Goal: Transaction & Acquisition: Purchase product/service

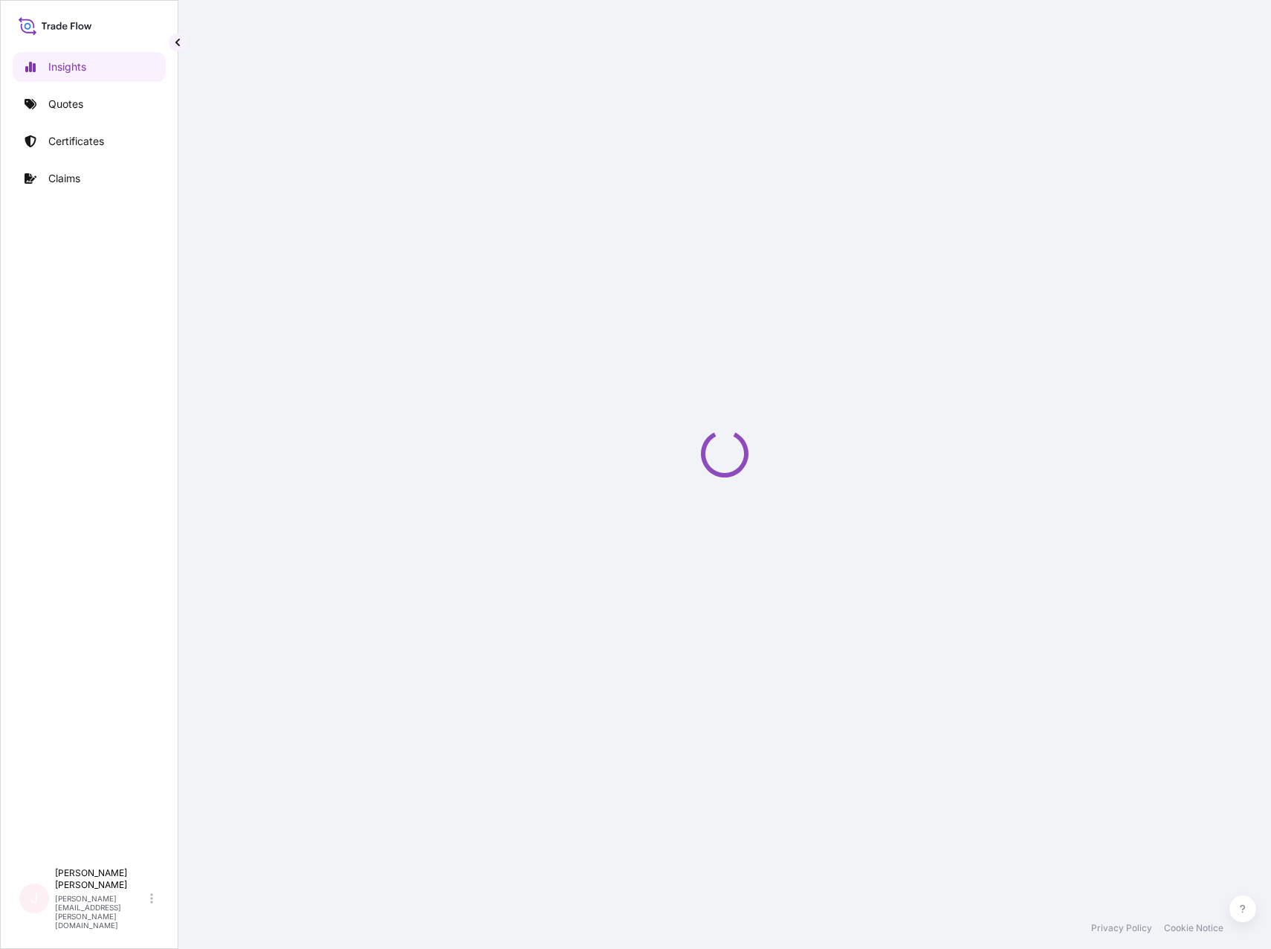
select select "2025"
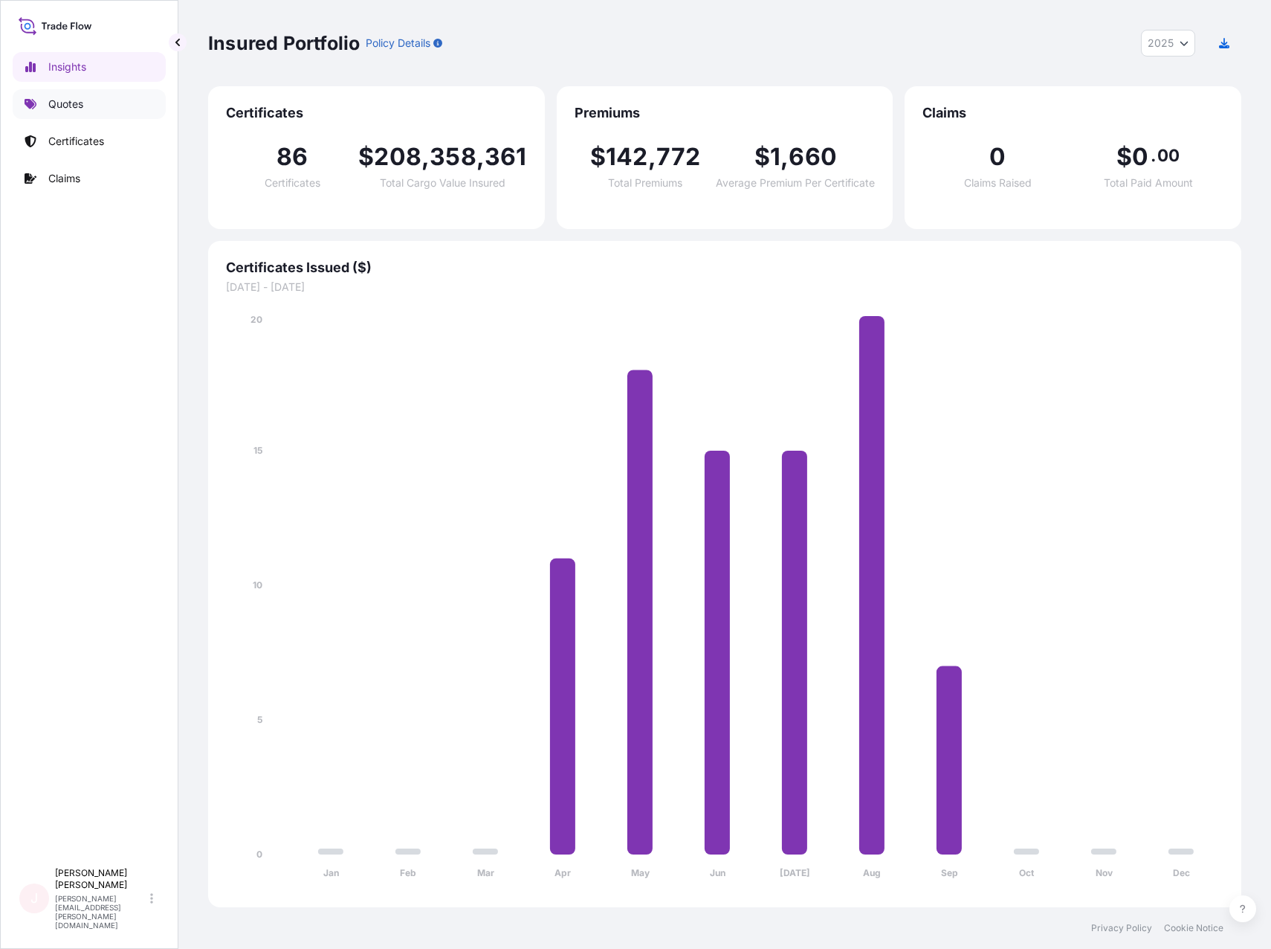
click at [68, 103] on p "Quotes" at bounding box center [65, 104] width 35 height 15
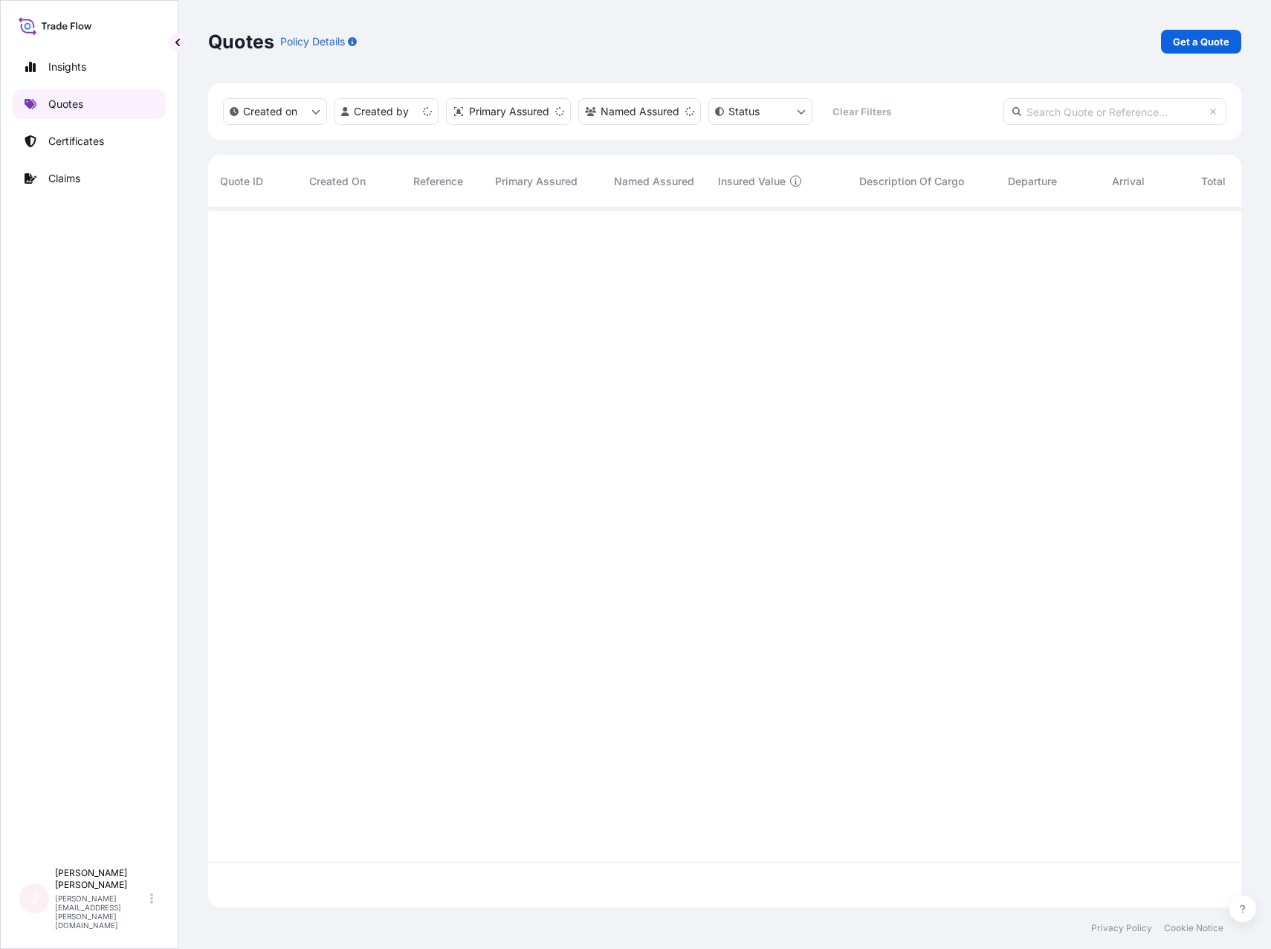
scroll to position [696, 1022]
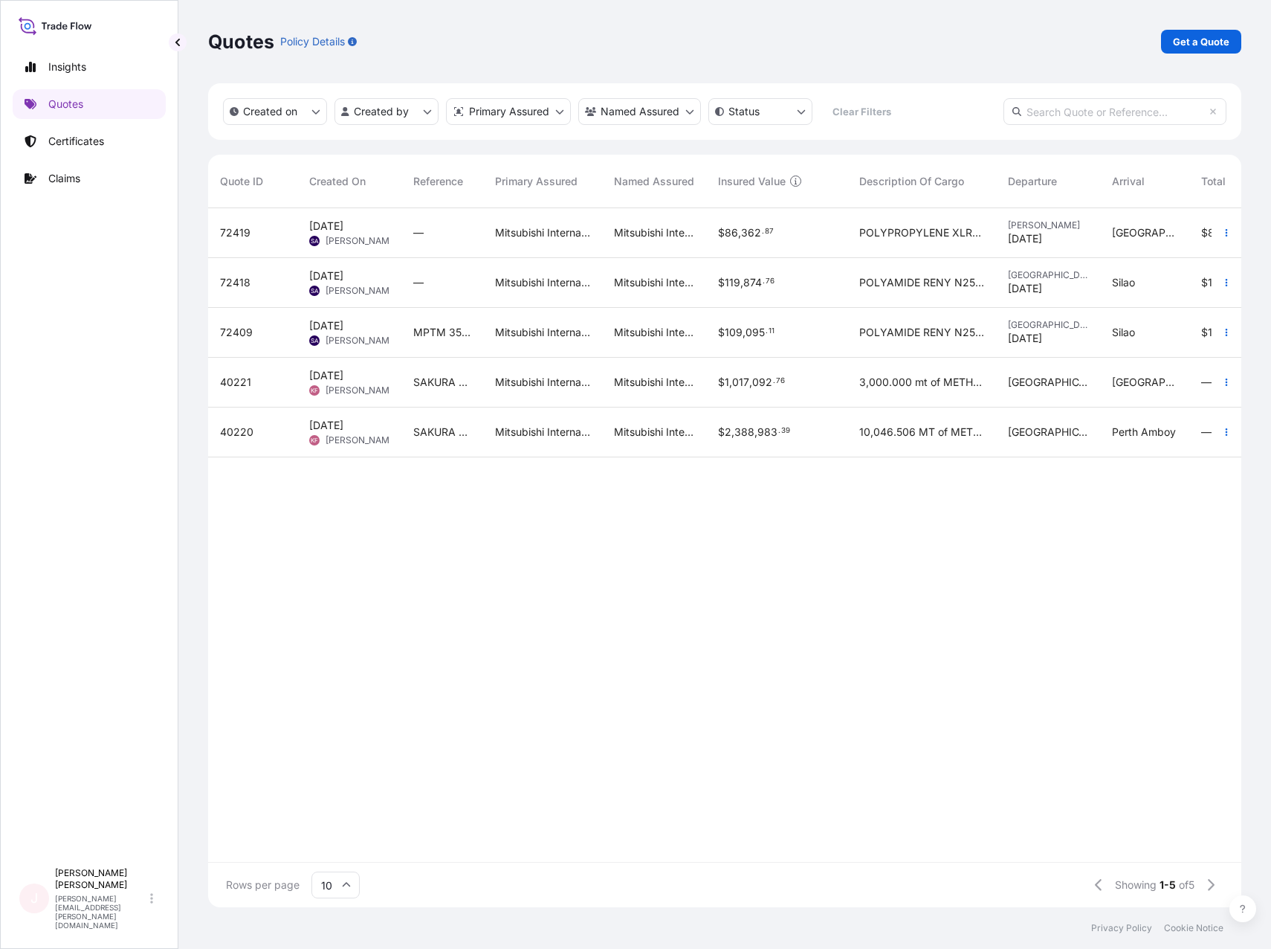
click at [952, 674] on div "Quotes Policy Details Get a Quote Created on Created by Primary Assured Named A…" at bounding box center [724, 453] width 1093 height 907
click at [945, 639] on div "72419 [DATE] SA [PERSON_NAME] — Mitsubishi International Corporation Mitsubishi…" at bounding box center [810, 535] width 1204 height 654
click at [842, 610] on div "72419 [DATE] SA [PERSON_NAME] — Mitsubishi International Corporation Mitsubishi…" at bounding box center [810, 535] width 1204 height 654
click at [604, 626] on div "72419 [DATE] SA [PERSON_NAME] — Mitsubishi International Corporation Mitsubishi…" at bounding box center [810, 535] width 1204 height 654
click at [1189, 45] on p "Get a Quote" at bounding box center [1201, 41] width 57 height 15
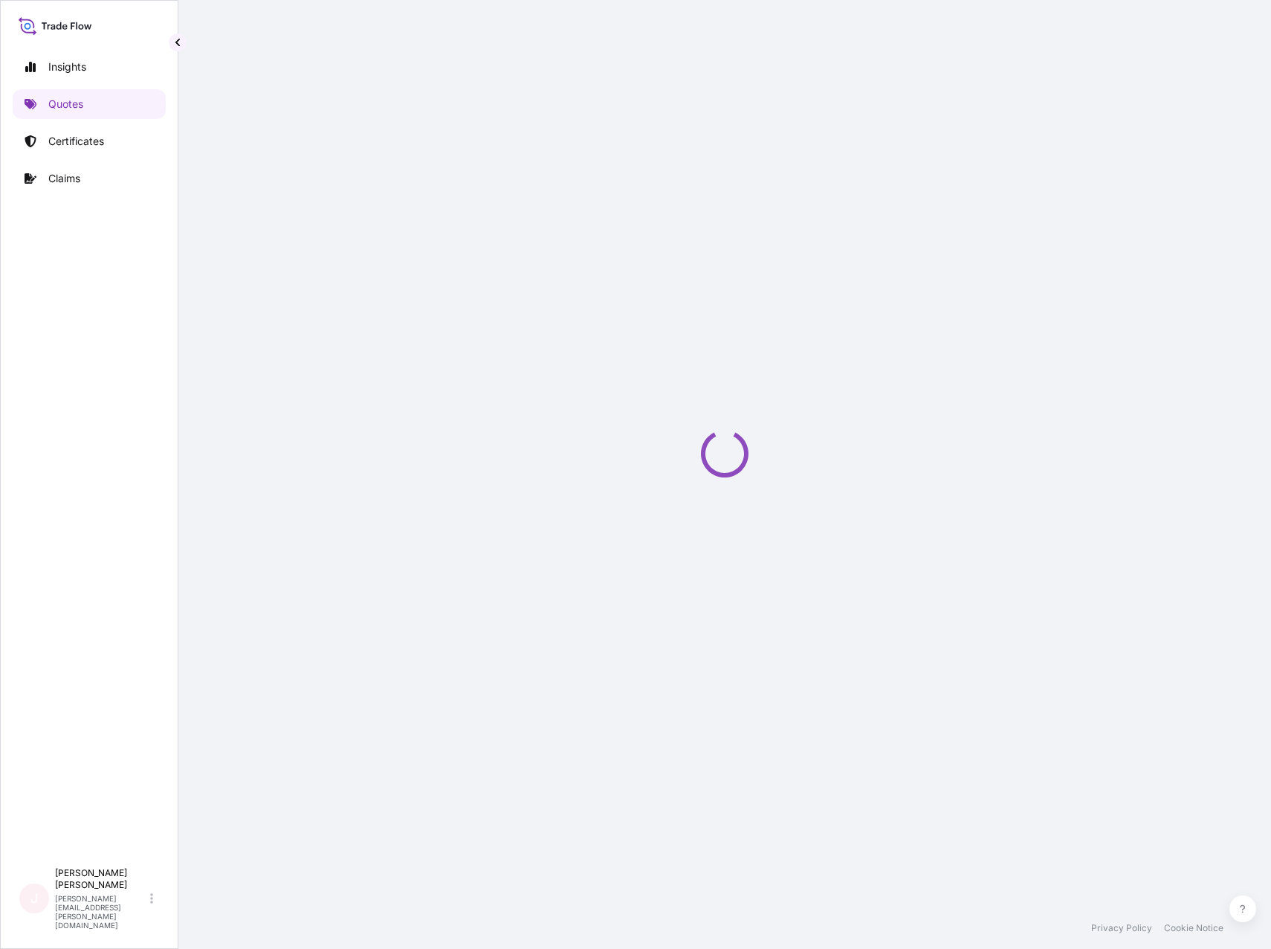
select select "Ocean Vessel"
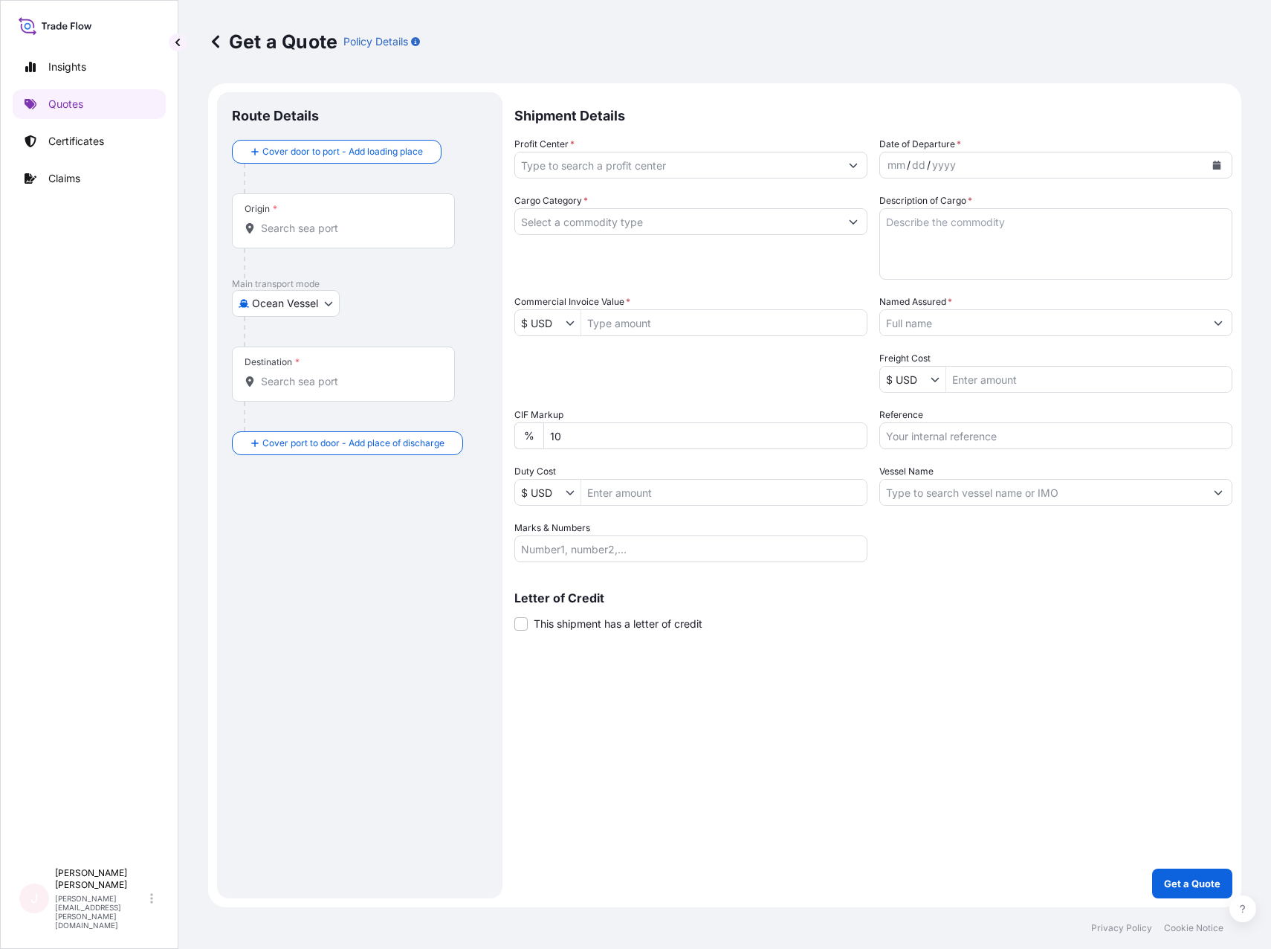
click at [678, 163] on input "Profit Center *" at bounding box center [677, 165] width 325 height 27
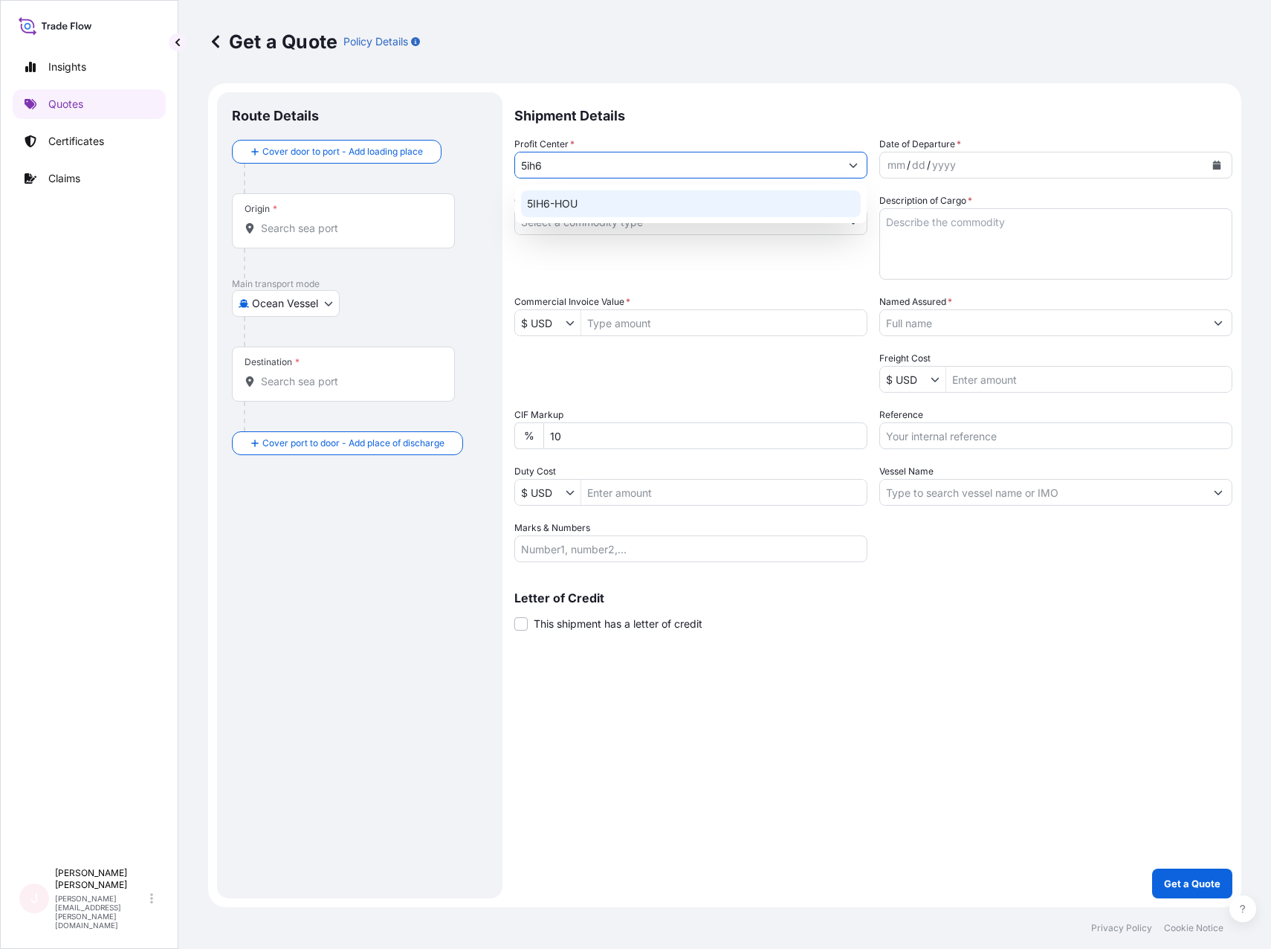
click at [565, 214] on div "5IH6-HOU" at bounding box center [691, 203] width 340 height 27
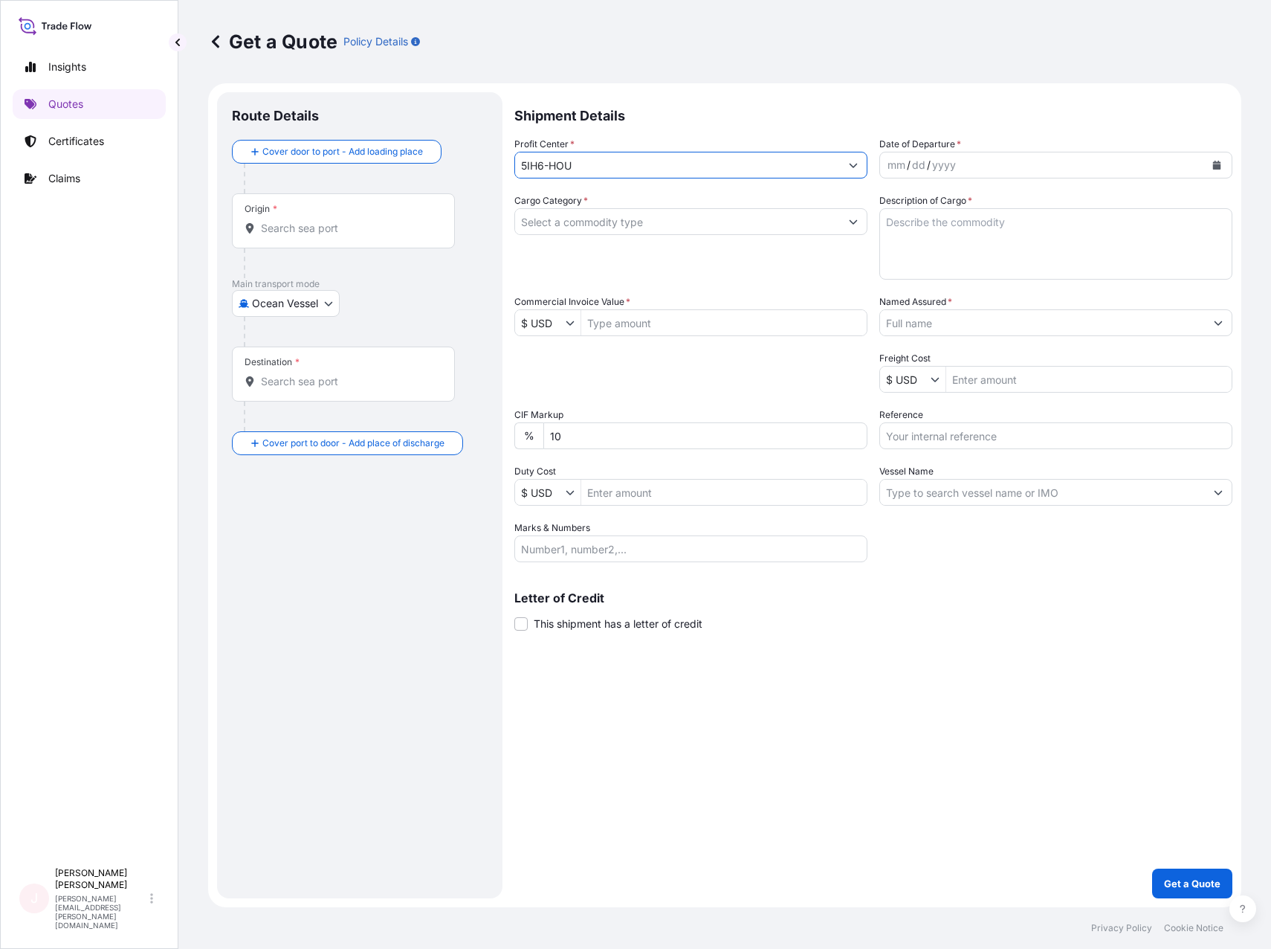
type input "5IH6-HOU"
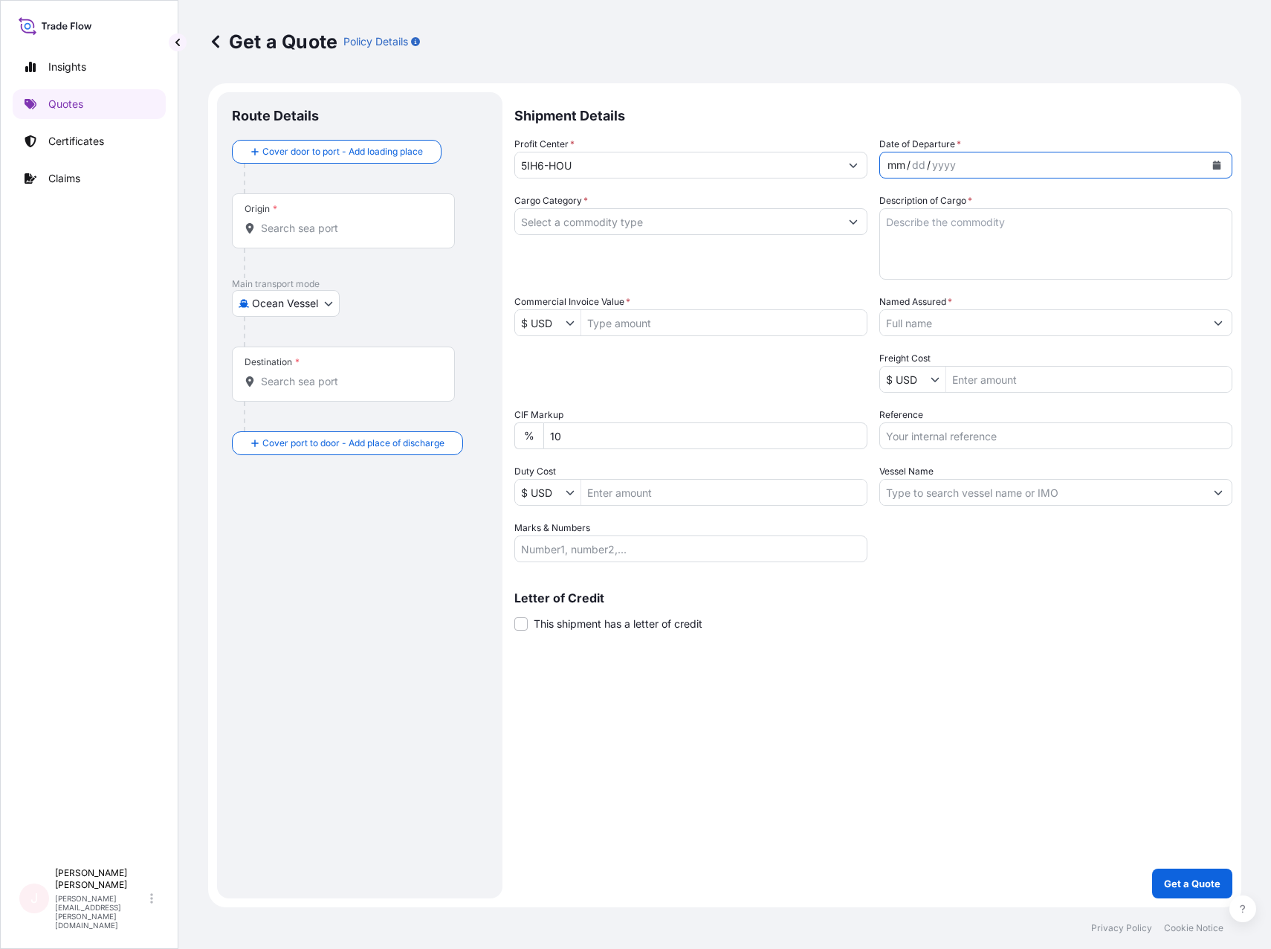
click at [908, 165] on div "/" at bounding box center [909, 165] width 4 height 18
click at [888, 163] on div "mm" at bounding box center [896, 165] width 21 height 18
click at [967, 165] on div "mm / dd / yyyy" at bounding box center [1042, 165] width 325 height 27
click at [1224, 165] on button "Calendar" at bounding box center [1217, 165] width 24 height 24
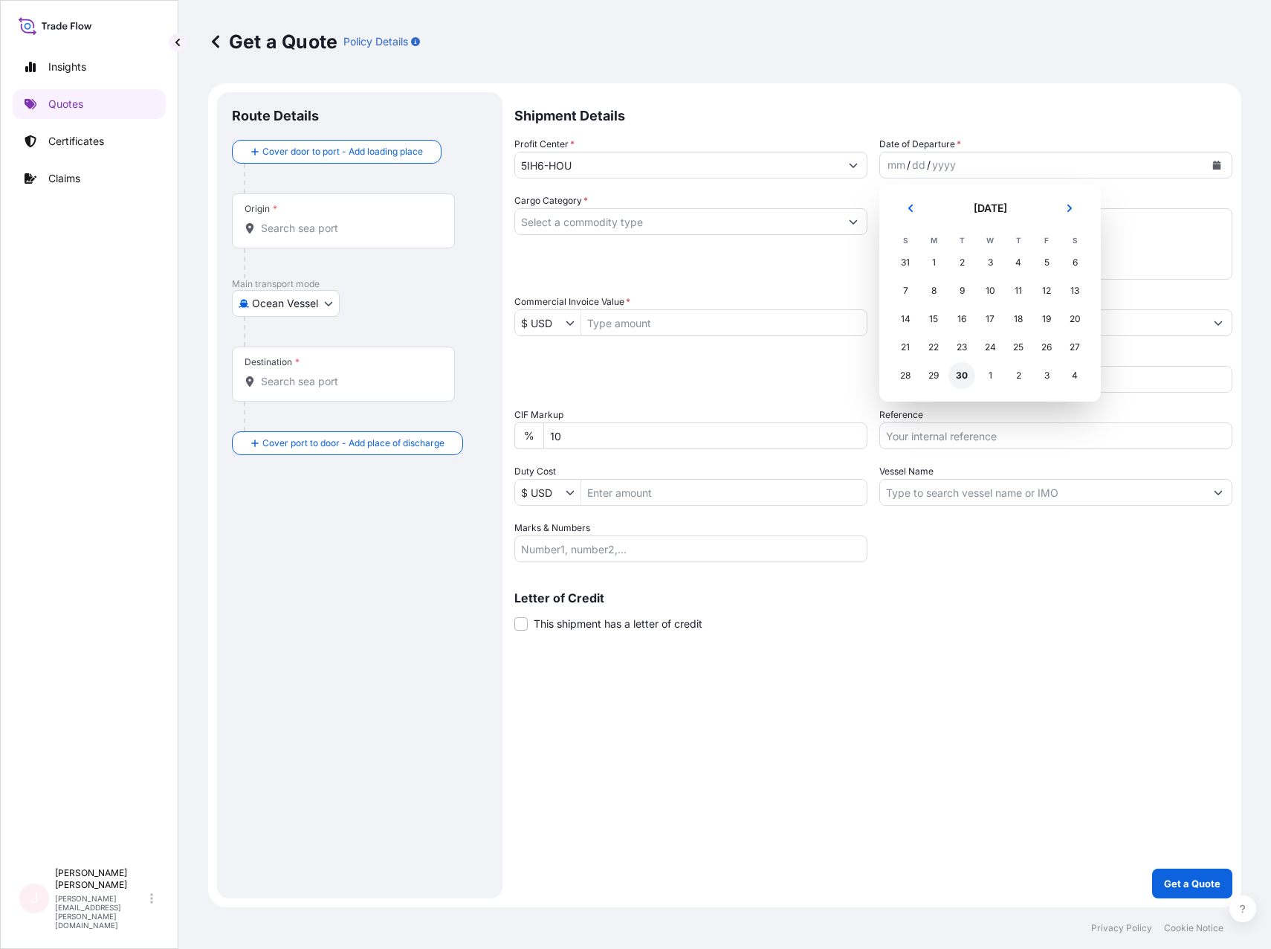
click at [967, 375] on div "30" at bounding box center [962, 375] width 27 height 27
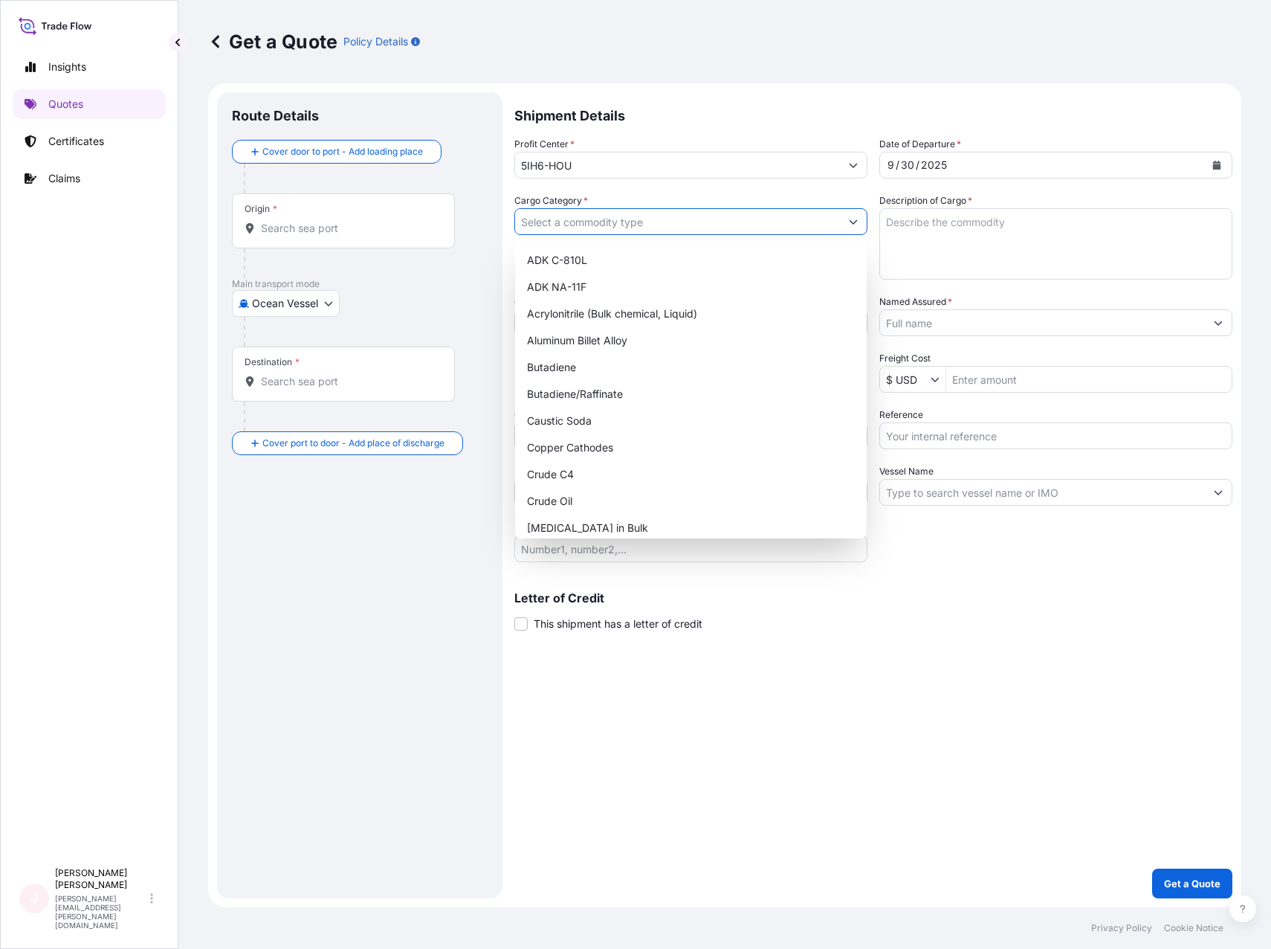
click at [569, 221] on input "Cargo Category *" at bounding box center [677, 221] width 325 height 27
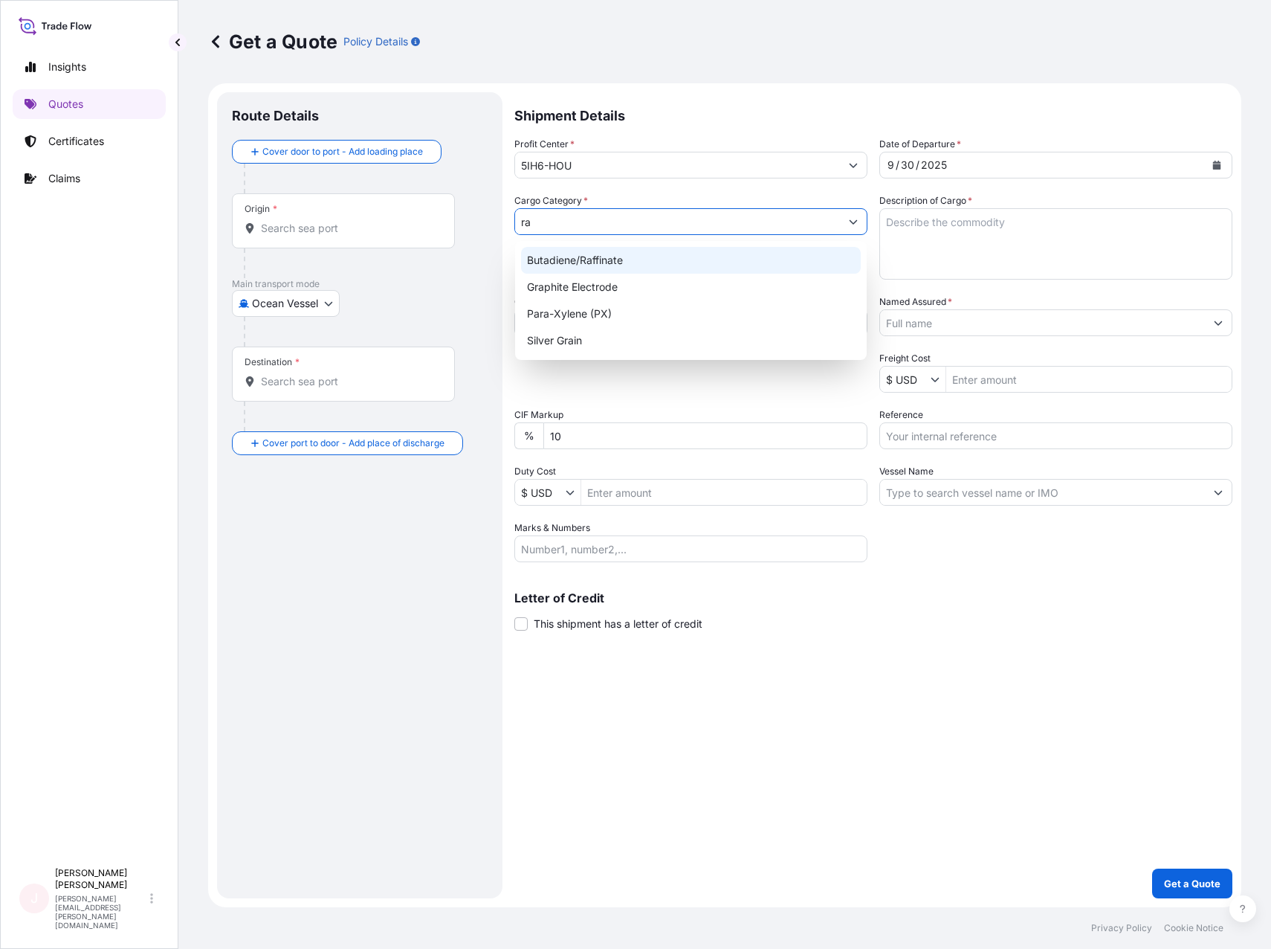
click at [572, 251] on div "Butadiene/Raffinate" at bounding box center [691, 260] width 340 height 27
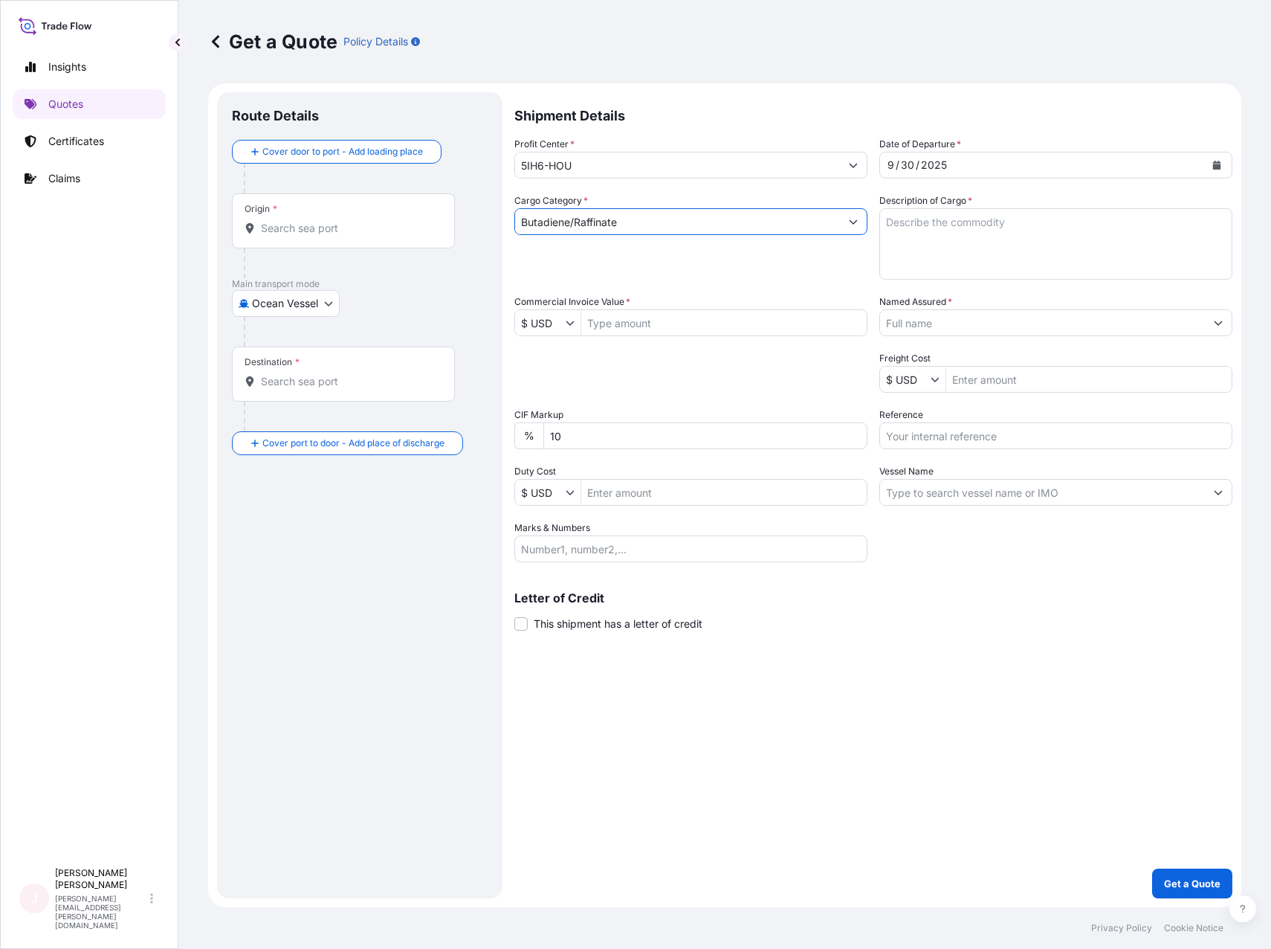
type input "Butadiene/Raffinate"
click at [932, 216] on textarea "Description of Cargo *" at bounding box center [1056, 243] width 353 height 71
type textarea "r"
type textarea "Rail to US from DPCC"
click at [663, 328] on input "Commercial Invoice Value *" at bounding box center [723, 322] width 285 height 27
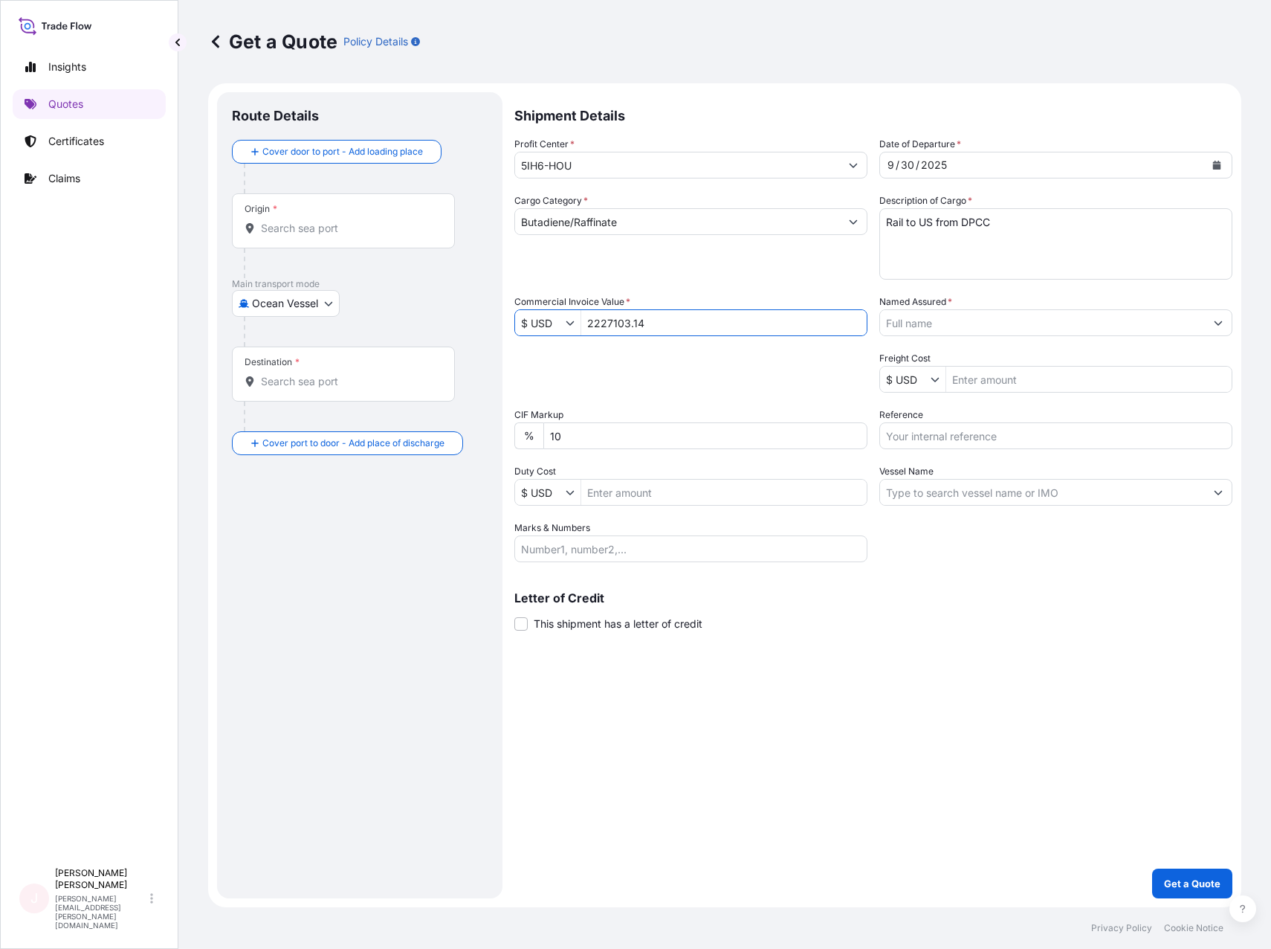
type input "2,227,103.14"
click at [946, 315] on input "Named Assured *" at bounding box center [1042, 322] width 325 height 27
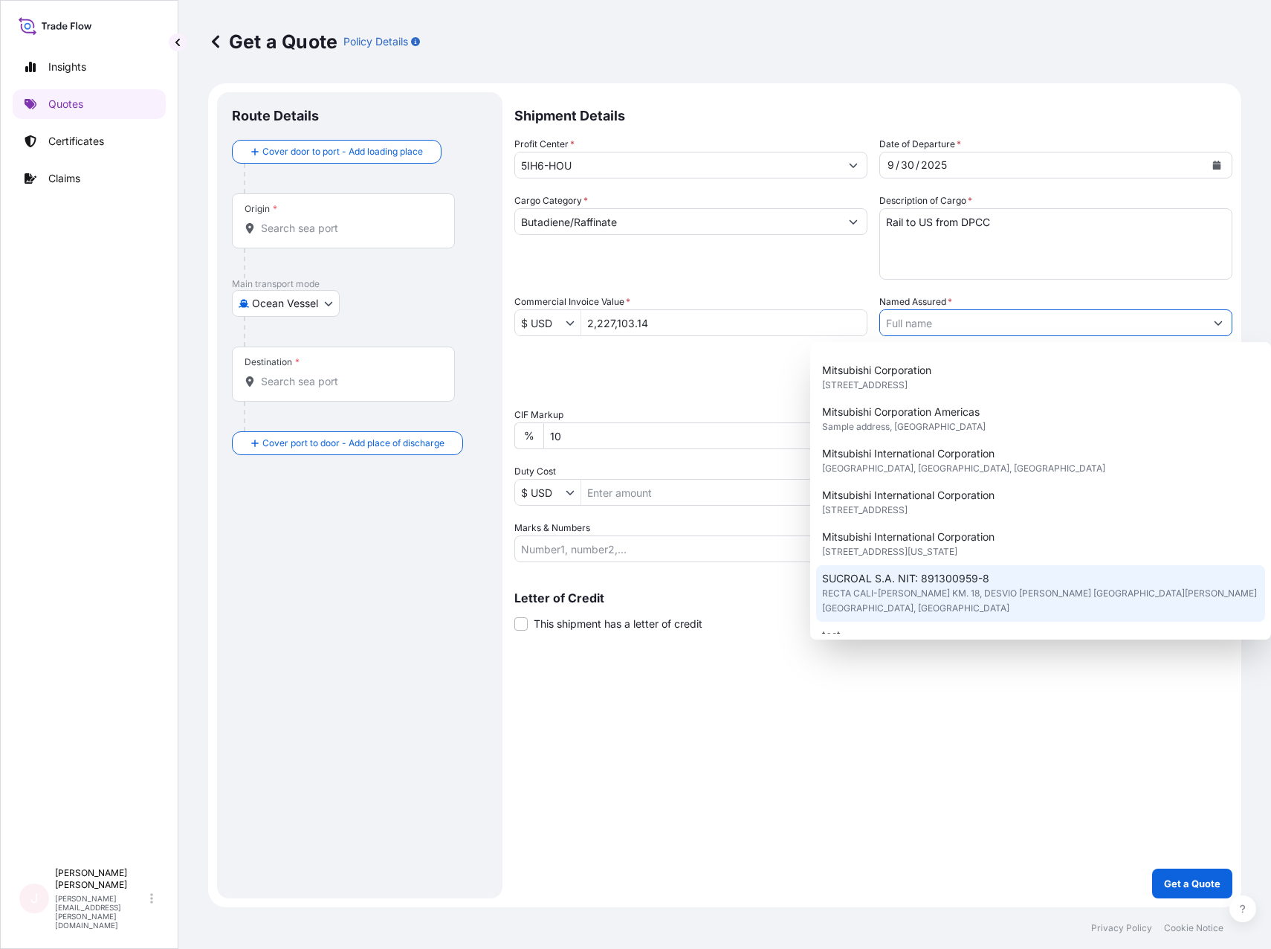
scroll to position [167, 0]
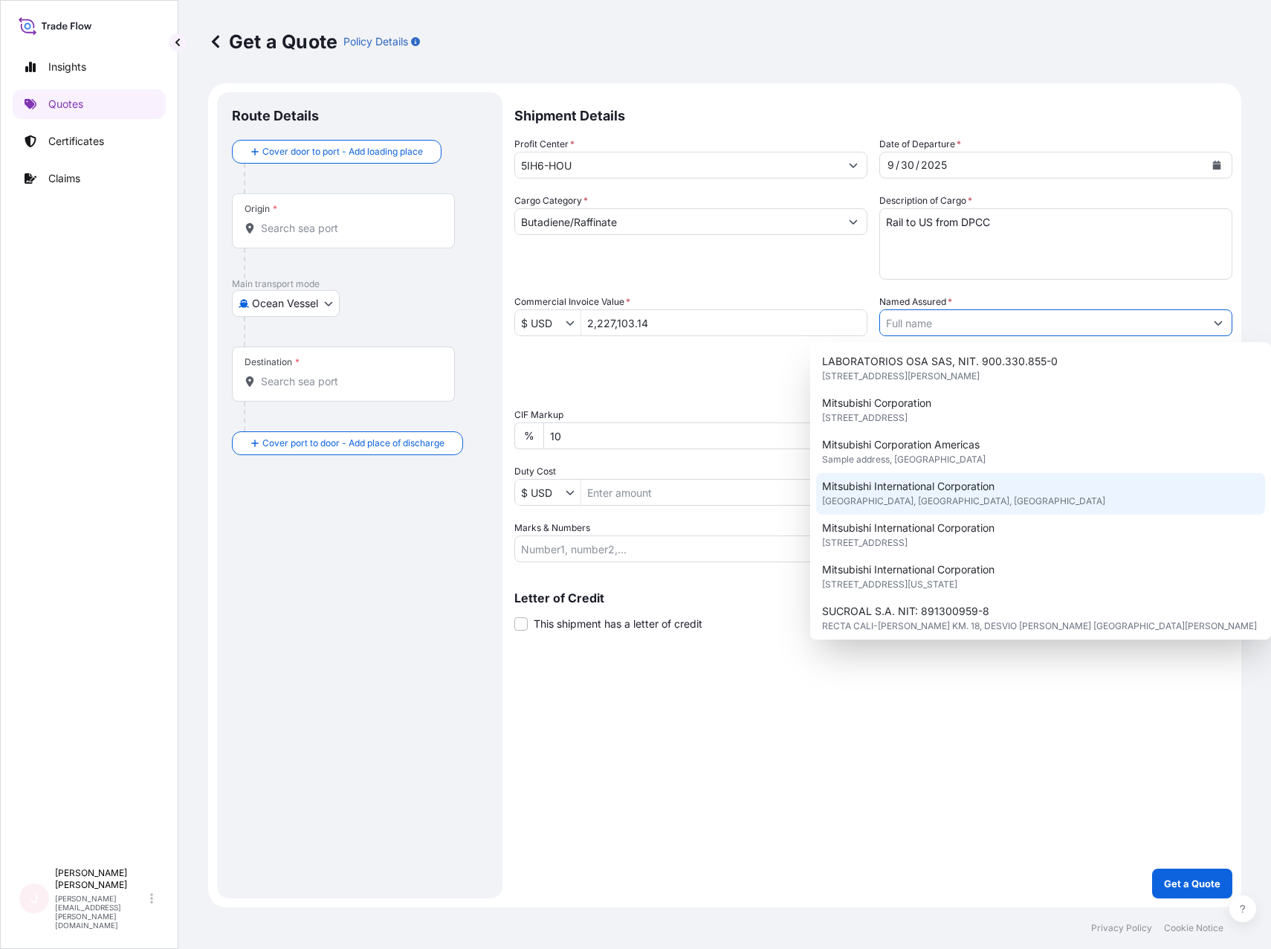
click at [964, 485] on span "Mitsubishi International Corporation" at bounding box center [908, 486] width 172 height 15
type input "Mitsubishi International Corporation"
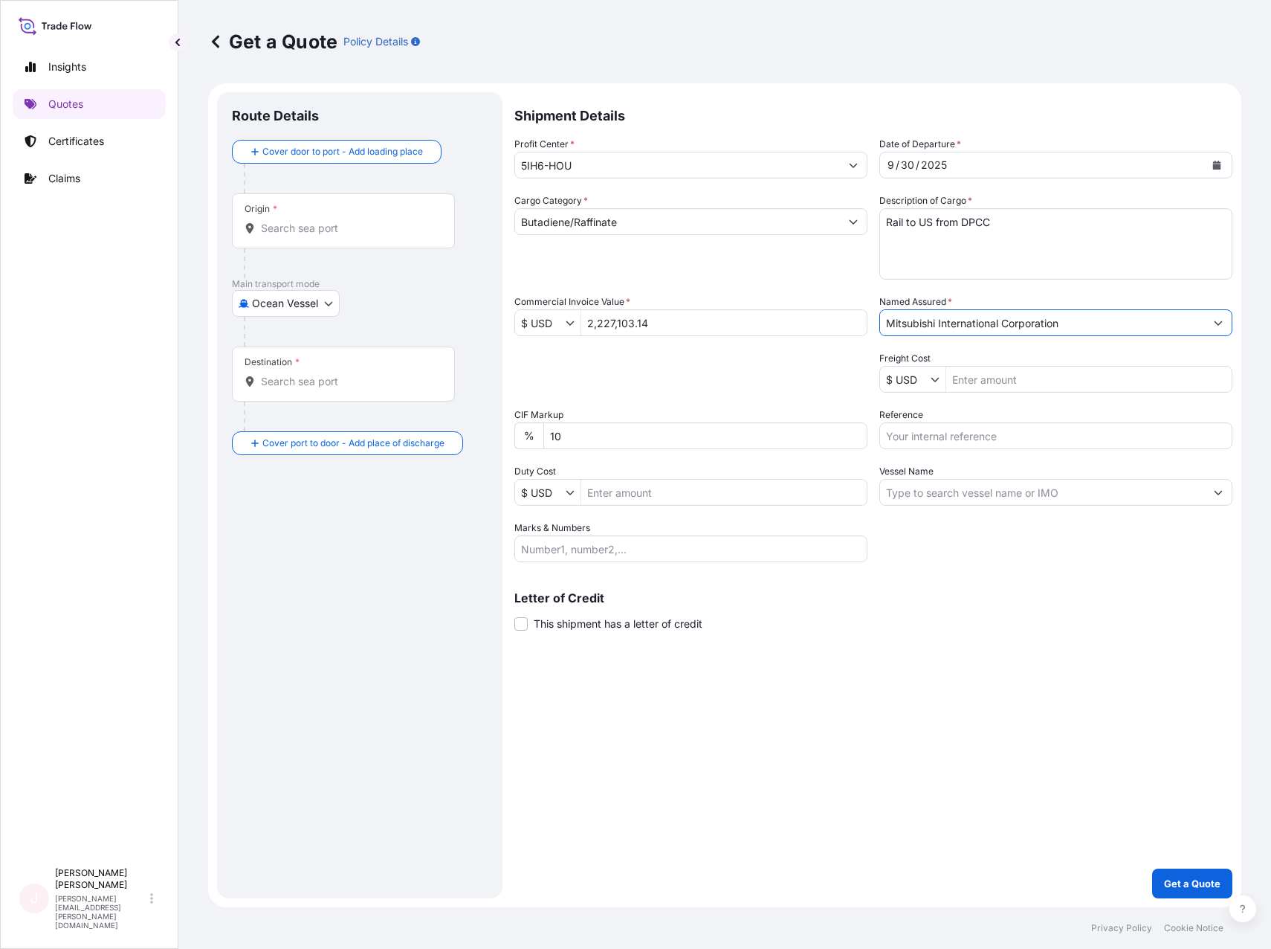
click at [1002, 485] on input "Vessel Name" at bounding box center [1042, 492] width 325 height 27
click at [1217, 491] on icon "Show suggestions" at bounding box center [1218, 492] width 9 height 9
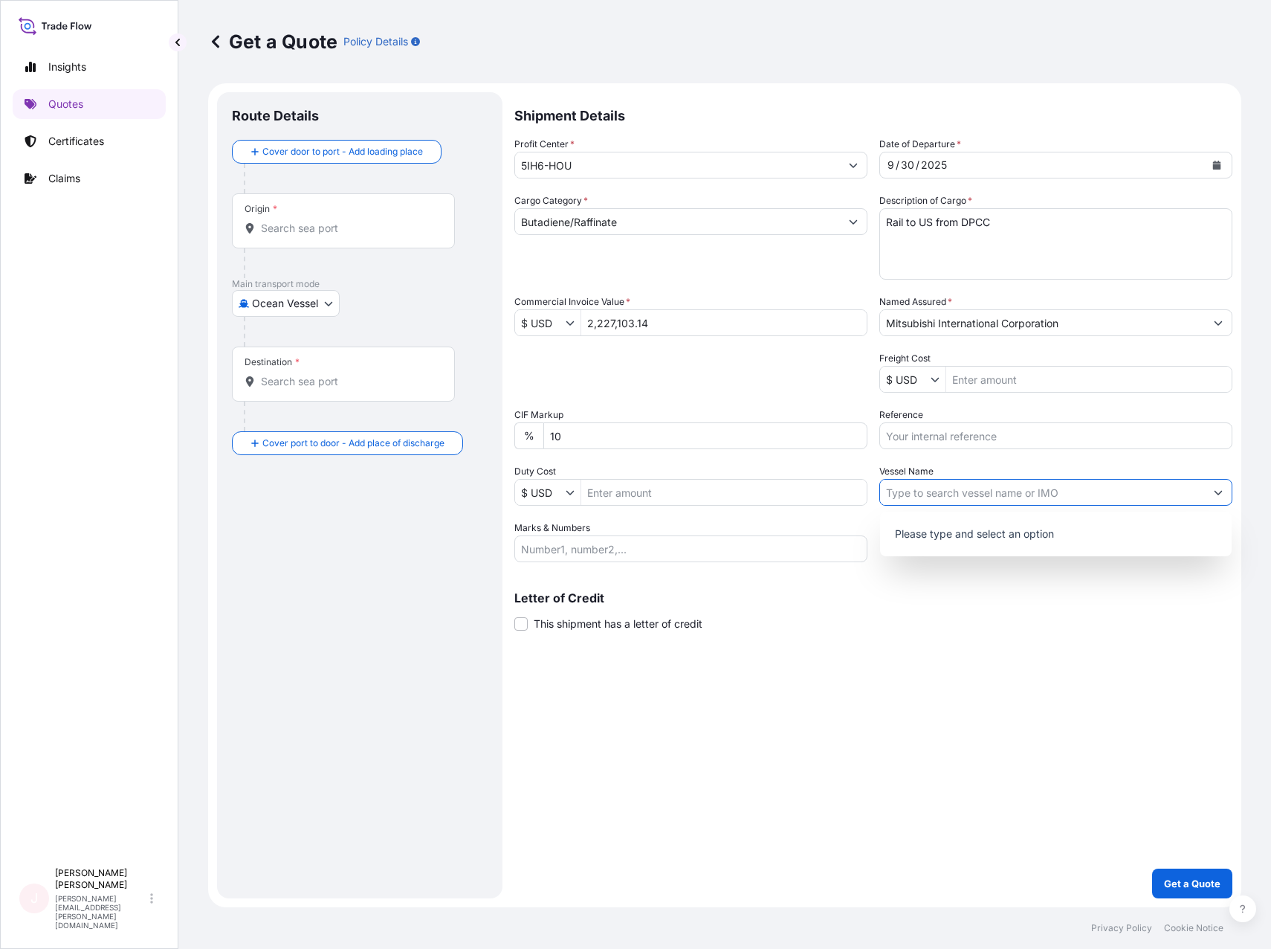
click at [926, 697] on div "Shipment Details Profit Center * 5IH6-HOU Date of Departure * [DATE] Cargo Cate…" at bounding box center [873, 495] width 718 height 806
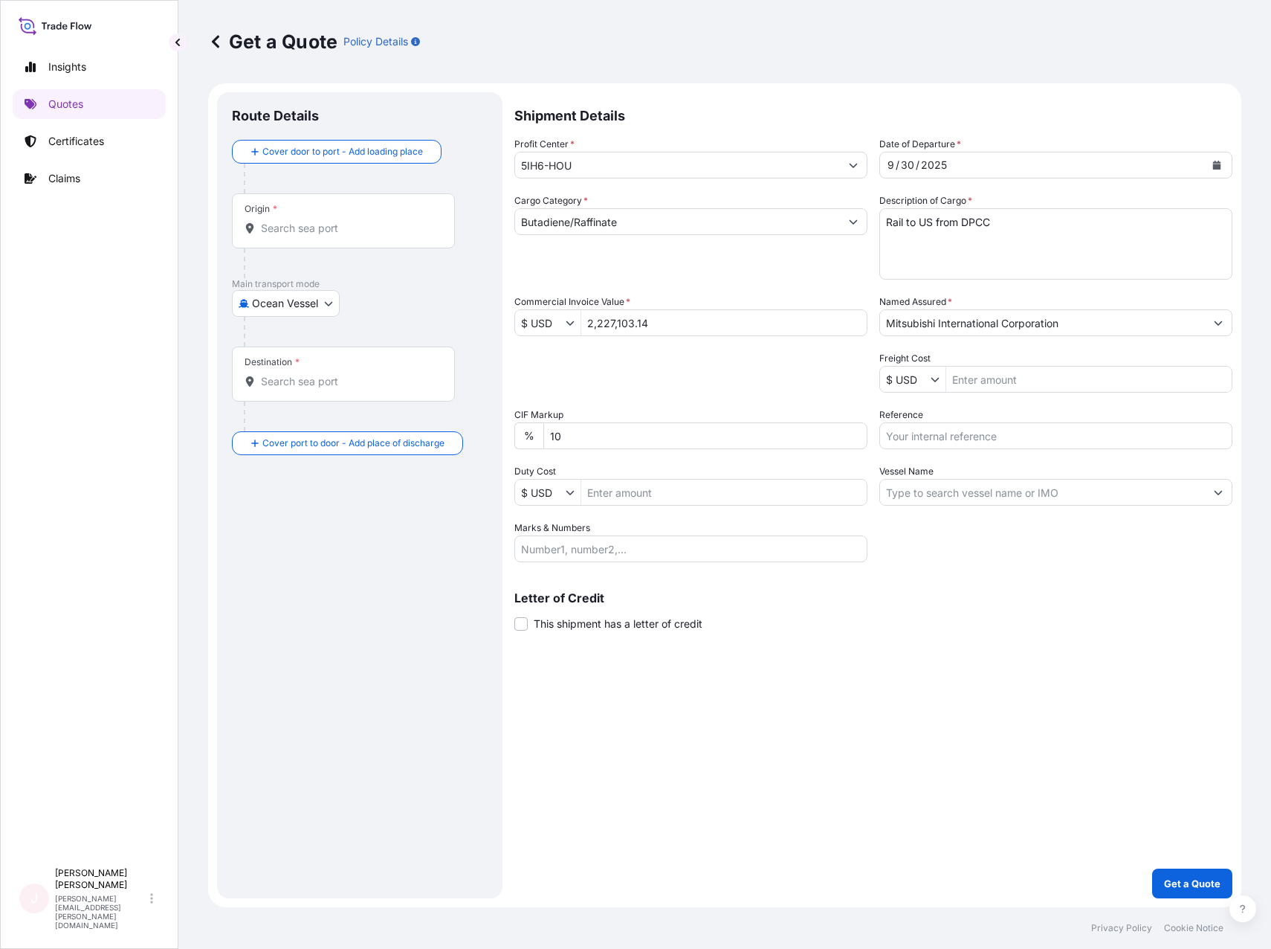
click at [309, 233] on input "Origin *" at bounding box center [348, 228] width 175 height 15
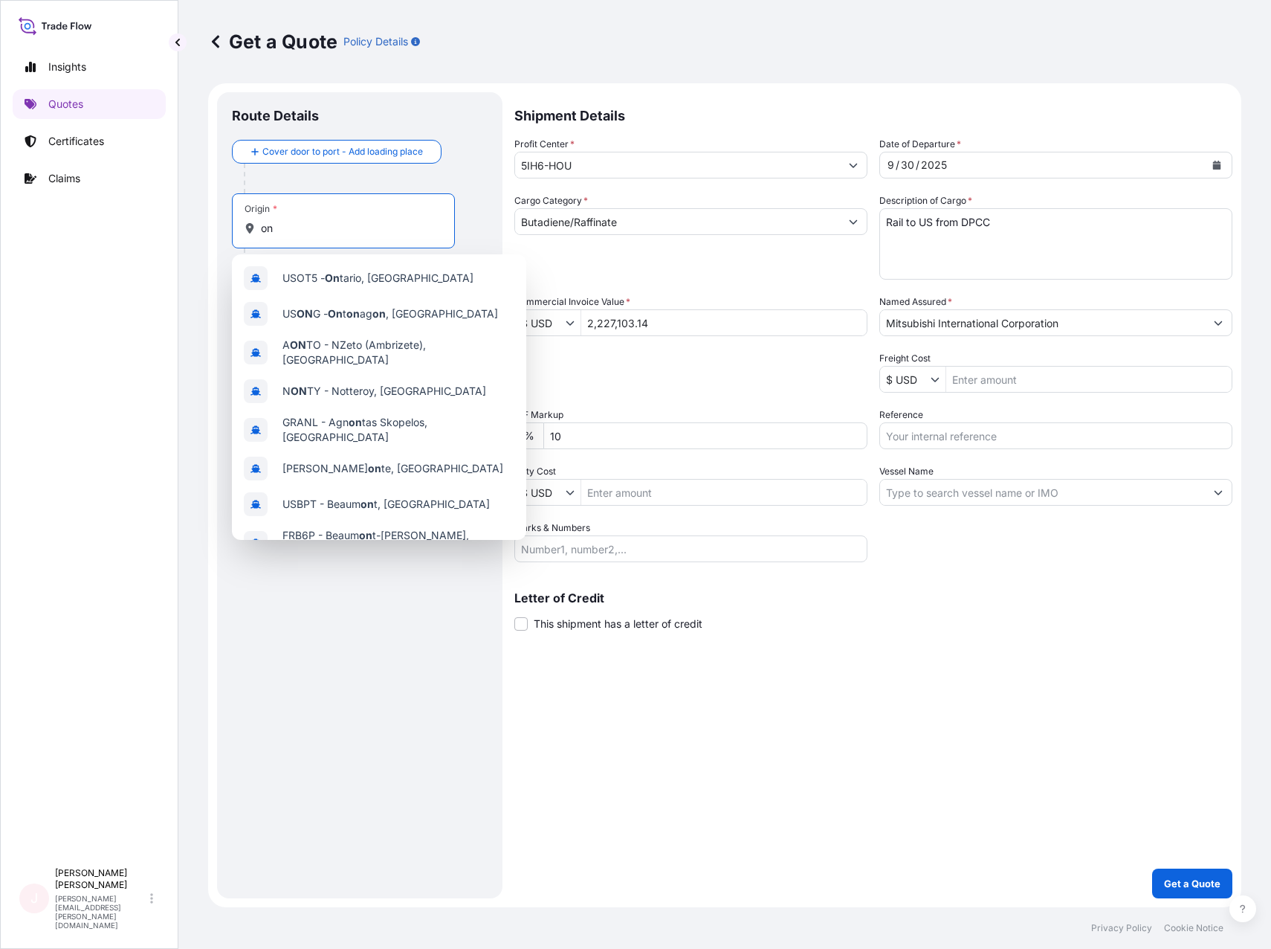
type input "o"
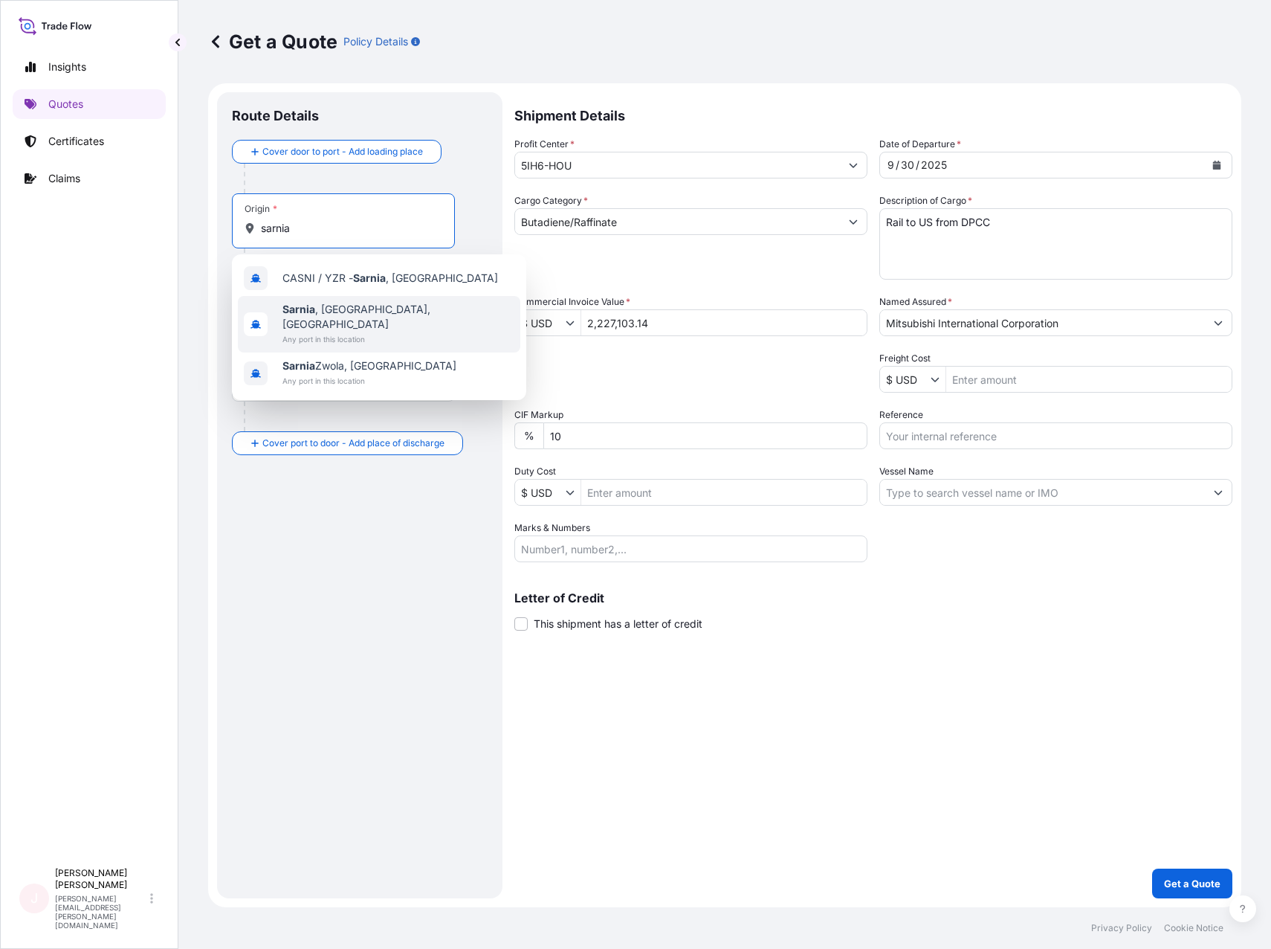
click at [384, 312] on div "[GEOGRAPHIC_DATA] , [GEOGRAPHIC_DATA], [GEOGRAPHIC_DATA] Any port in this locat…" at bounding box center [379, 324] width 283 height 57
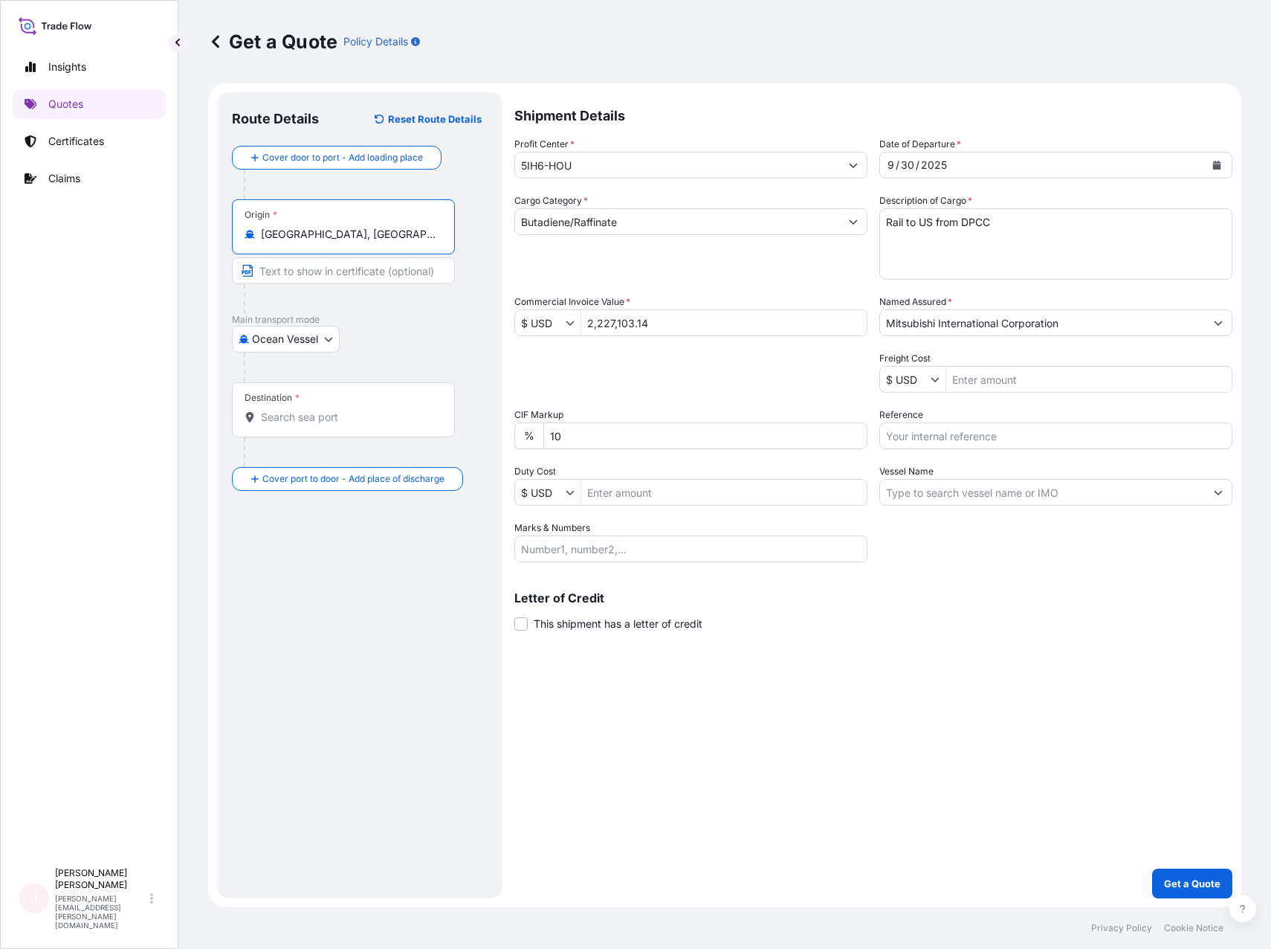
type input "[GEOGRAPHIC_DATA], [GEOGRAPHIC_DATA], [GEOGRAPHIC_DATA]"
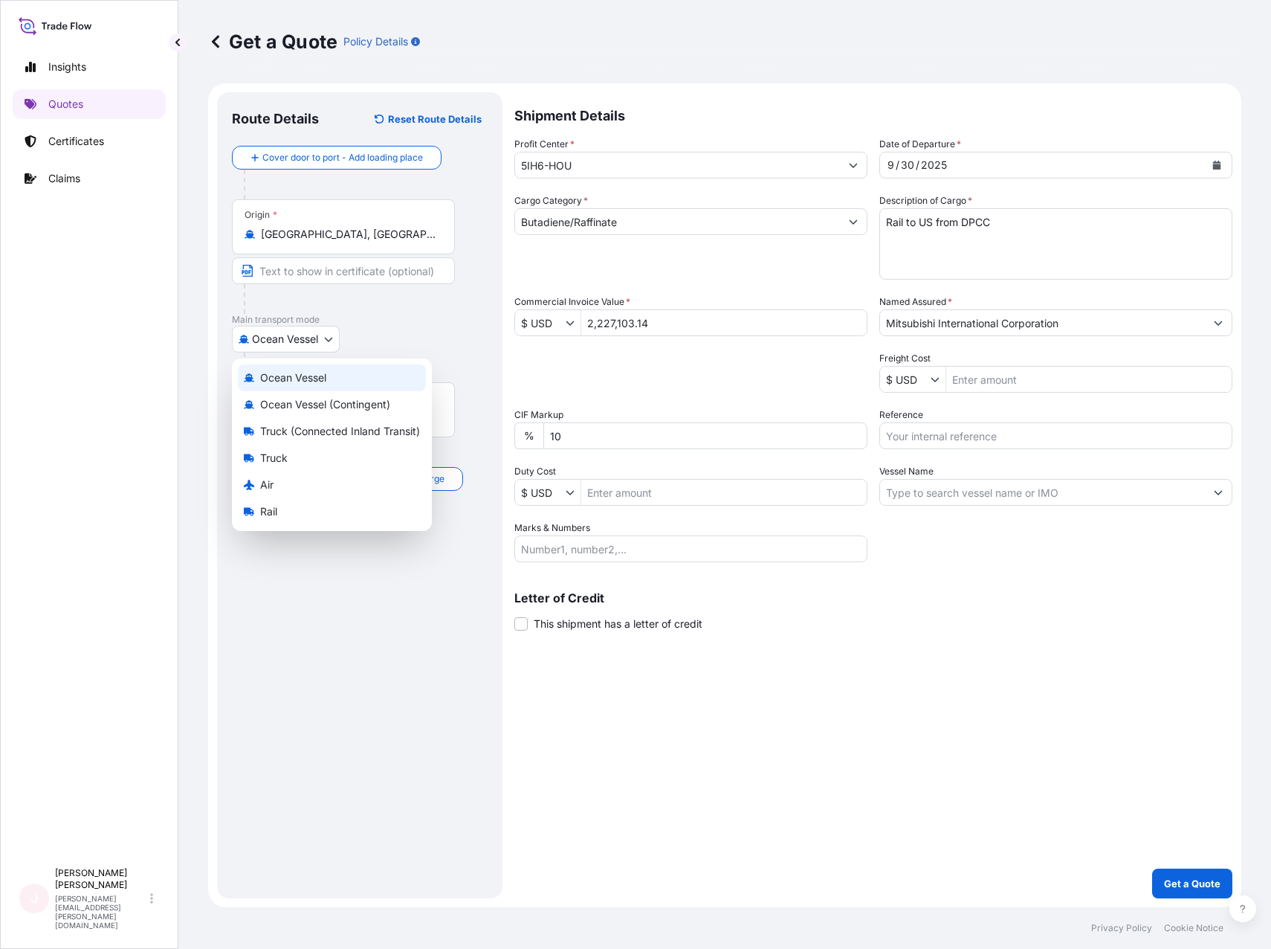
click at [297, 339] on body "Insights Quotes Certificates Claims J [PERSON_NAME] [PERSON_NAME][EMAIL_ADDRESS…" at bounding box center [635, 474] width 1271 height 949
click at [278, 509] on div "Rail" at bounding box center [332, 511] width 188 height 27
select select "Rail"
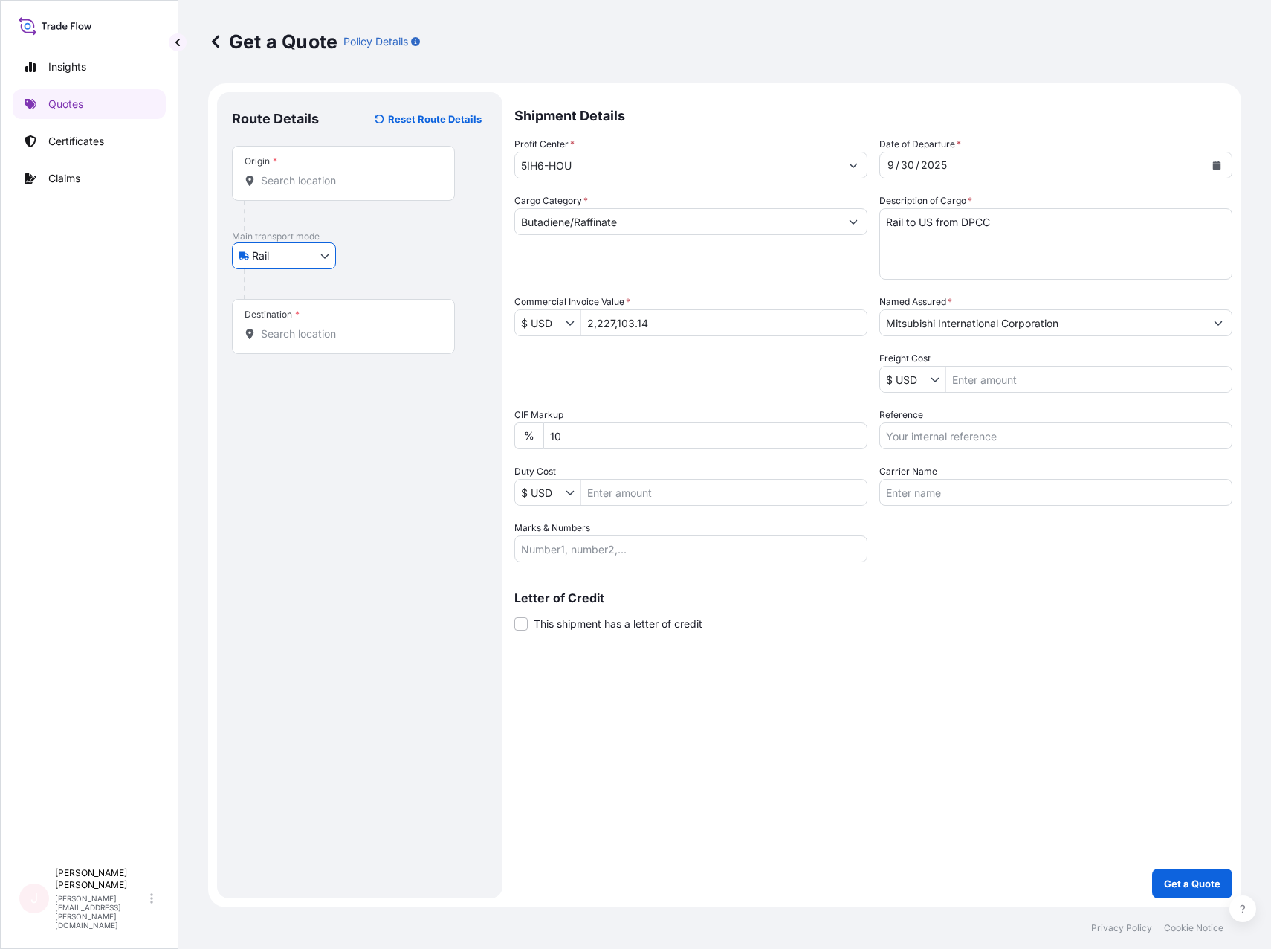
click at [326, 182] on input "Origin *" at bounding box center [348, 180] width 175 height 15
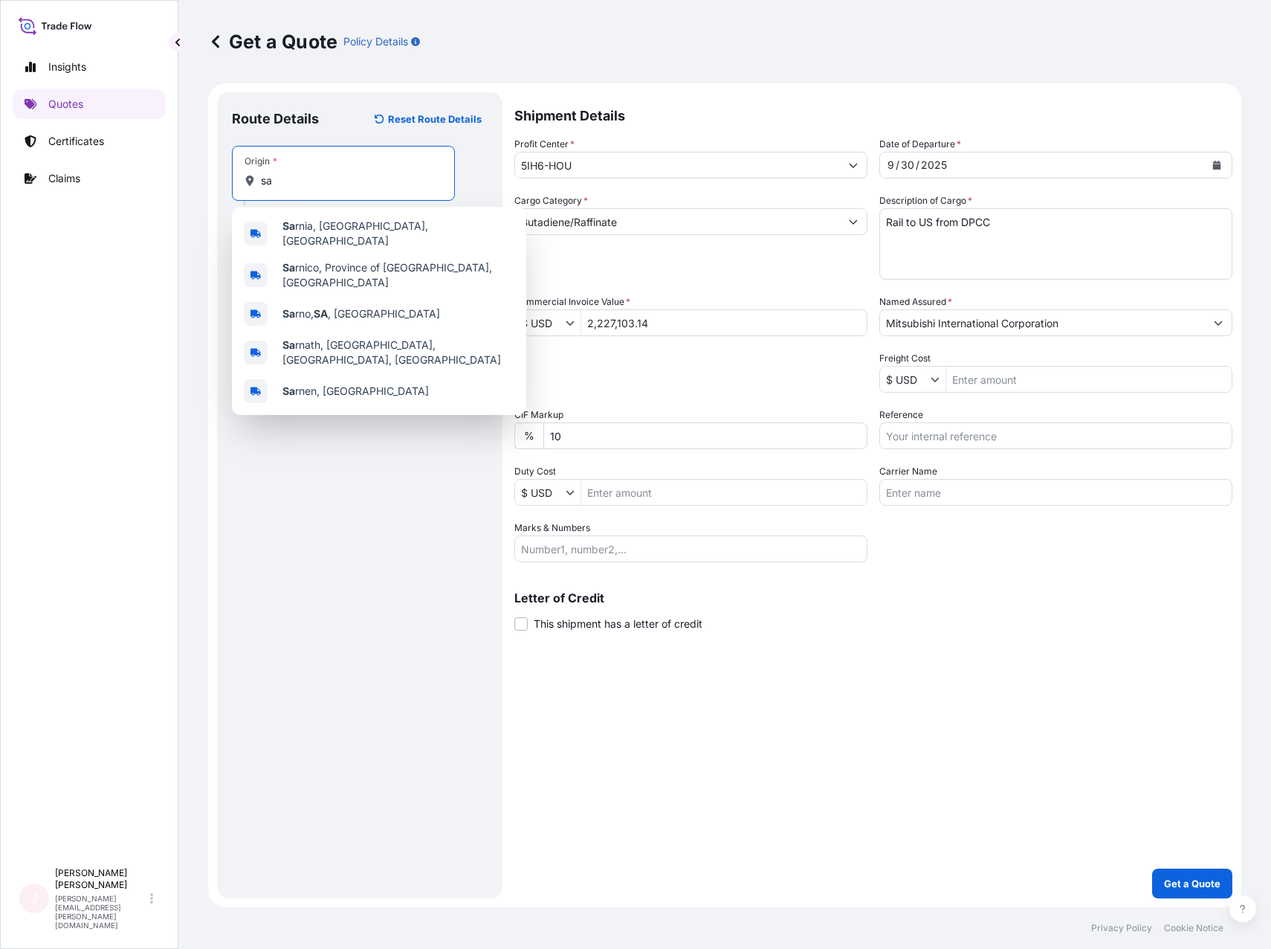
type input "s"
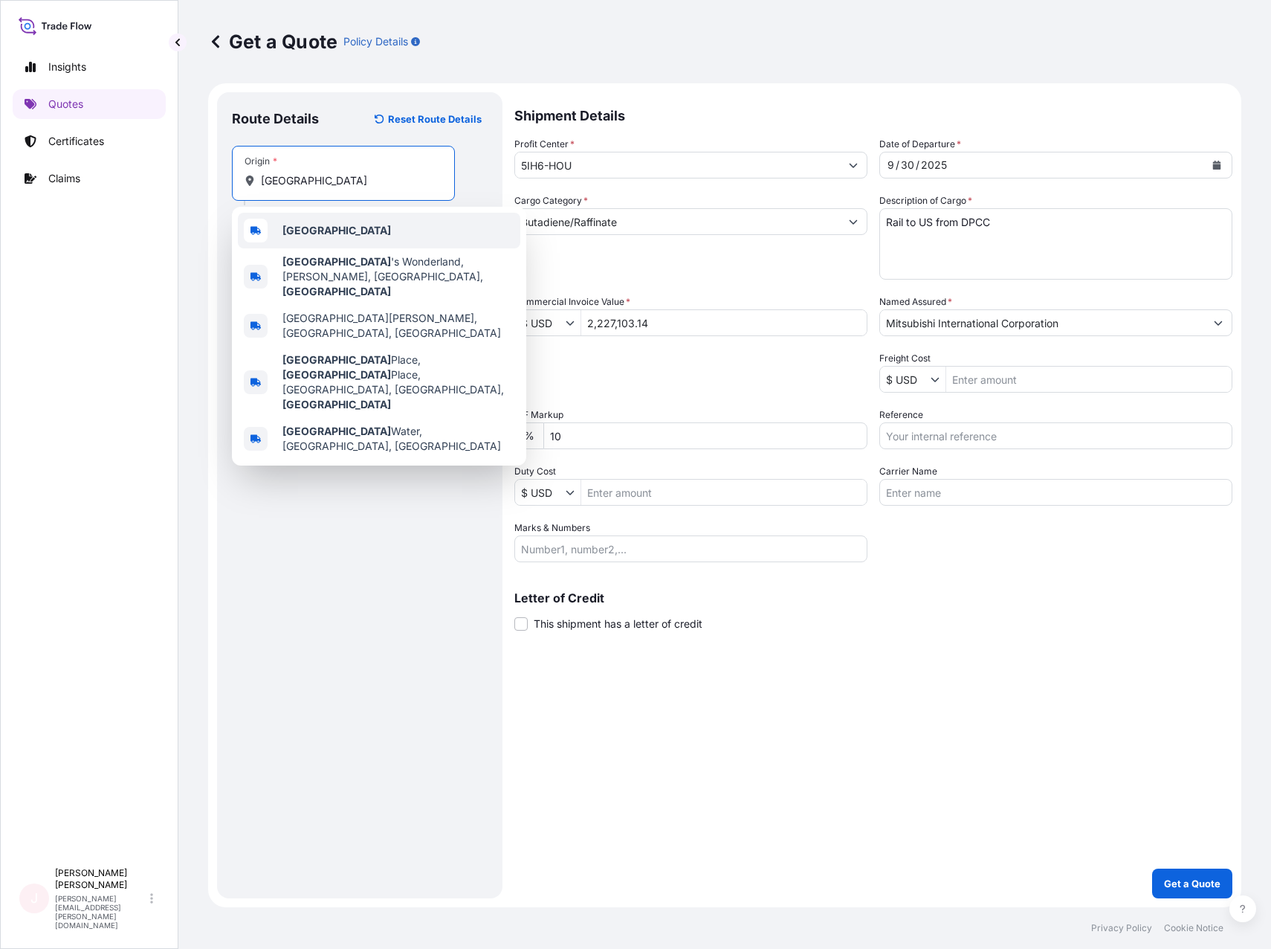
click at [312, 237] on span "[GEOGRAPHIC_DATA]" at bounding box center [337, 230] width 109 height 15
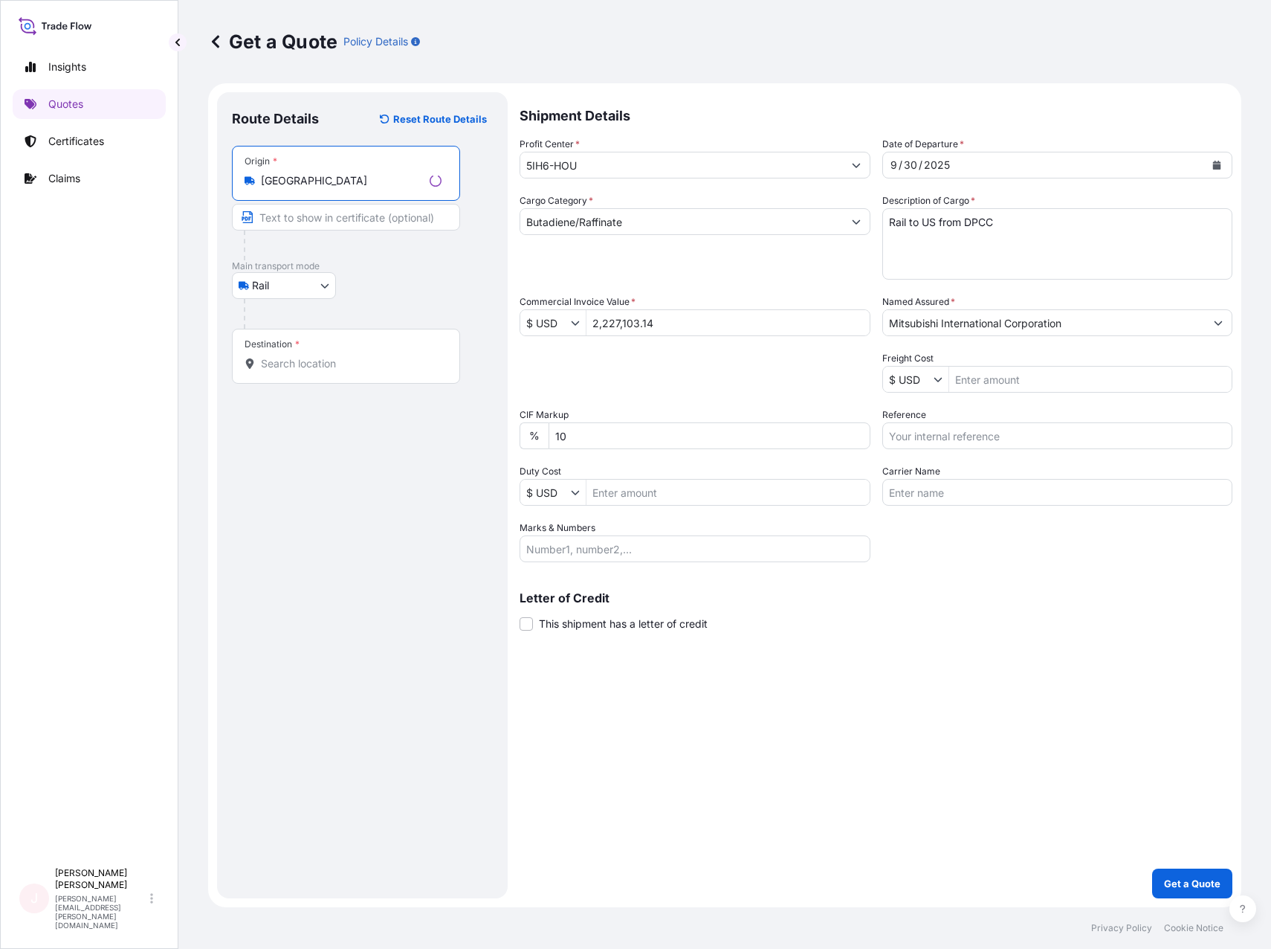
drag, startPoint x: 312, startPoint y: 186, endPoint x: 275, endPoint y: 185, distance: 36.4
click at [275, 185] on input "[GEOGRAPHIC_DATA]" at bounding box center [342, 180] width 163 height 15
type input "C"
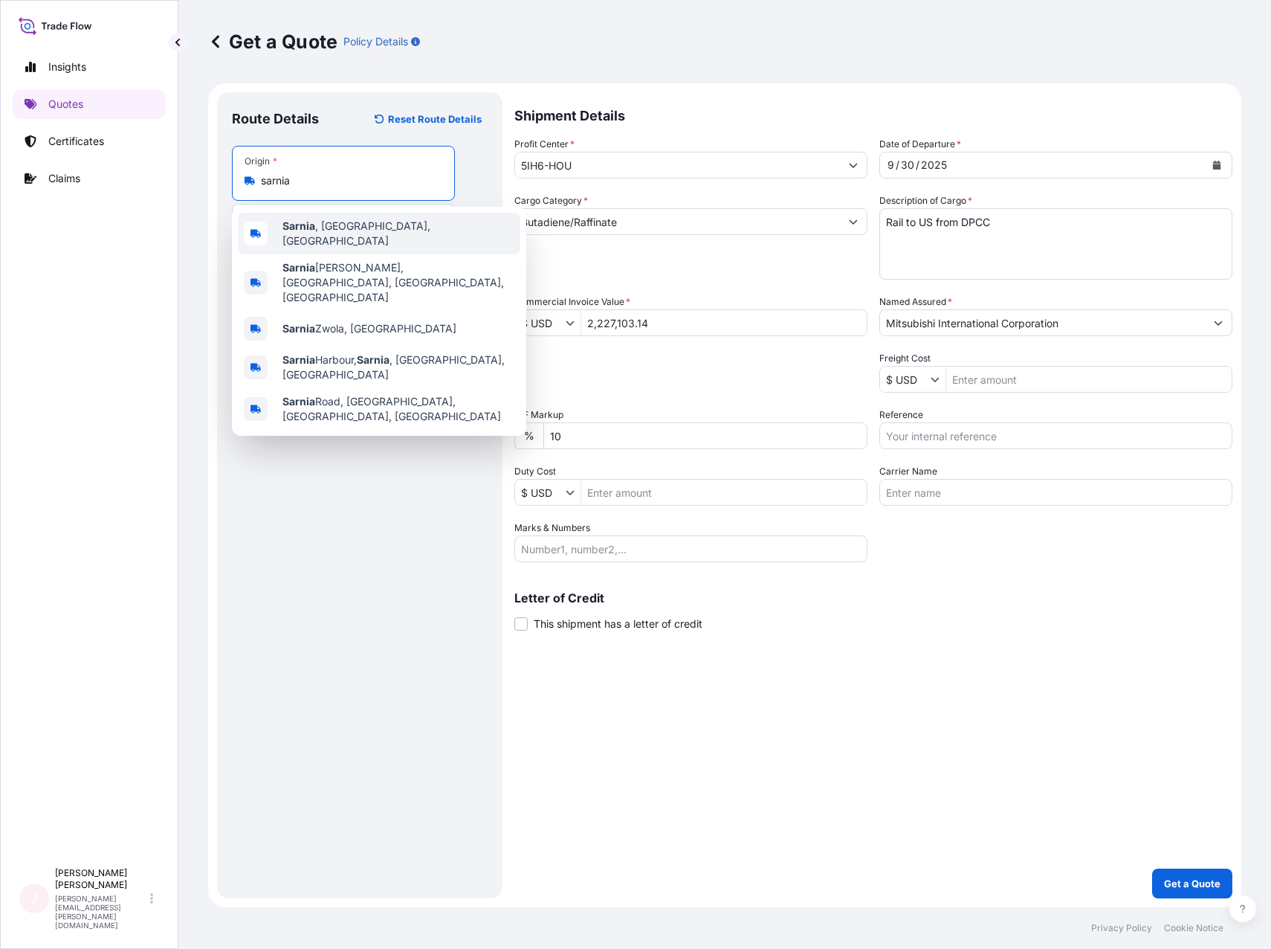
click at [349, 233] on span "[GEOGRAPHIC_DATA] , [GEOGRAPHIC_DATA], [GEOGRAPHIC_DATA]" at bounding box center [399, 234] width 232 height 30
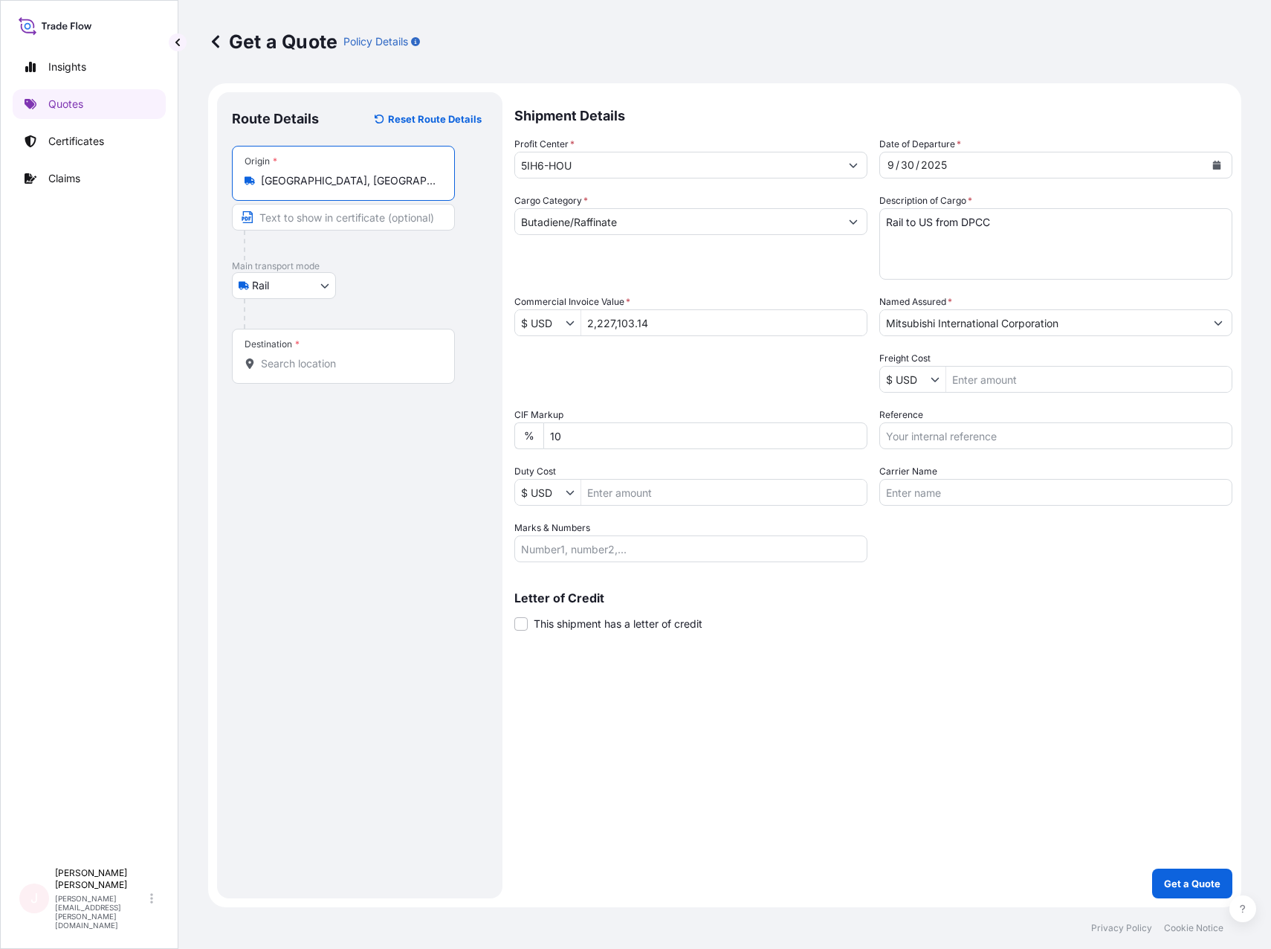
type input "[GEOGRAPHIC_DATA], [GEOGRAPHIC_DATA], [GEOGRAPHIC_DATA]"
click at [340, 365] on input "Destination *" at bounding box center [348, 363] width 175 height 15
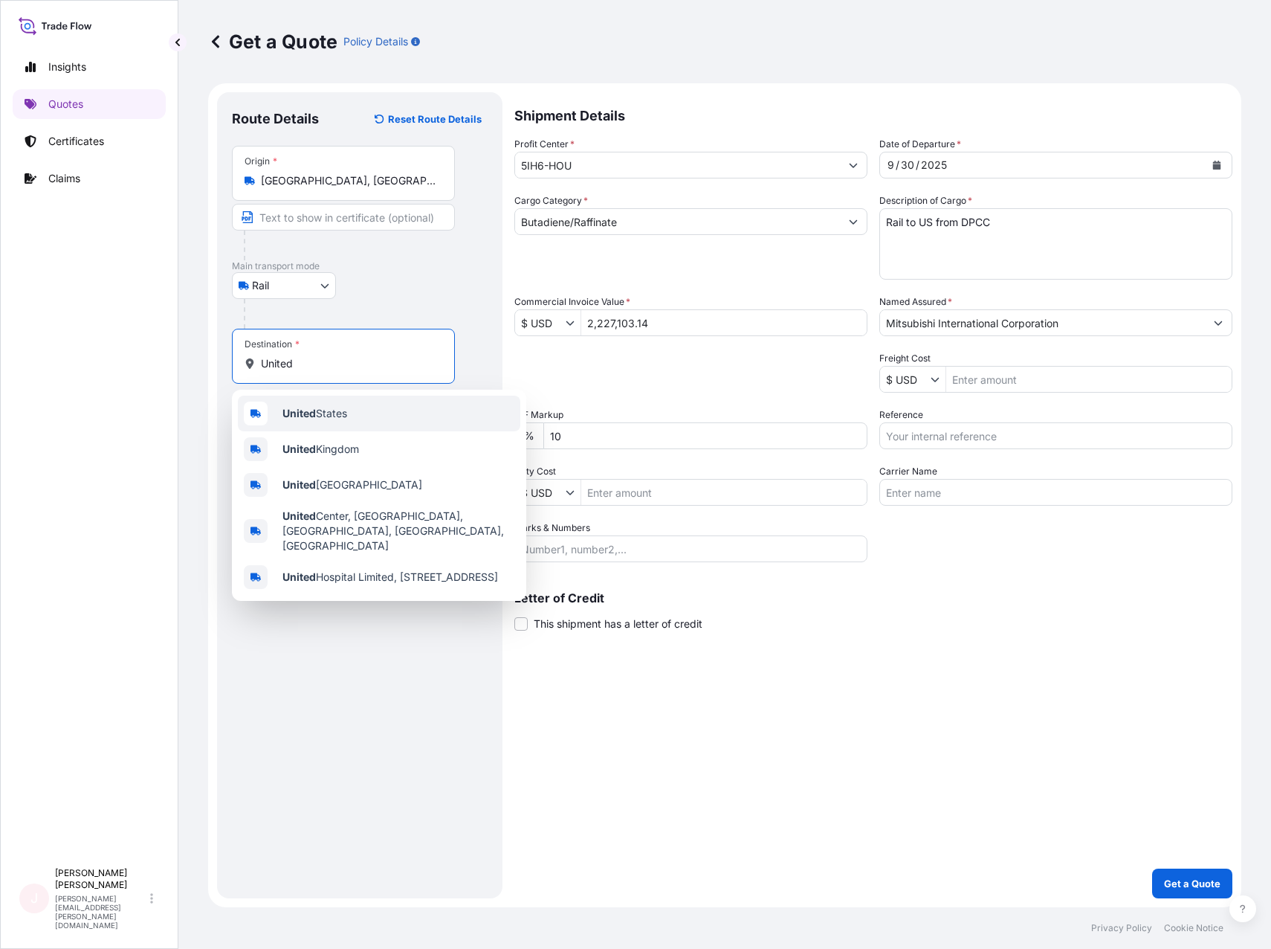
click at [326, 407] on span "[GEOGRAPHIC_DATA]" at bounding box center [315, 413] width 65 height 15
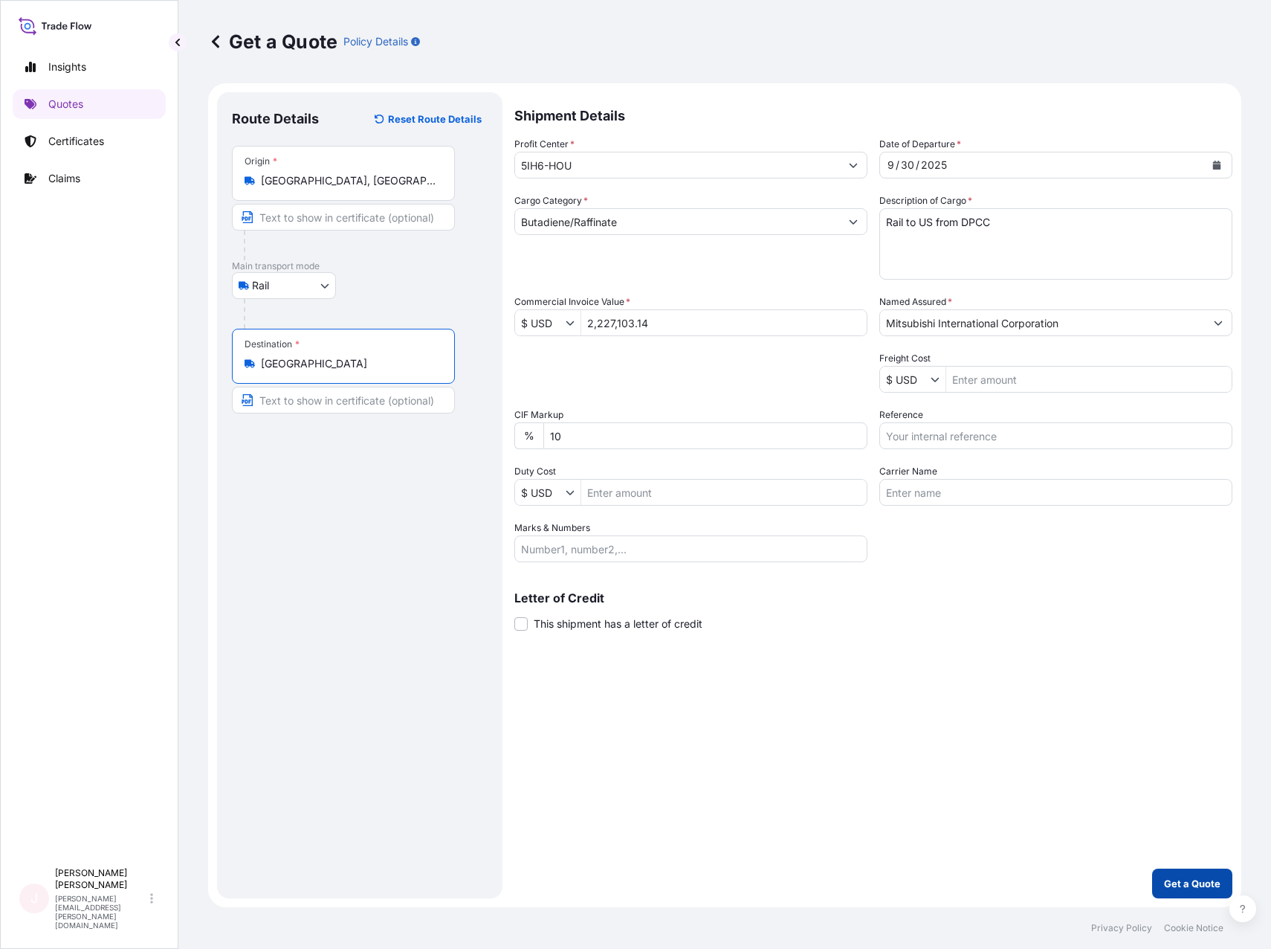
type input "[GEOGRAPHIC_DATA]"
click at [1175, 877] on p "Get a Quote" at bounding box center [1192, 883] width 57 height 15
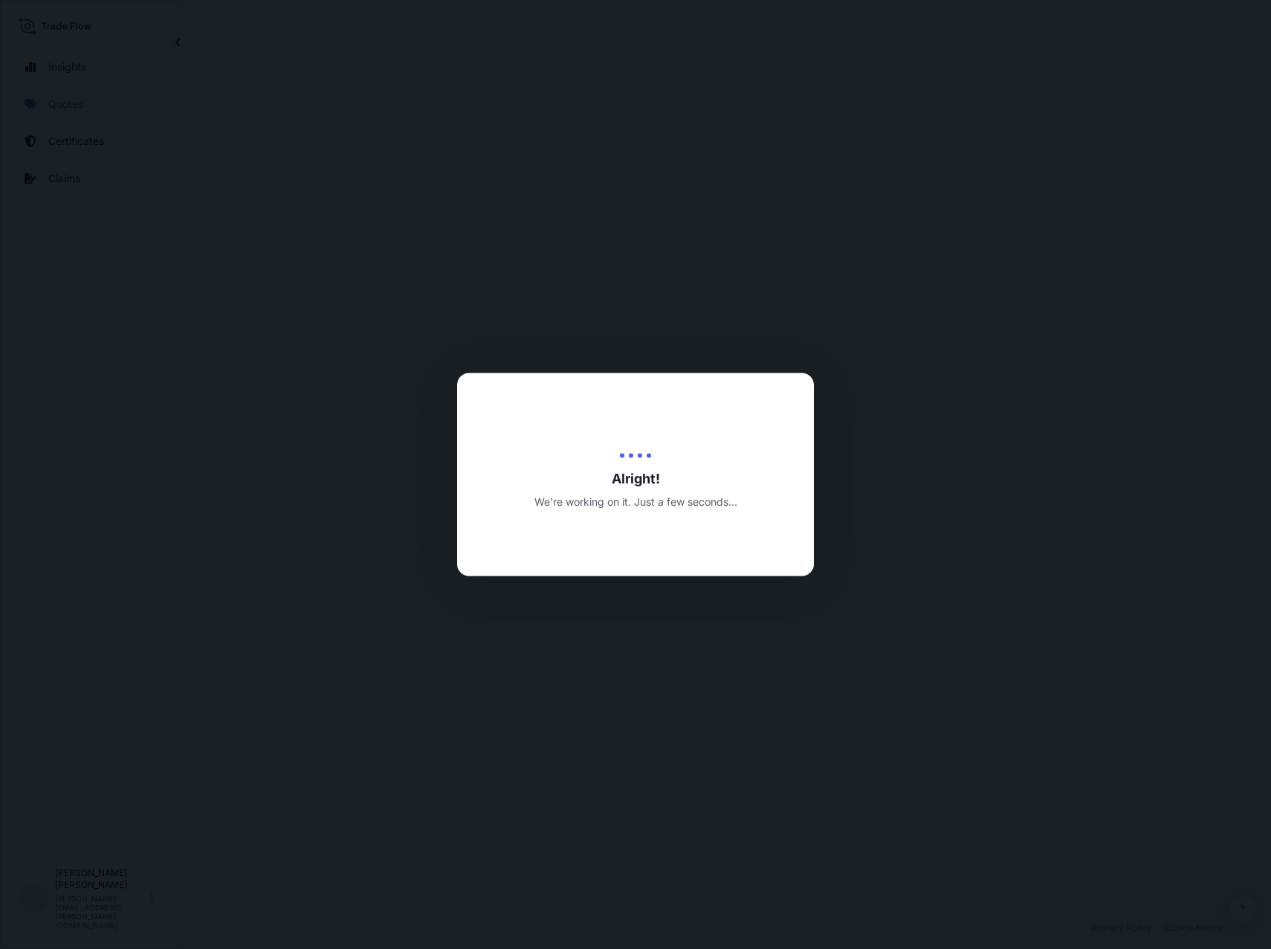
select select "Rail"
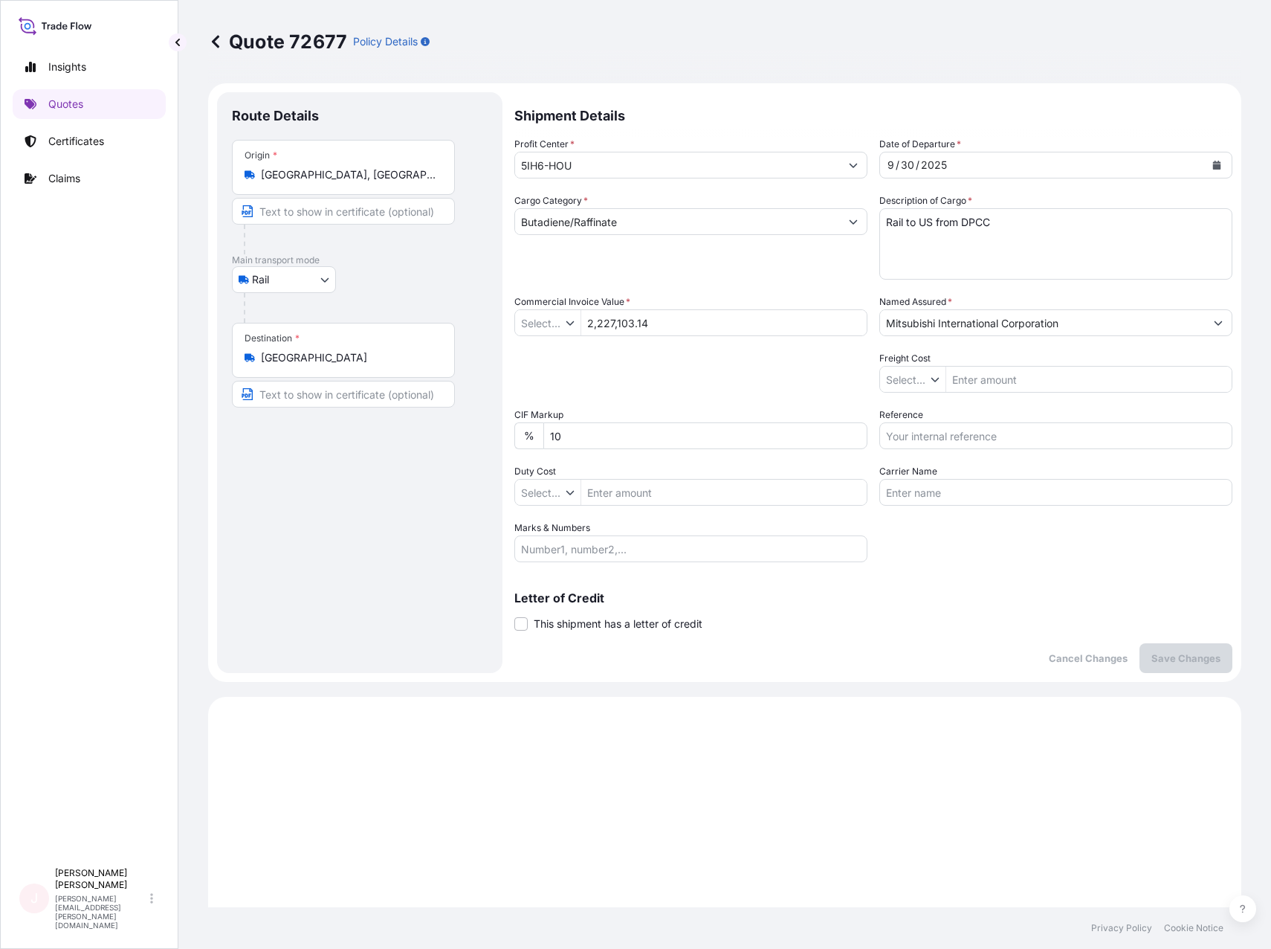
type input "$ USD"
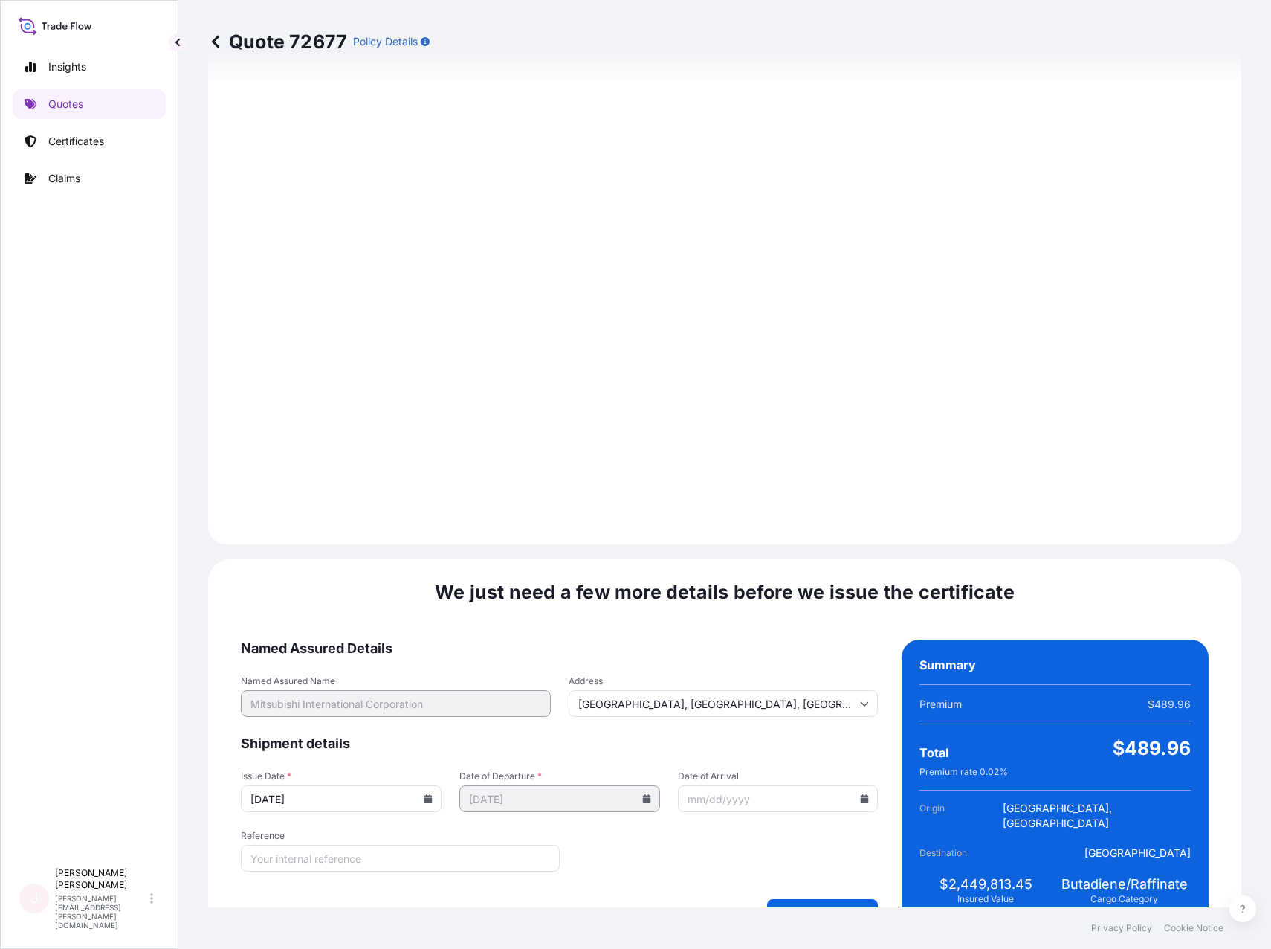
scroll to position [1618, 0]
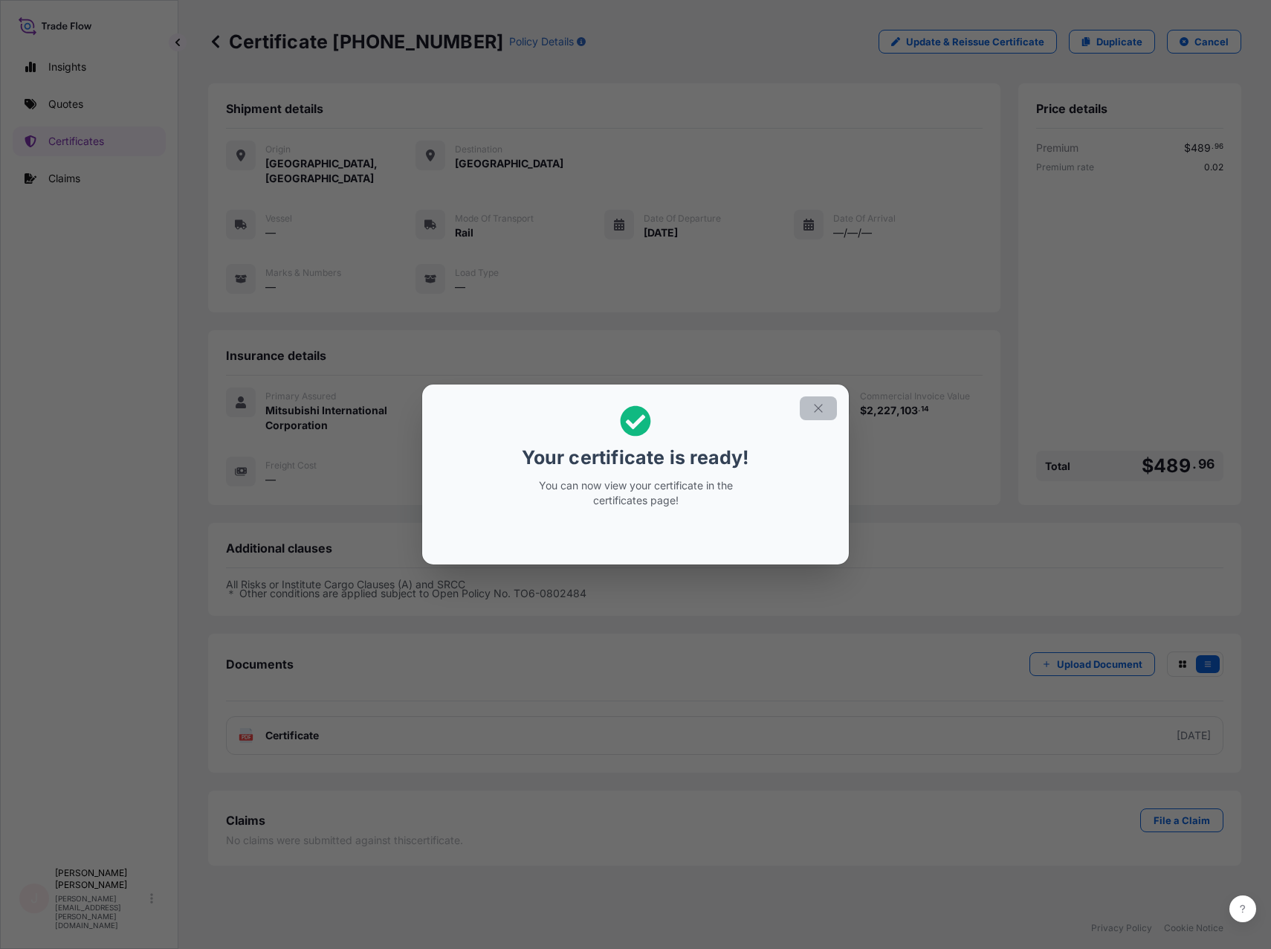
click at [819, 410] on icon "button" at bounding box center [818, 407] width 13 height 13
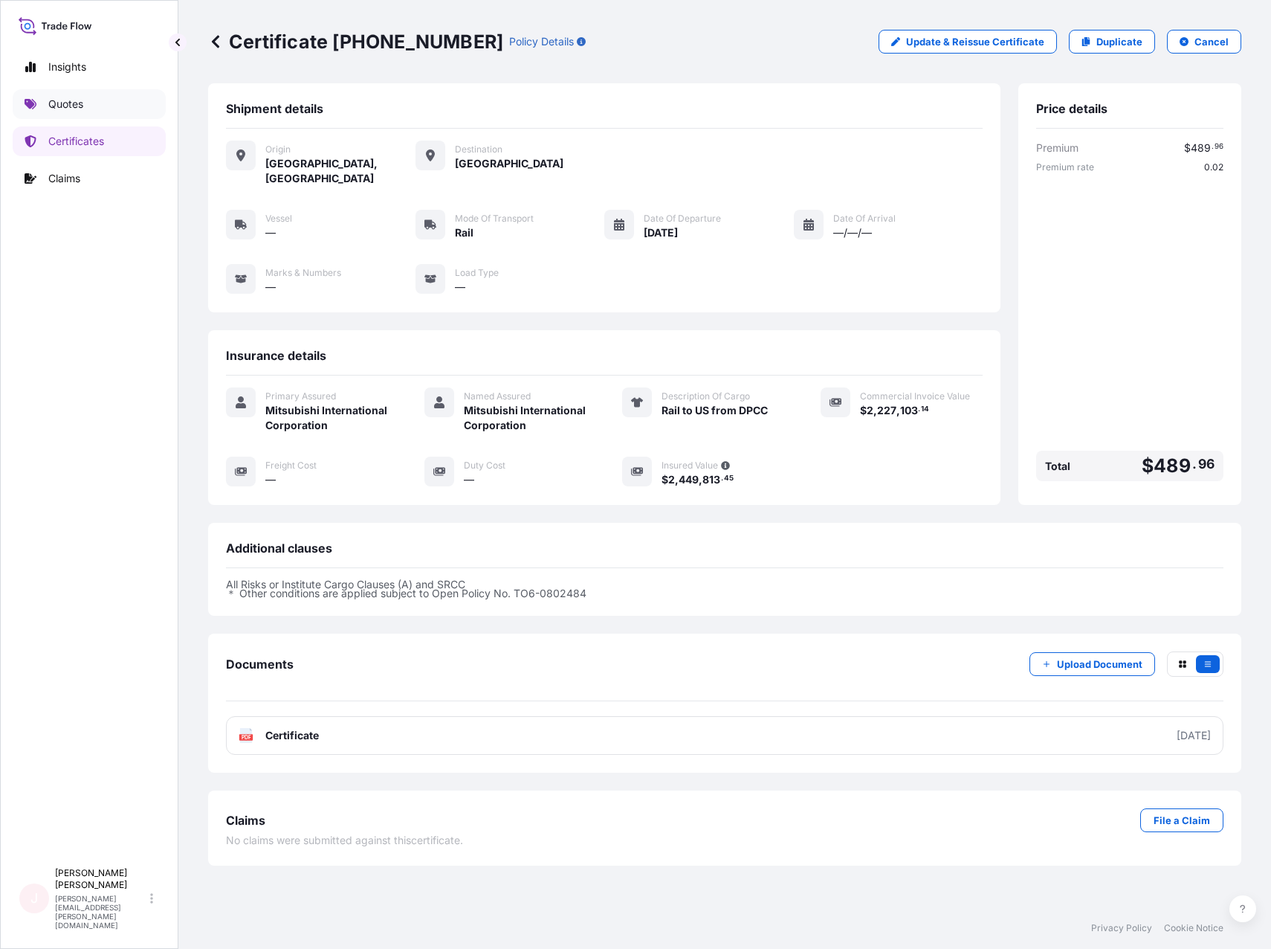
click at [57, 106] on p "Quotes" at bounding box center [65, 104] width 35 height 15
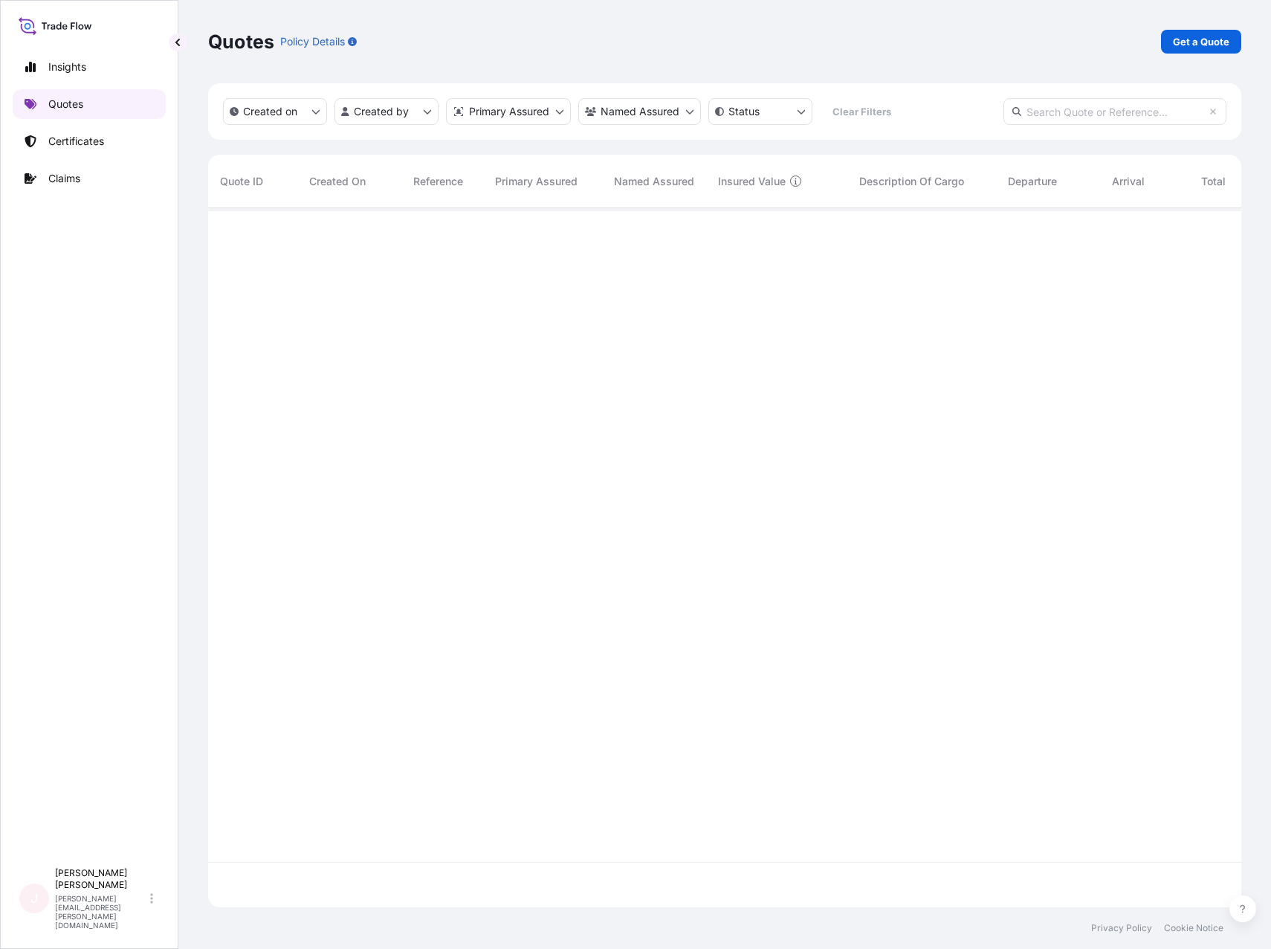
scroll to position [696, 1022]
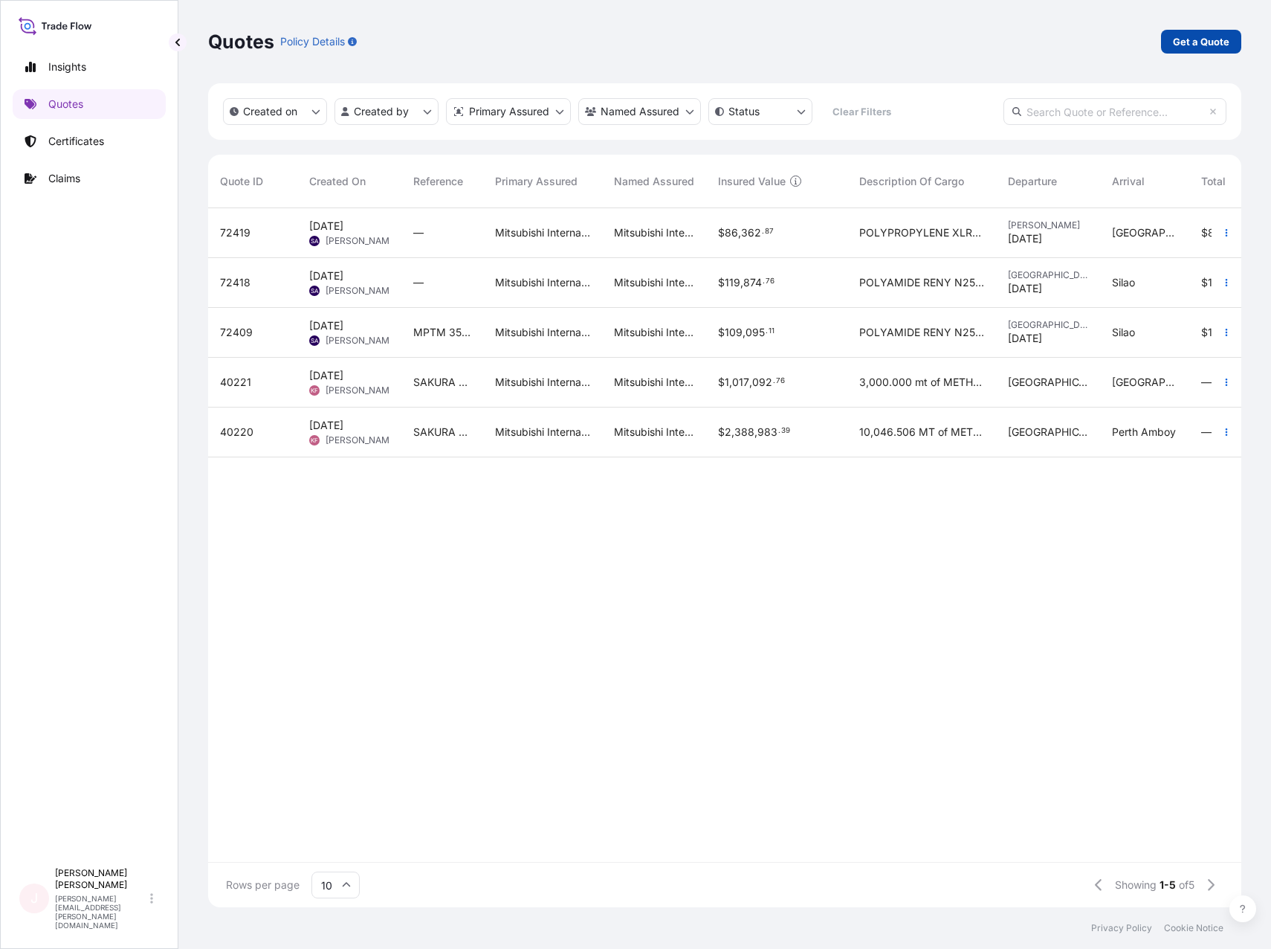
click at [1227, 36] on p "Get a Quote" at bounding box center [1201, 41] width 57 height 15
select select "Ocean Vessel"
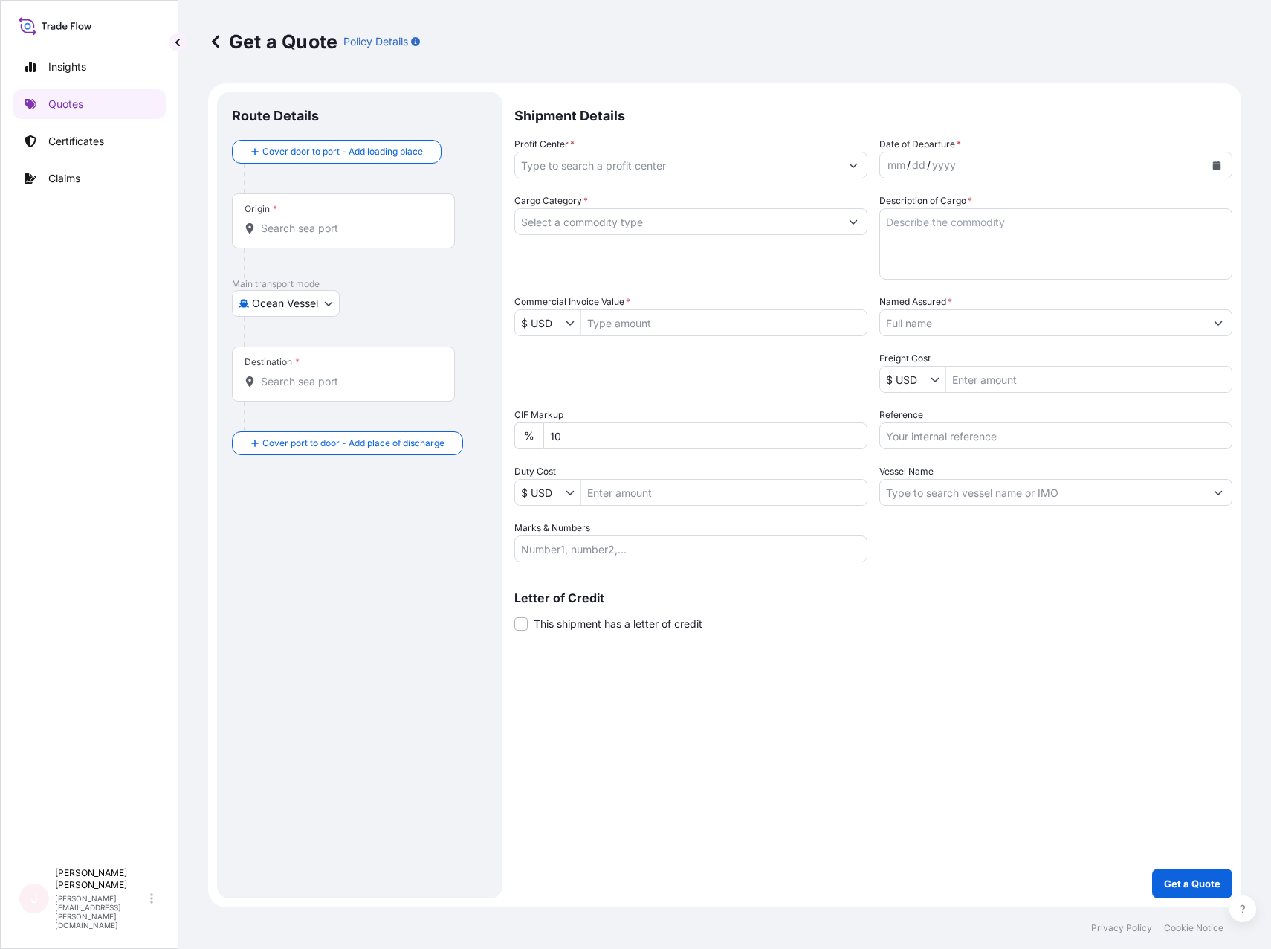
click at [632, 166] on input "Profit Center *" at bounding box center [677, 165] width 325 height 27
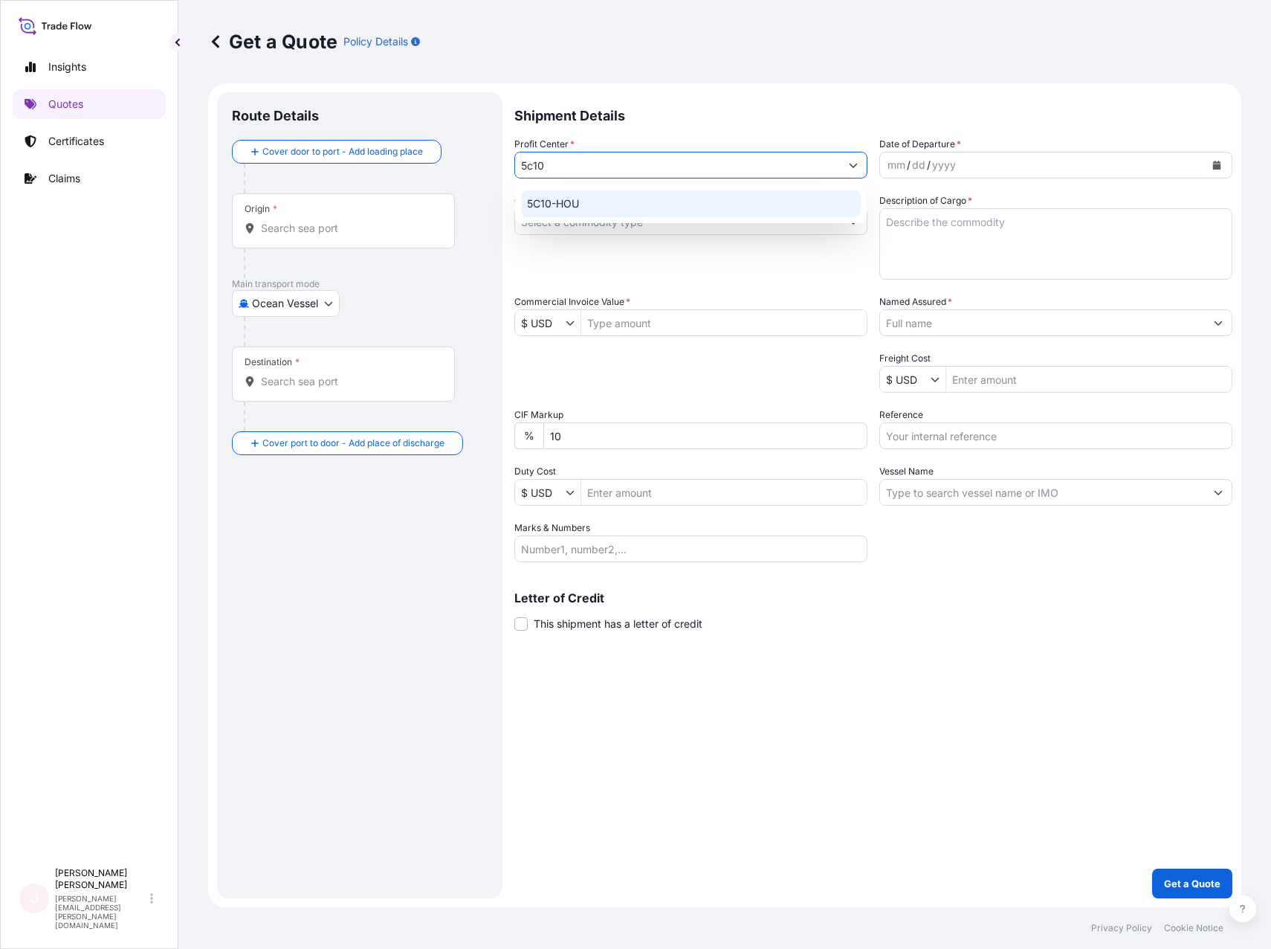
click at [542, 211] on div "5C10-HOU" at bounding box center [691, 203] width 340 height 27
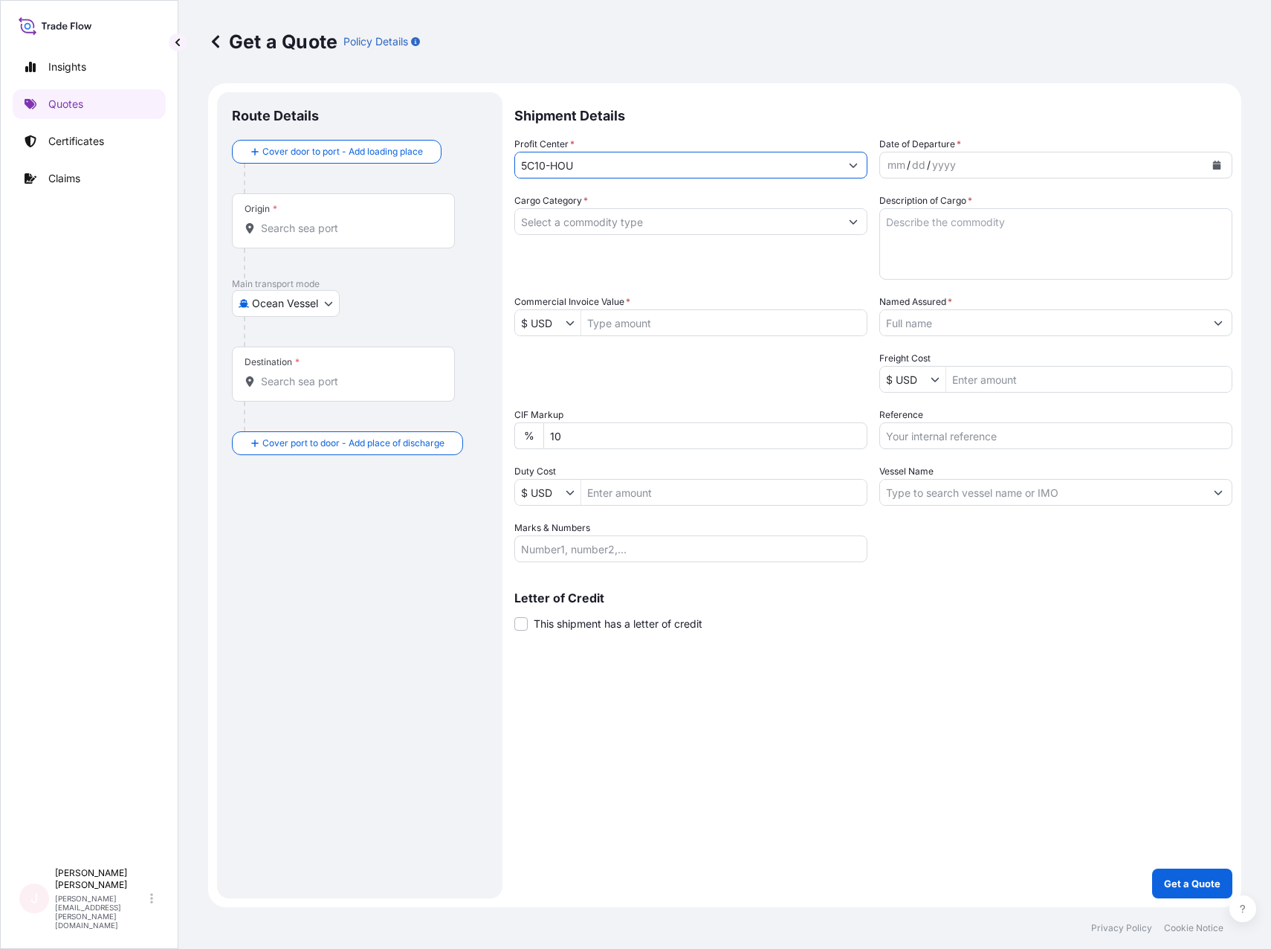
type input "5C10-HOU"
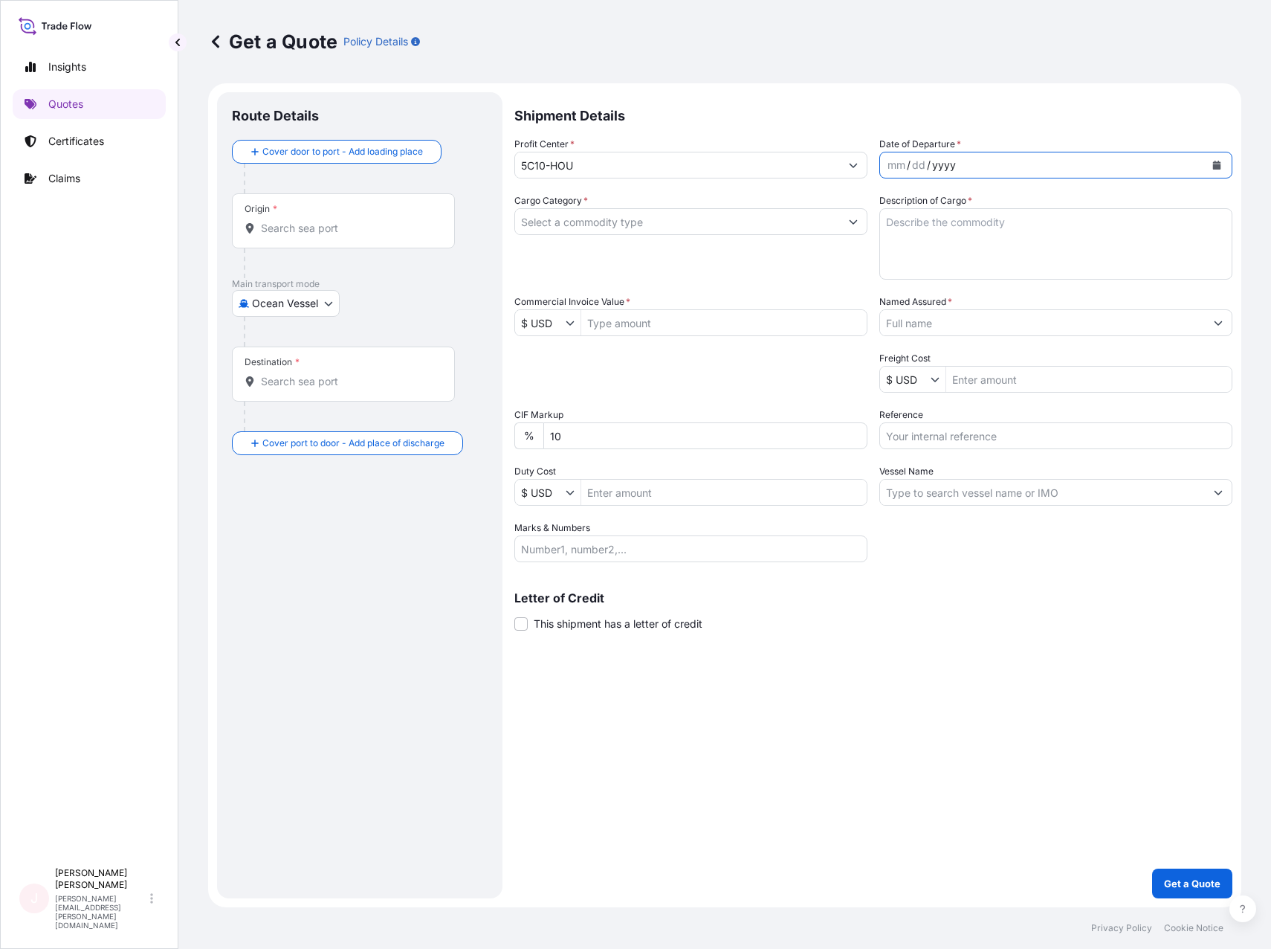
click at [940, 179] on div "Profit Center * 5C10-HOU Date of Departure * mm / dd / yyyy Cargo Category * De…" at bounding box center [873, 349] width 718 height 425
click at [951, 167] on div "yyyy" at bounding box center [944, 165] width 27 height 18
click at [1212, 161] on button "Calendar" at bounding box center [1217, 165] width 24 height 24
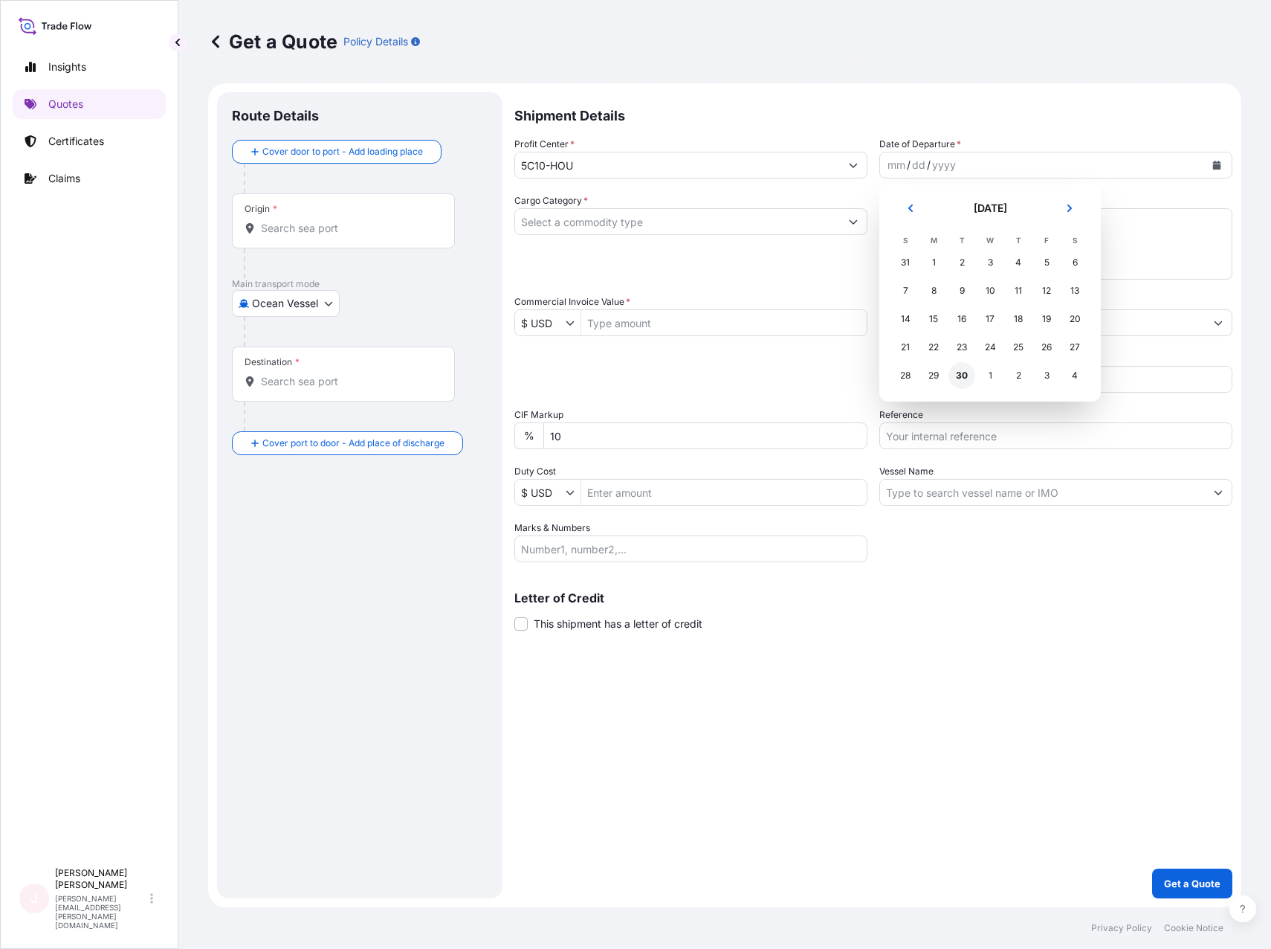
click at [969, 373] on div "30" at bounding box center [962, 375] width 27 height 27
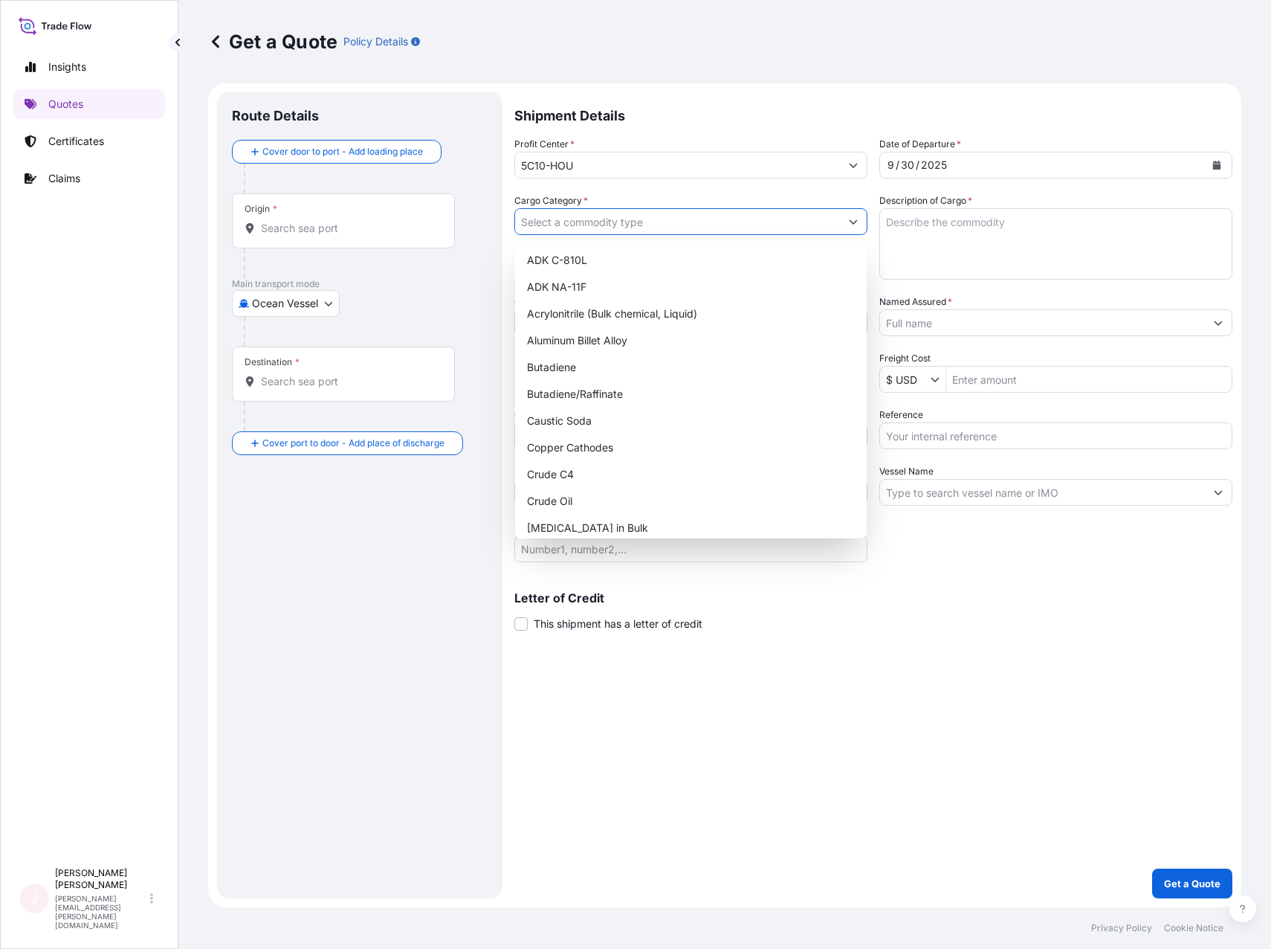
click at [688, 212] on input "Cargo Category *" at bounding box center [677, 221] width 325 height 27
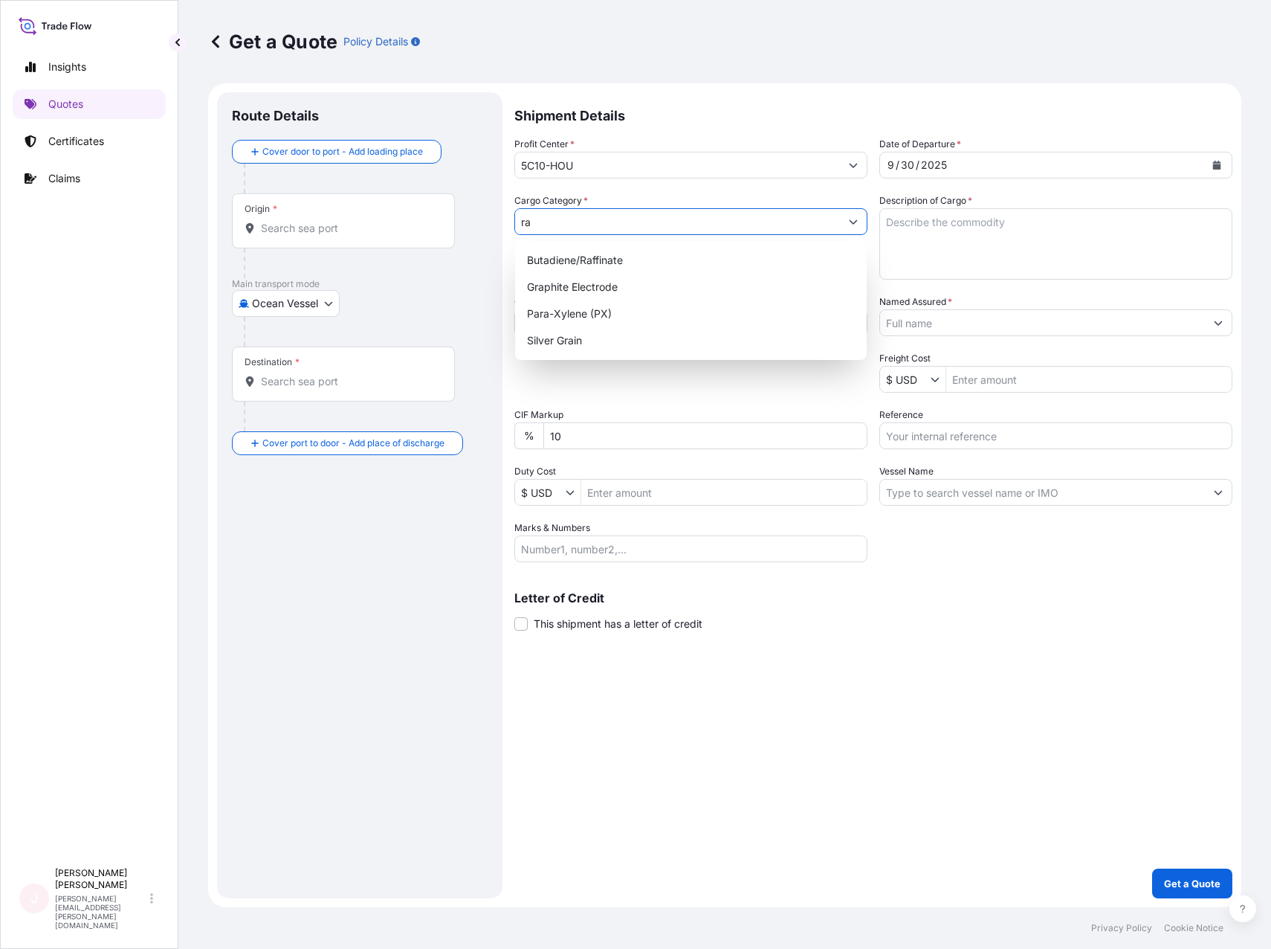
type input "r"
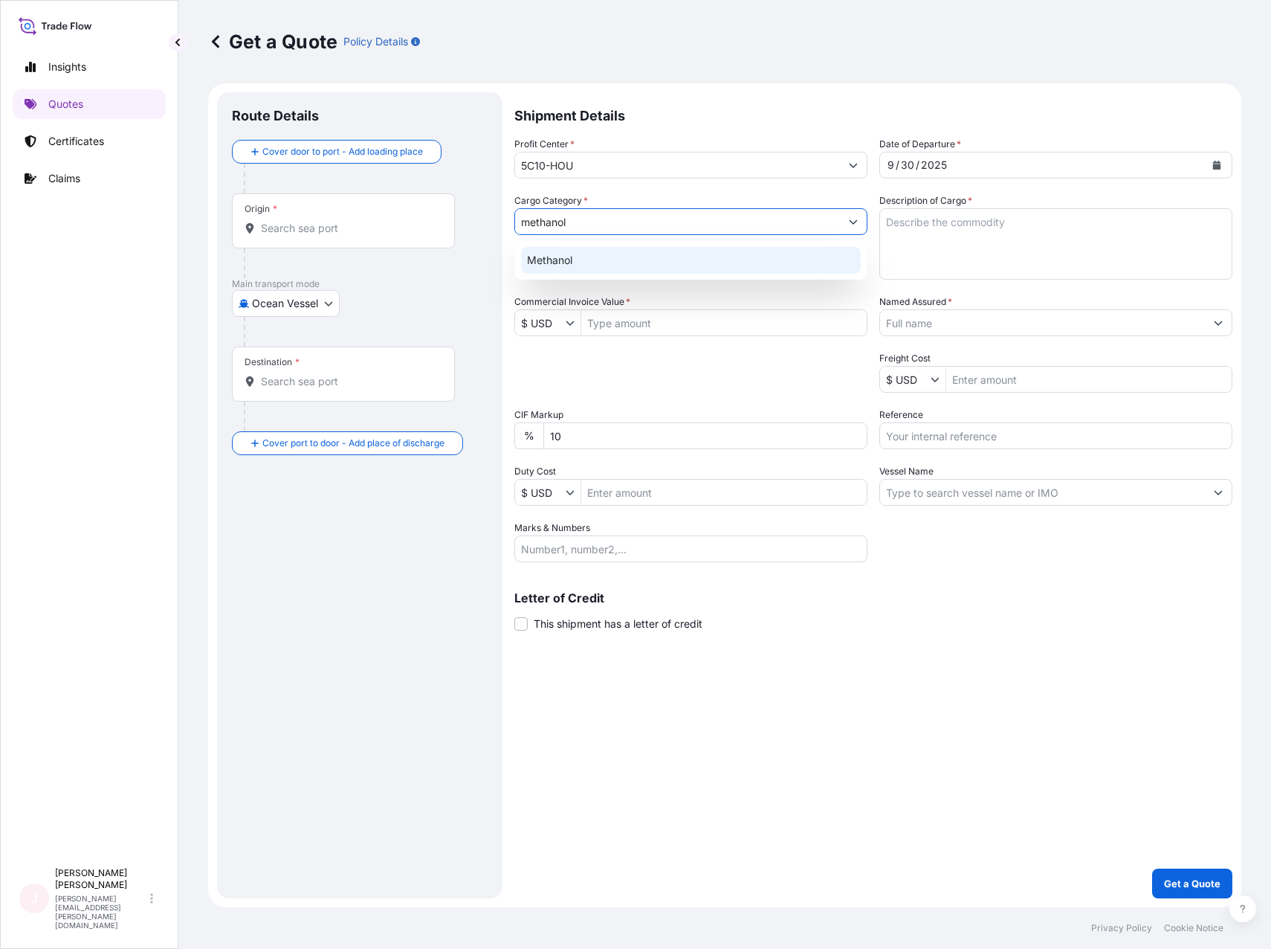
click at [574, 256] on div "Methanol" at bounding box center [691, 260] width 340 height 27
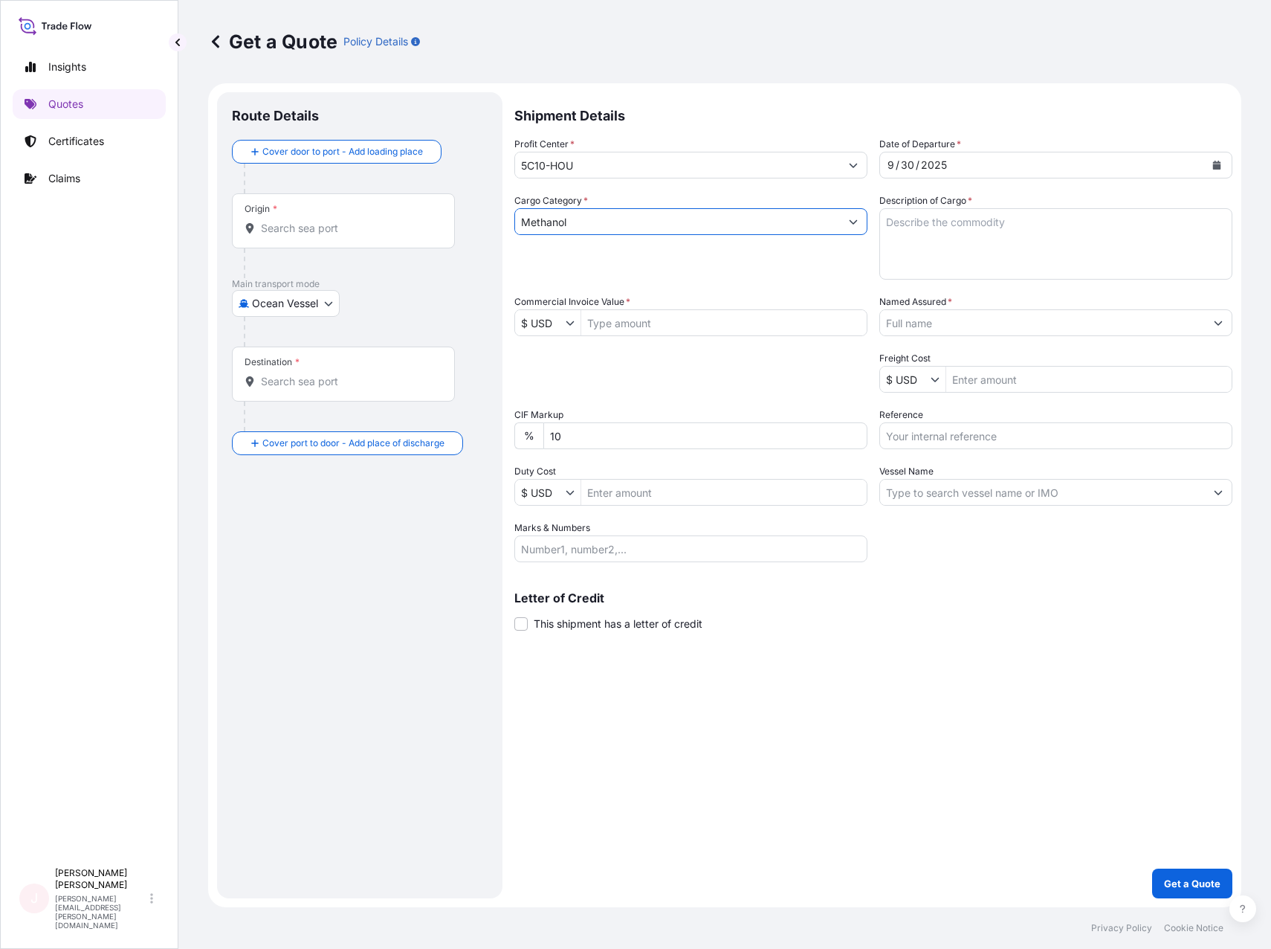
type input "Methanol"
click at [972, 236] on textarea "Description of Cargo *" at bounding box center [1056, 243] width 353 height 71
type textarea "Rail to [GEOGRAPHIC_DATA] from [GEOGRAPHIC_DATA]"
click at [734, 326] on input "Commercial Invoice Value *" at bounding box center [723, 322] width 285 height 27
type input "849,061.24"
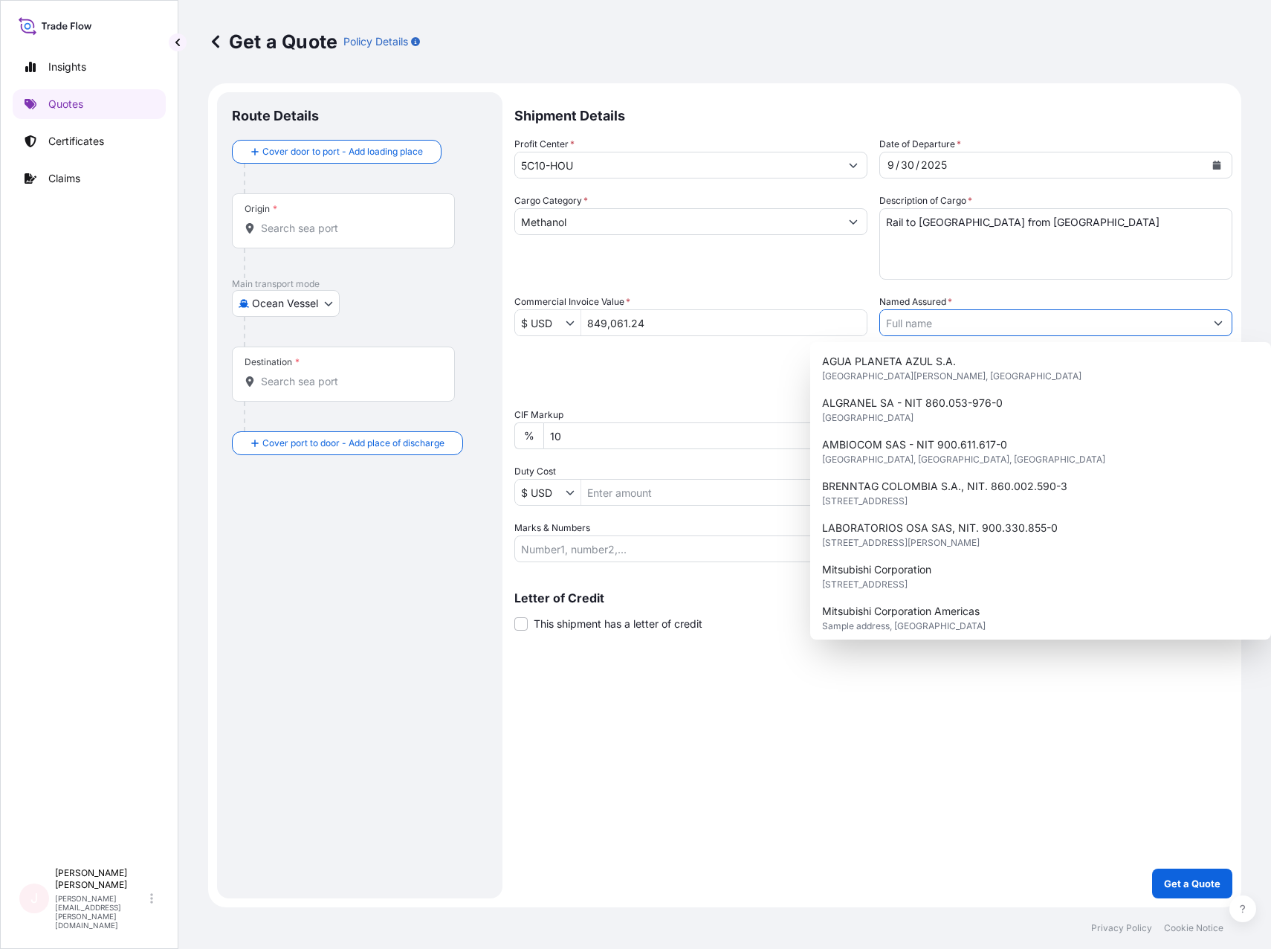
click at [914, 320] on input "Named Assured *" at bounding box center [1042, 322] width 325 height 27
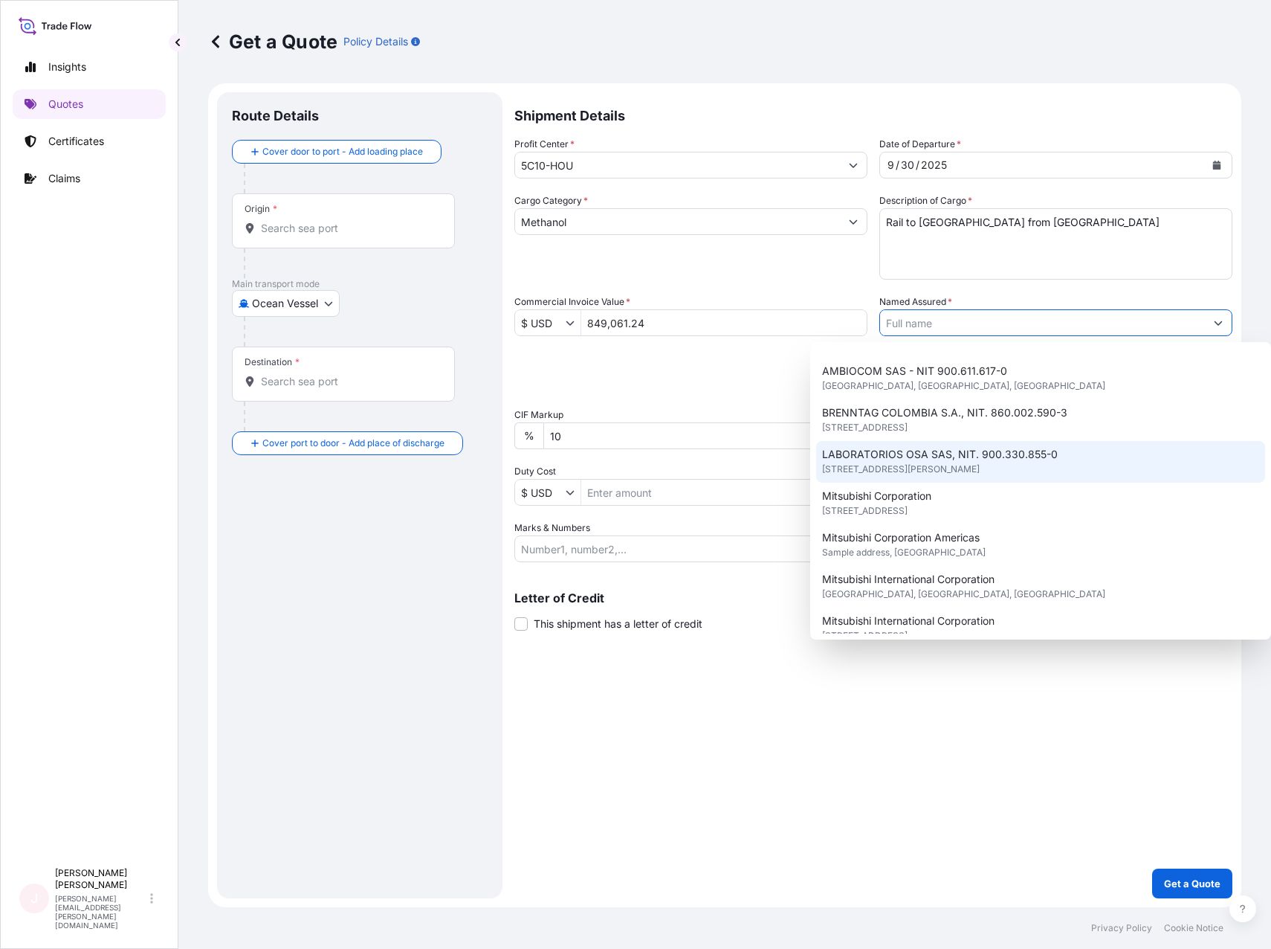
scroll to position [74, 0]
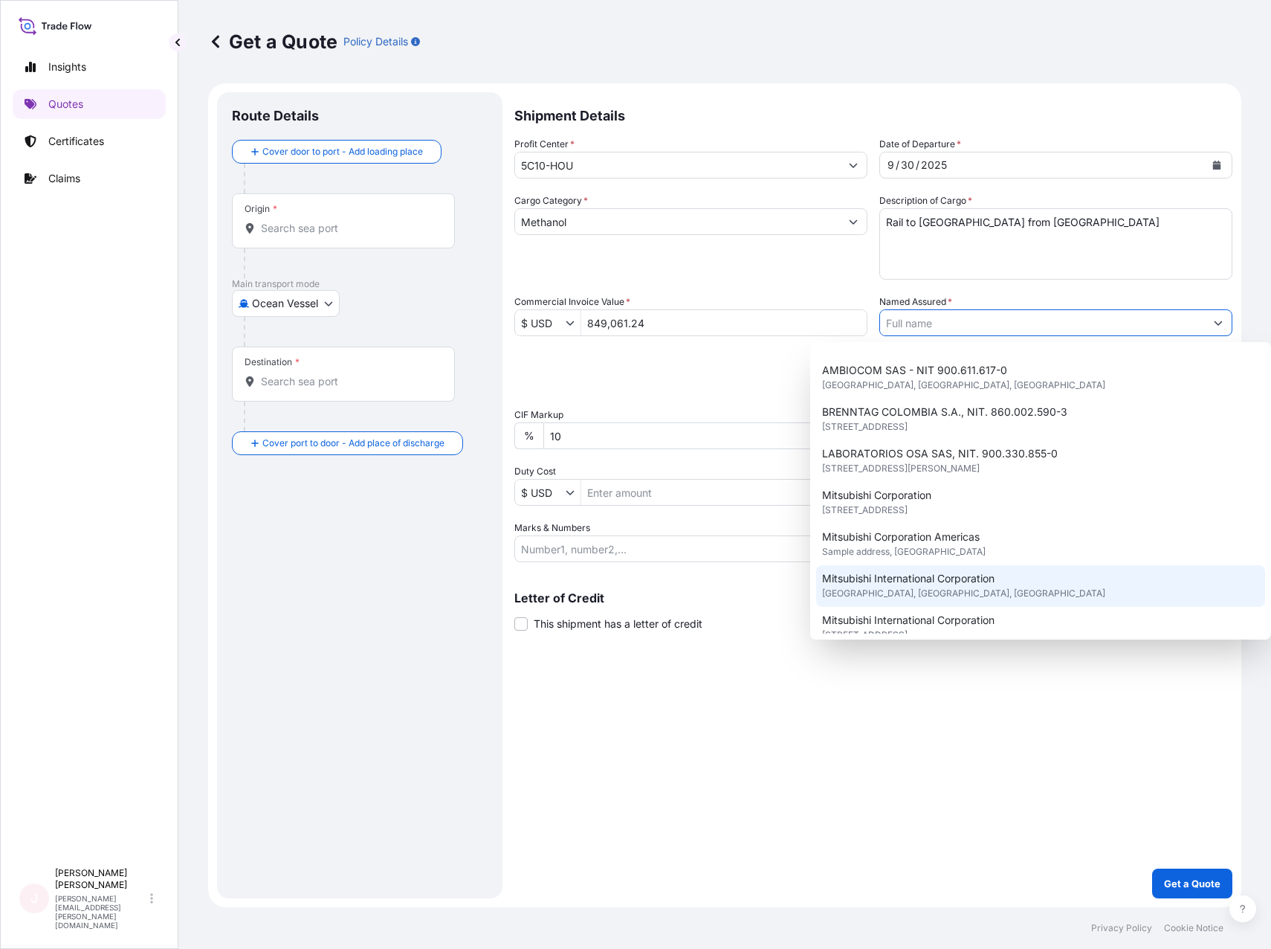
click at [961, 576] on span "Mitsubishi International Corporation" at bounding box center [908, 578] width 172 height 15
type input "Mitsubishi International Corporation"
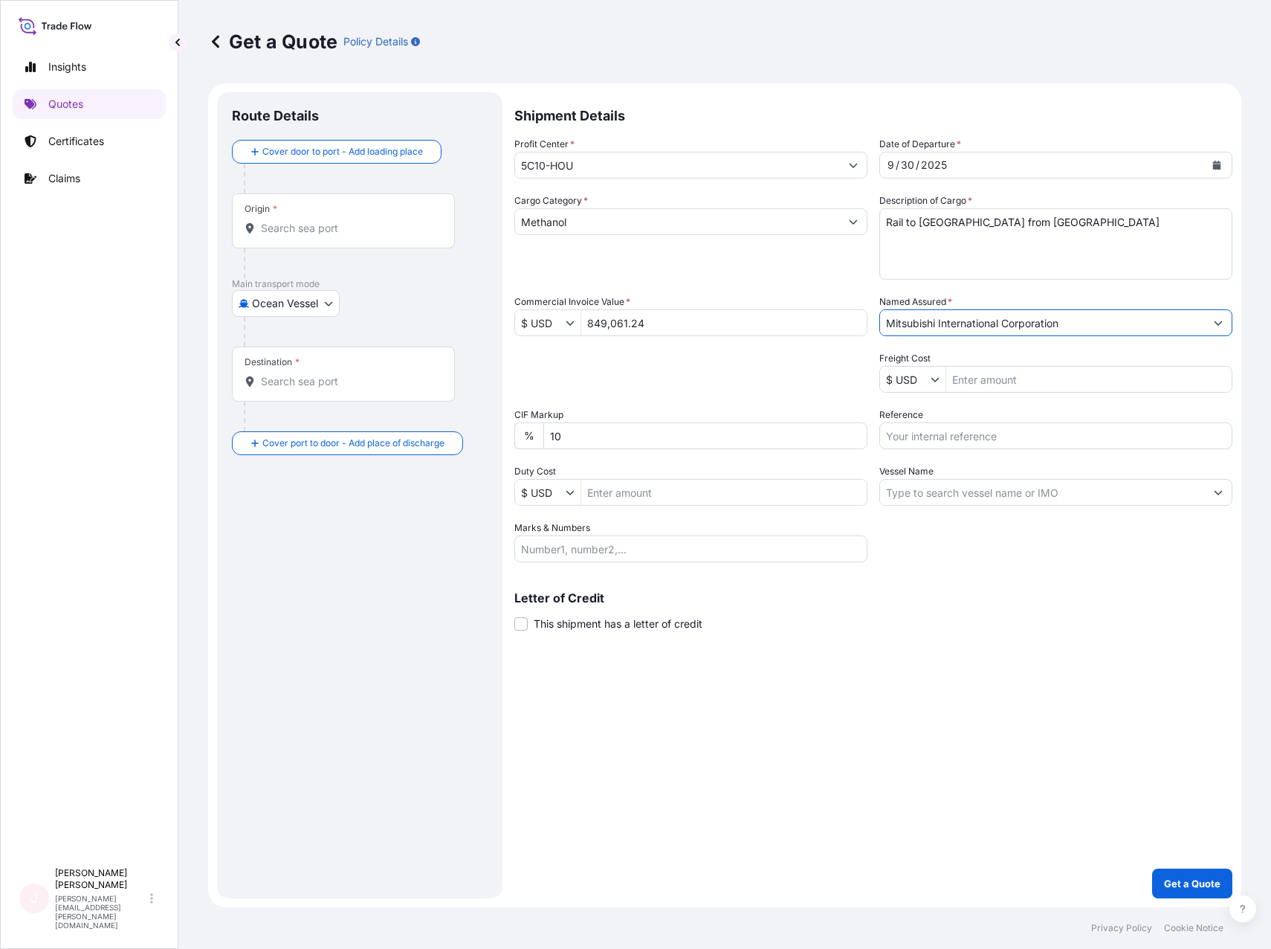
click at [285, 227] on input "Origin *" at bounding box center [348, 228] width 175 height 15
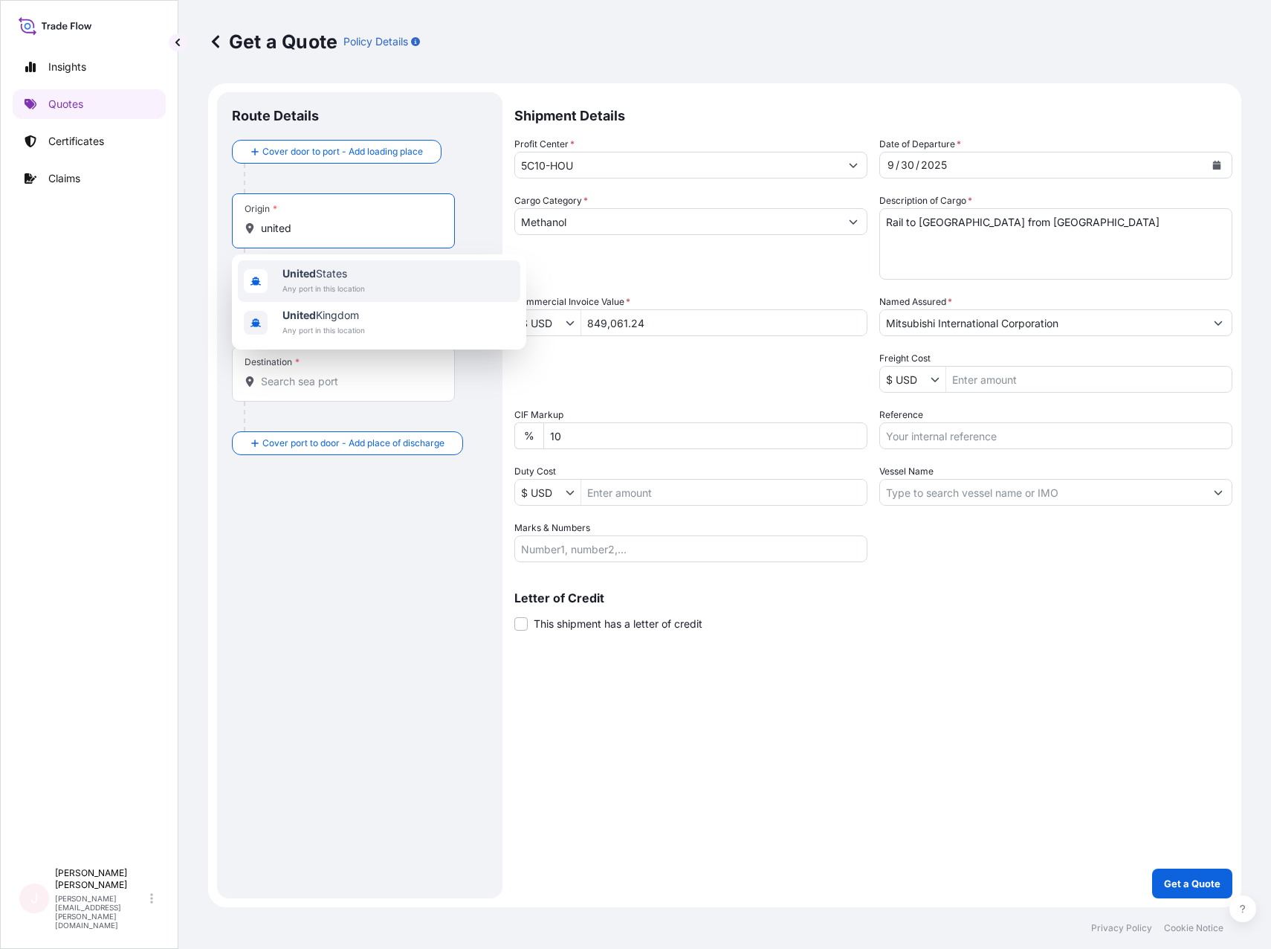
click at [347, 270] on span "[GEOGRAPHIC_DATA]" at bounding box center [324, 273] width 83 height 15
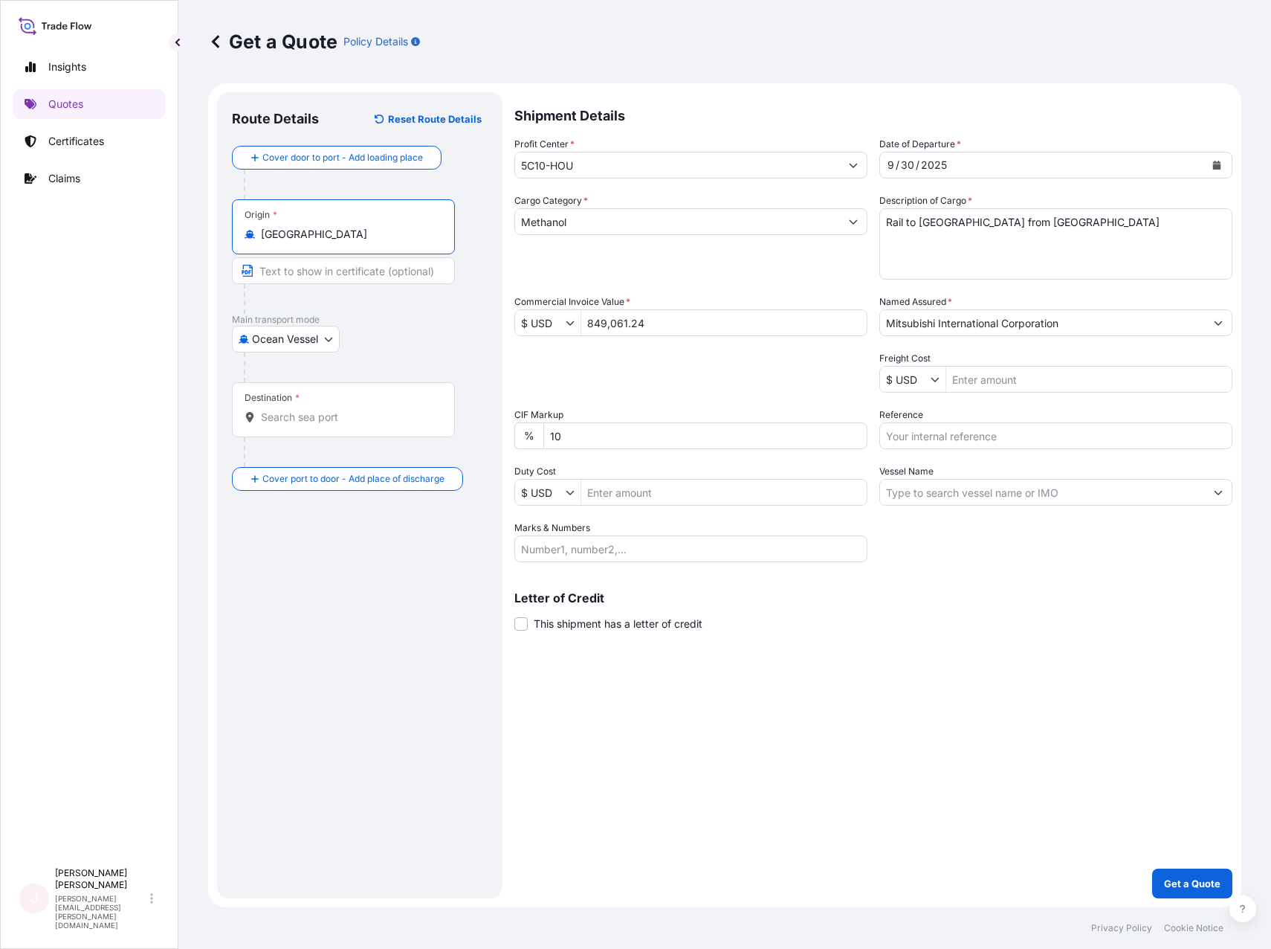
type input "[GEOGRAPHIC_DATA]"
click at [283, 338] on body "0 options available. 2 options available. Insights Quotes Certificates Claims J…" at bounding box center [635, 474] width 1271 height 949
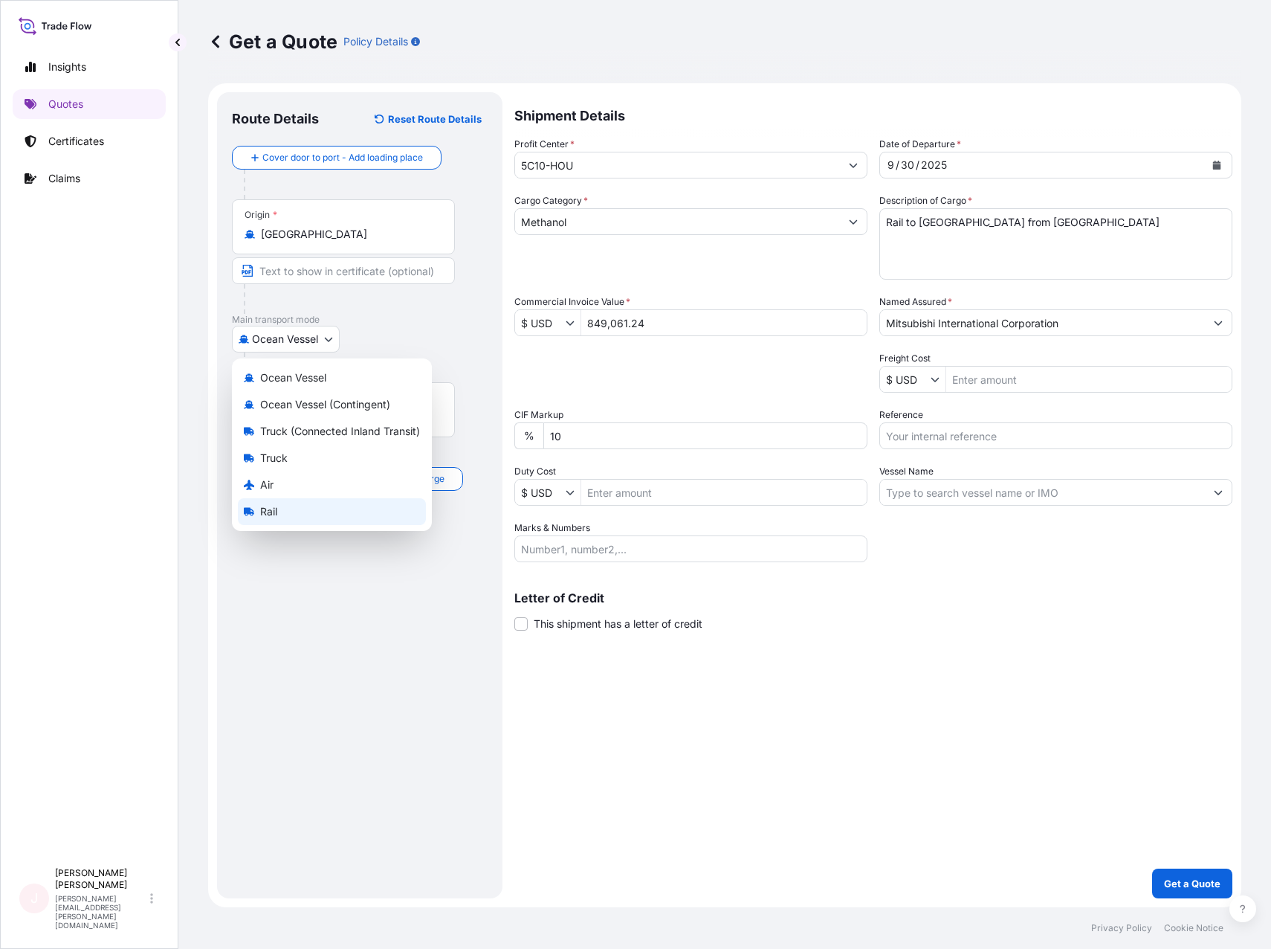
click at [289, 501] on div "Rail" at bounding box center [332, 511] width 188 height 27
select select "Rail"
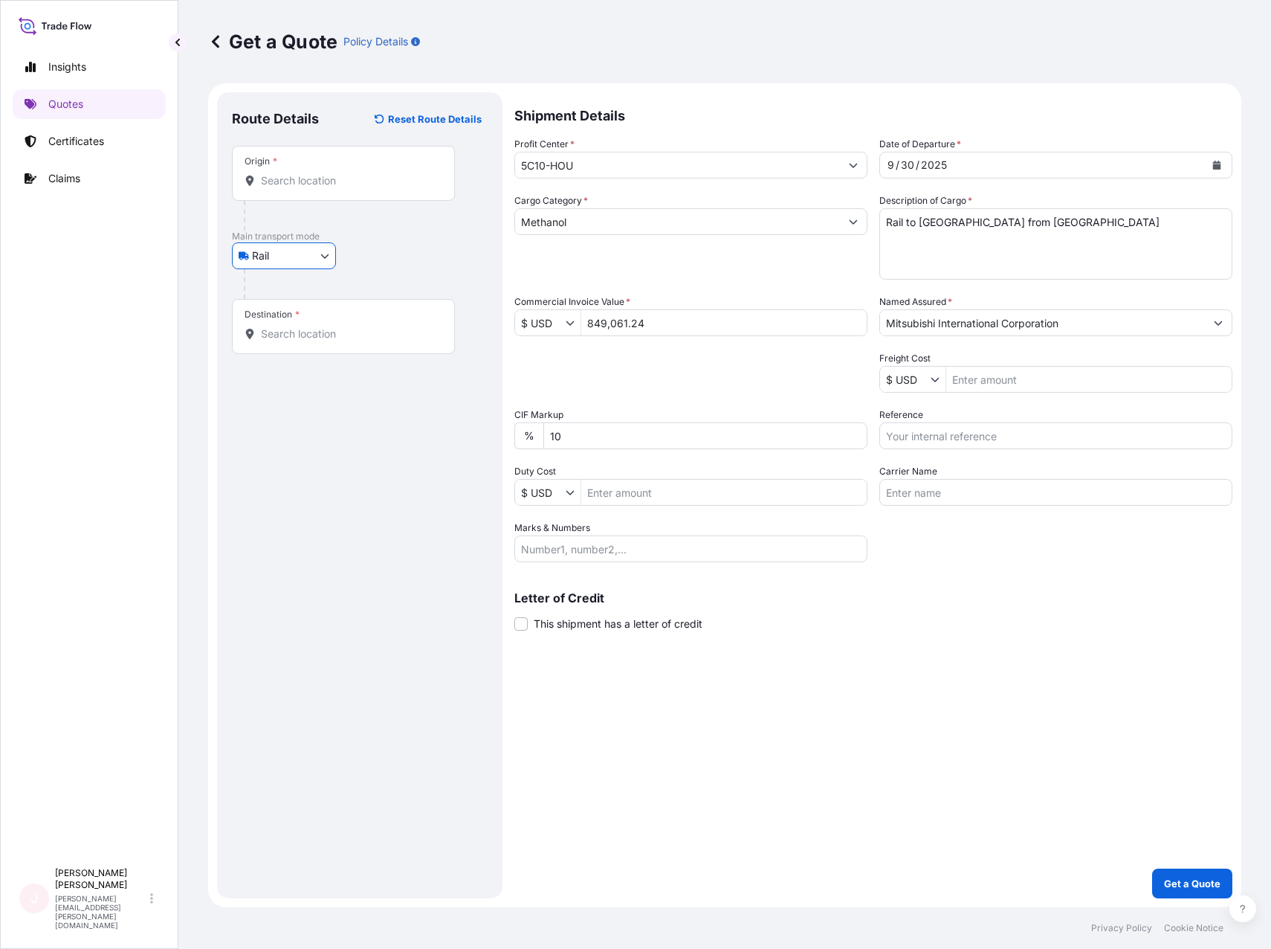
click at [306, 187] on input "Origin *" at bounding box center [348, 180] width 175 height 15
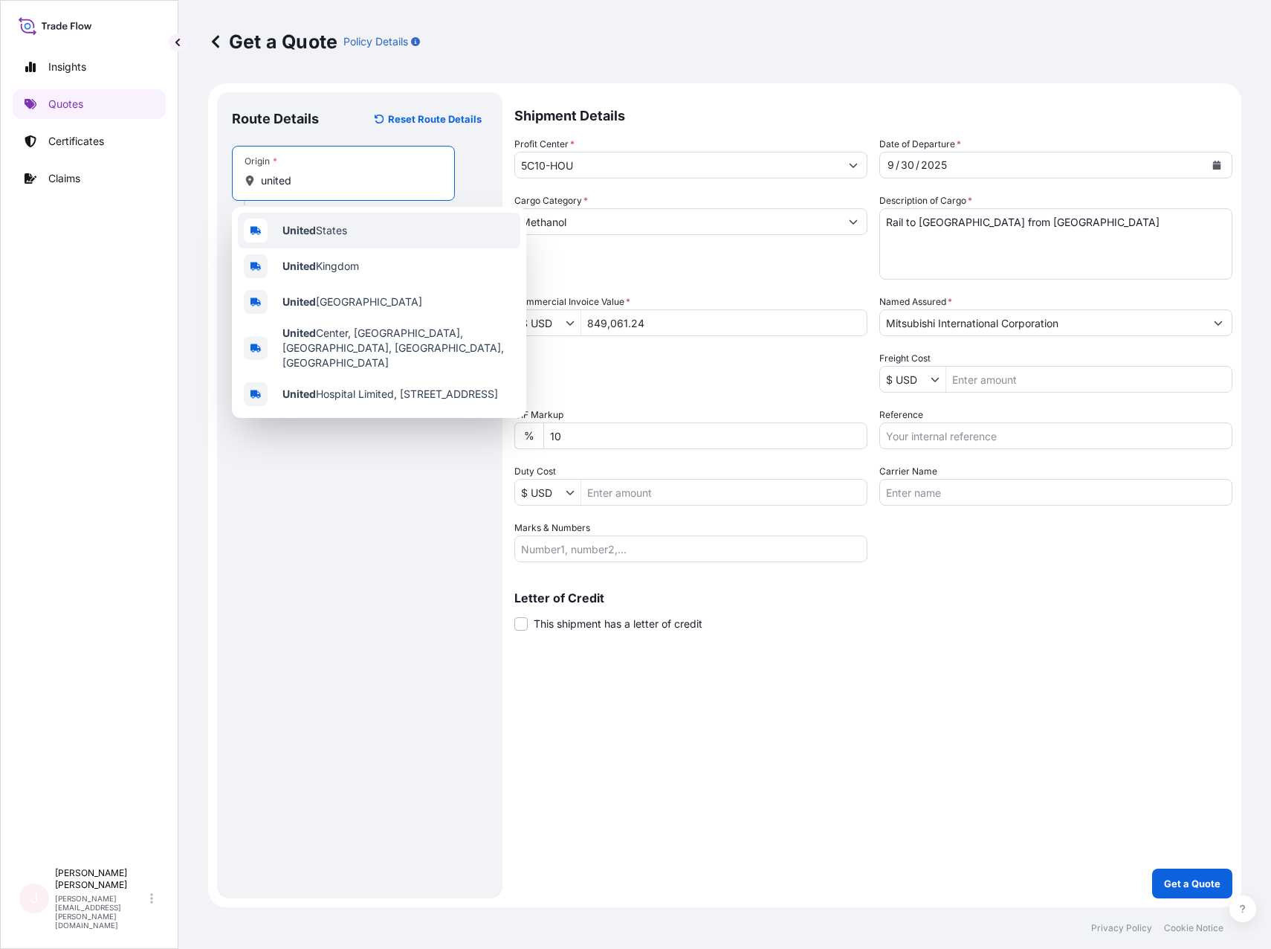
click at [318, 227] on span "[GEOGRAPHIC_DATA]" at bounding box center [315, 230] width 65 height 15
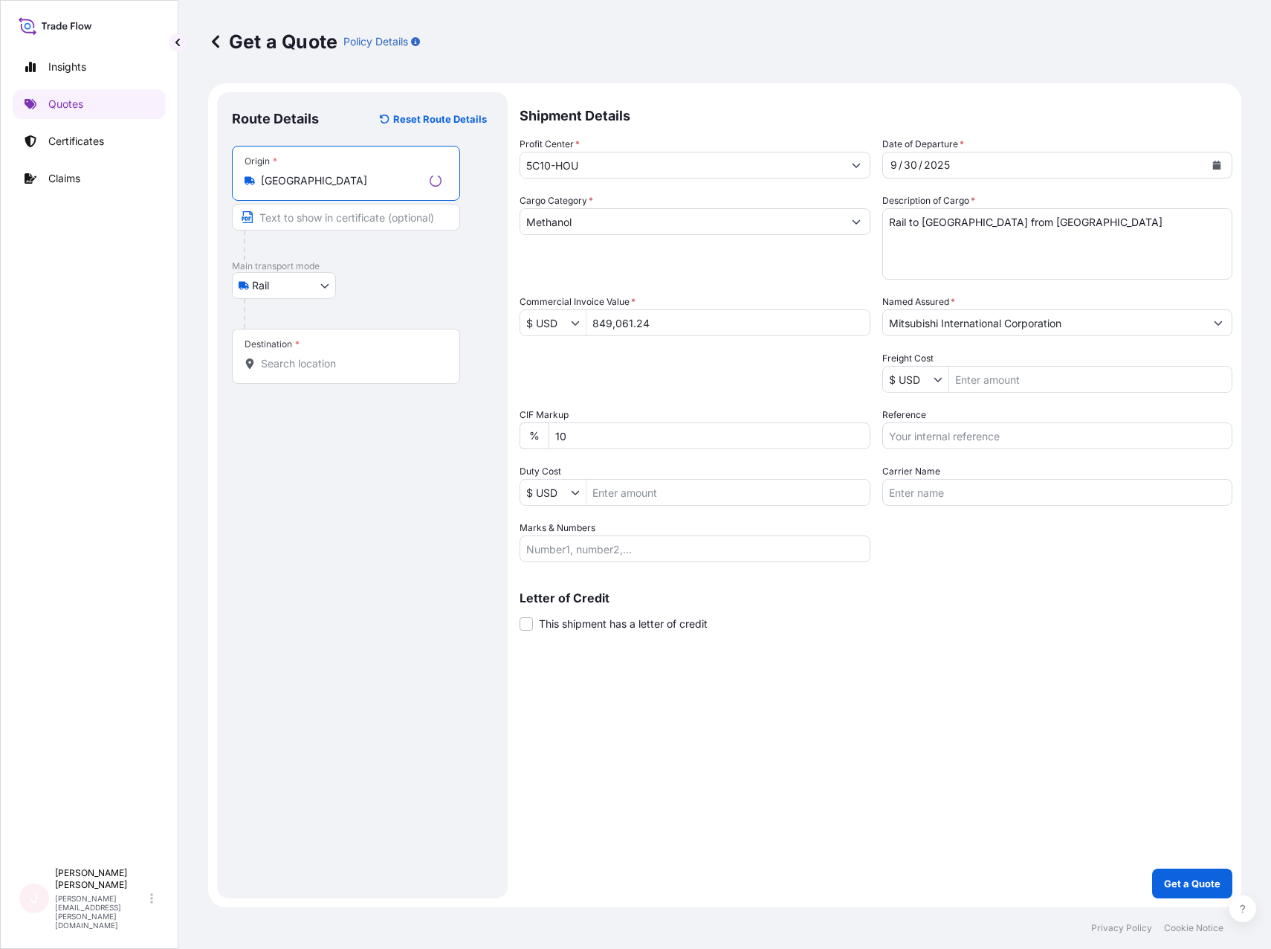
type input "[GEOGRAPHIC_DATA]"
click at [291, 358] on input "Destination *" at bounding box center [351, 363] width 181 height 15
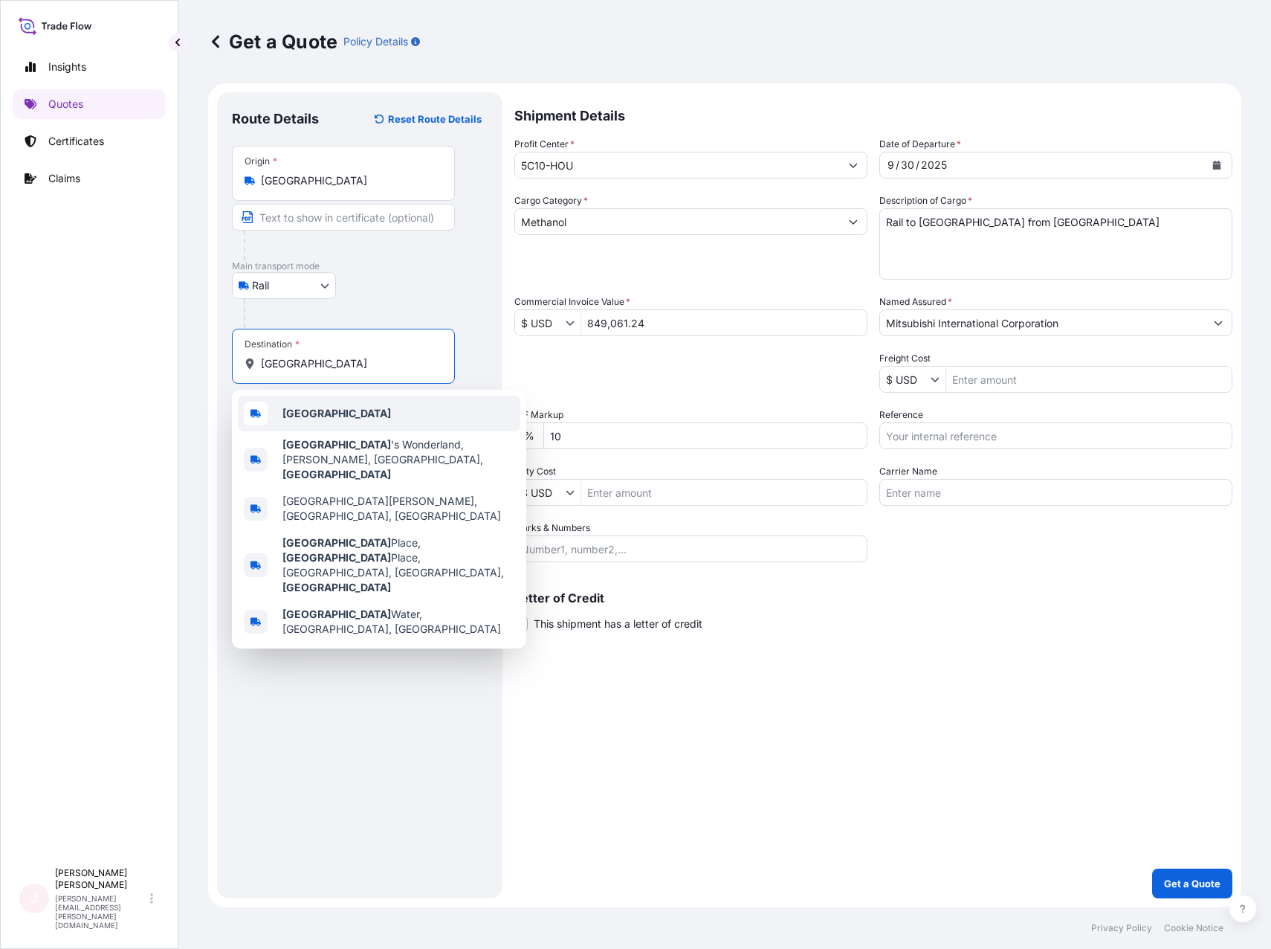
click at [296, 405] on div "[GEOGRAPHIC_DATA]" at bounding box center [379, 414] width 283 height 36
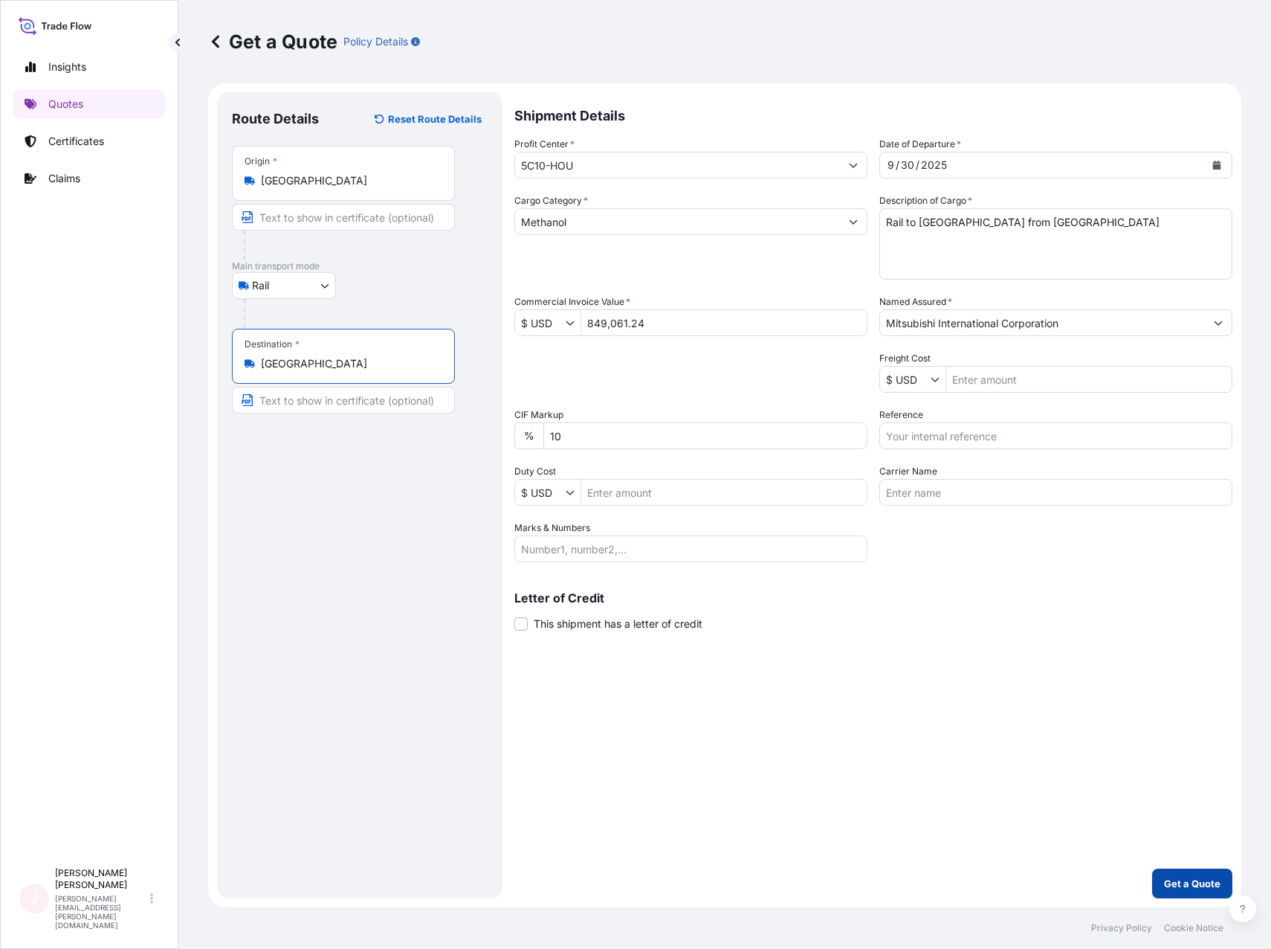
type input "[GEOGRAPHIC_DATA]"
click at [1187, 889] on p "Get a Quote" at bounding box center [1192, 883] width 57 height 15
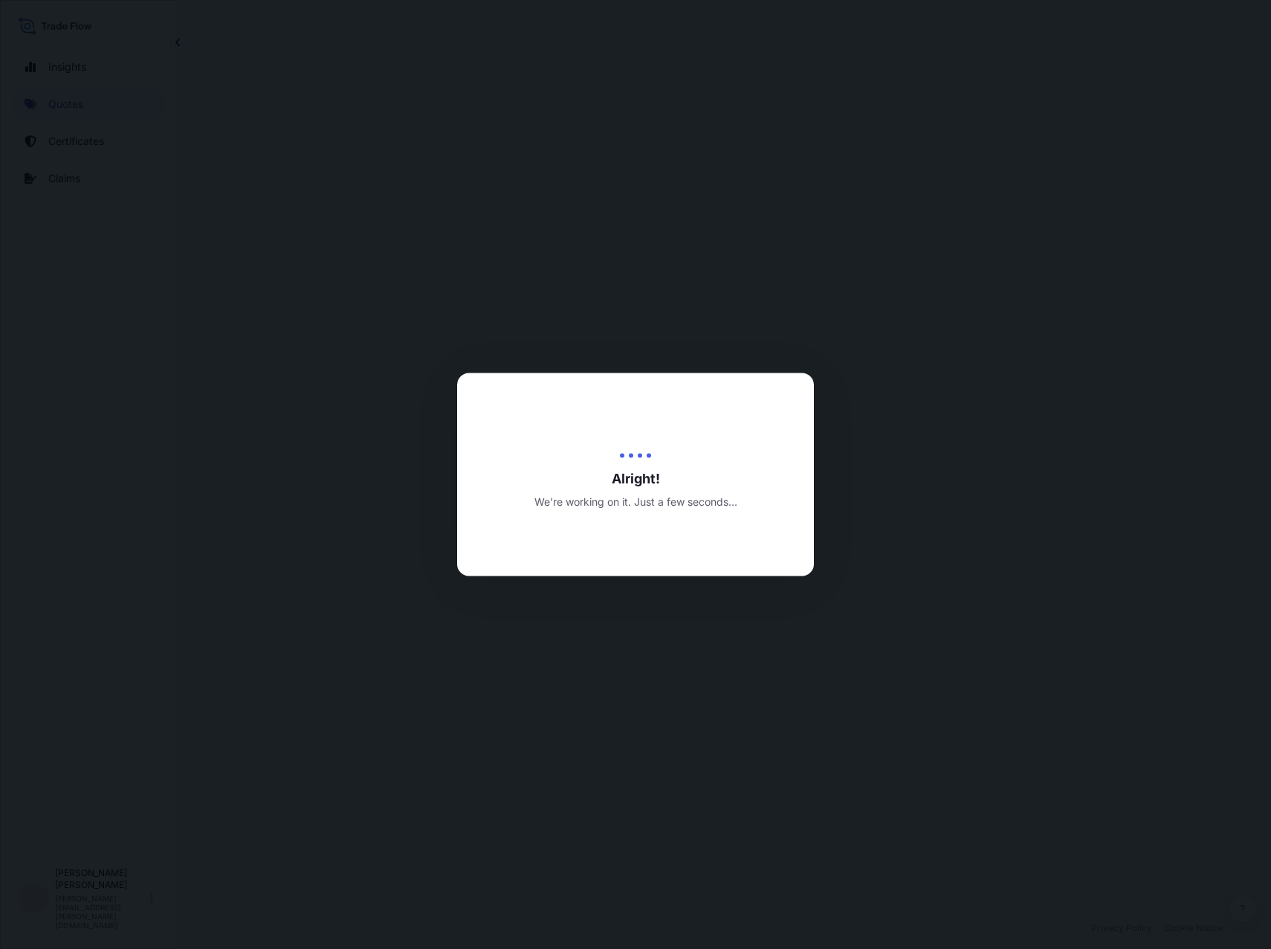
select select "Rail"
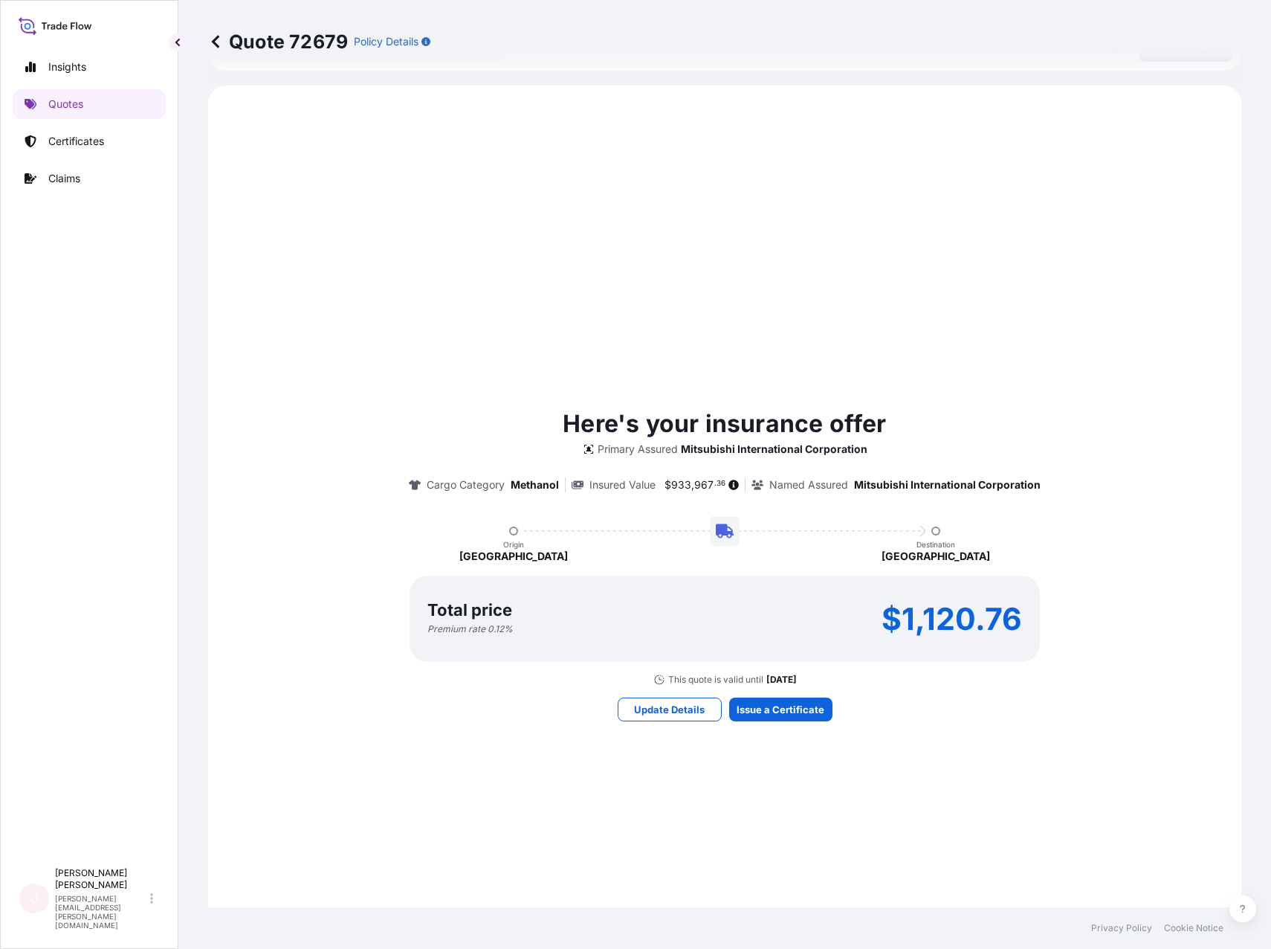
scroll to position [622, 0]
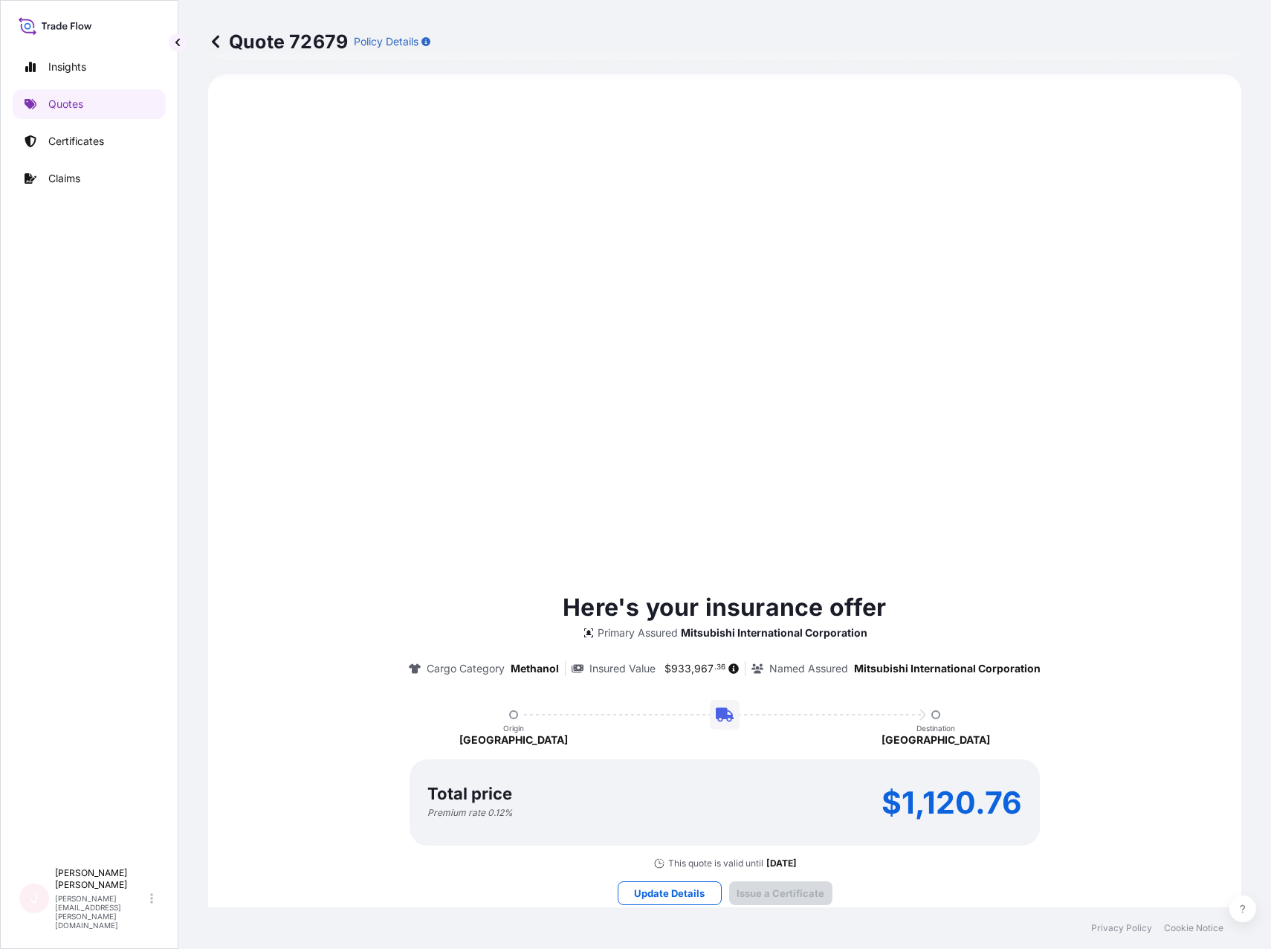
type input "[DATE]"
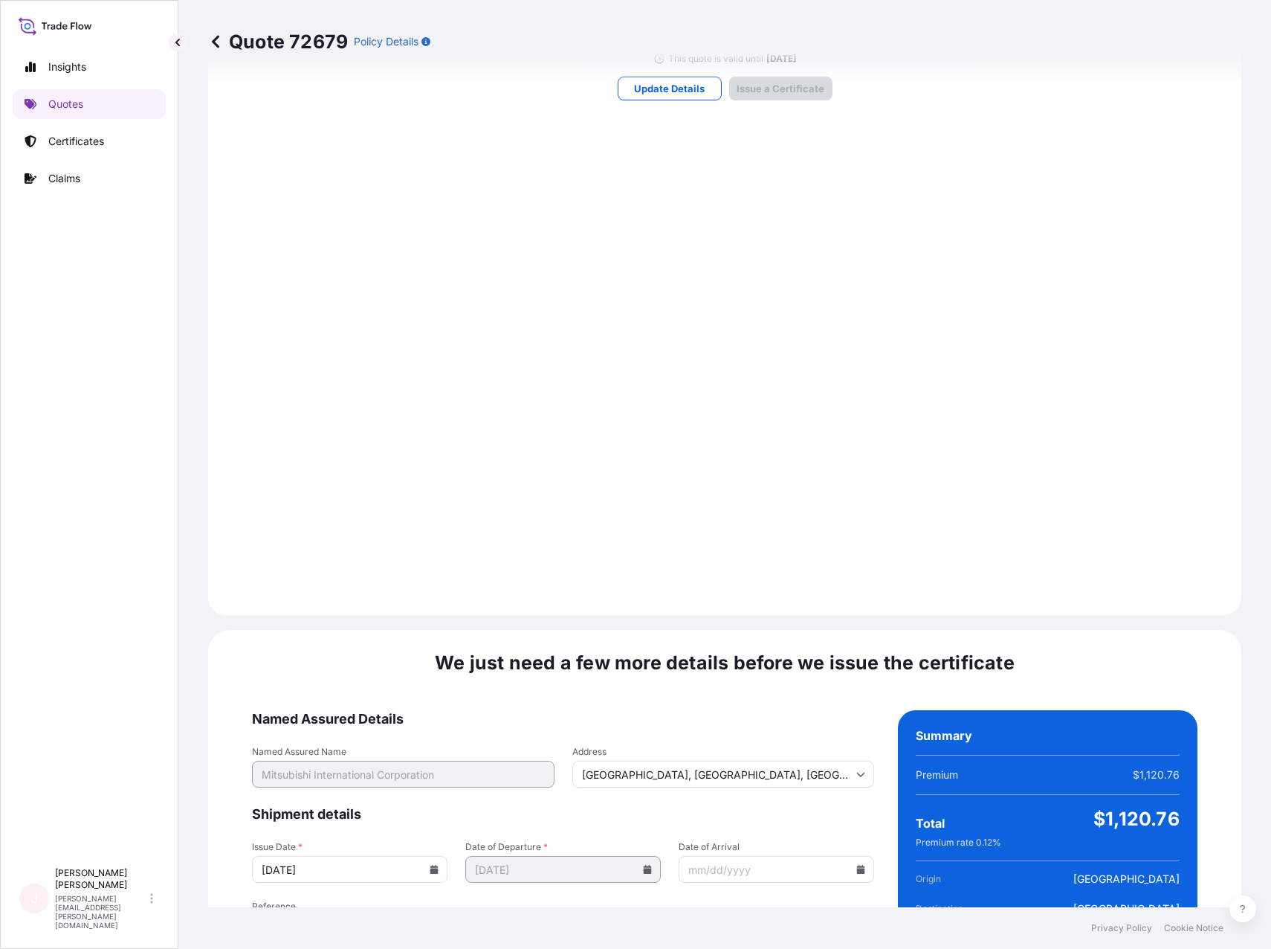
scroll to position [1524, 0]
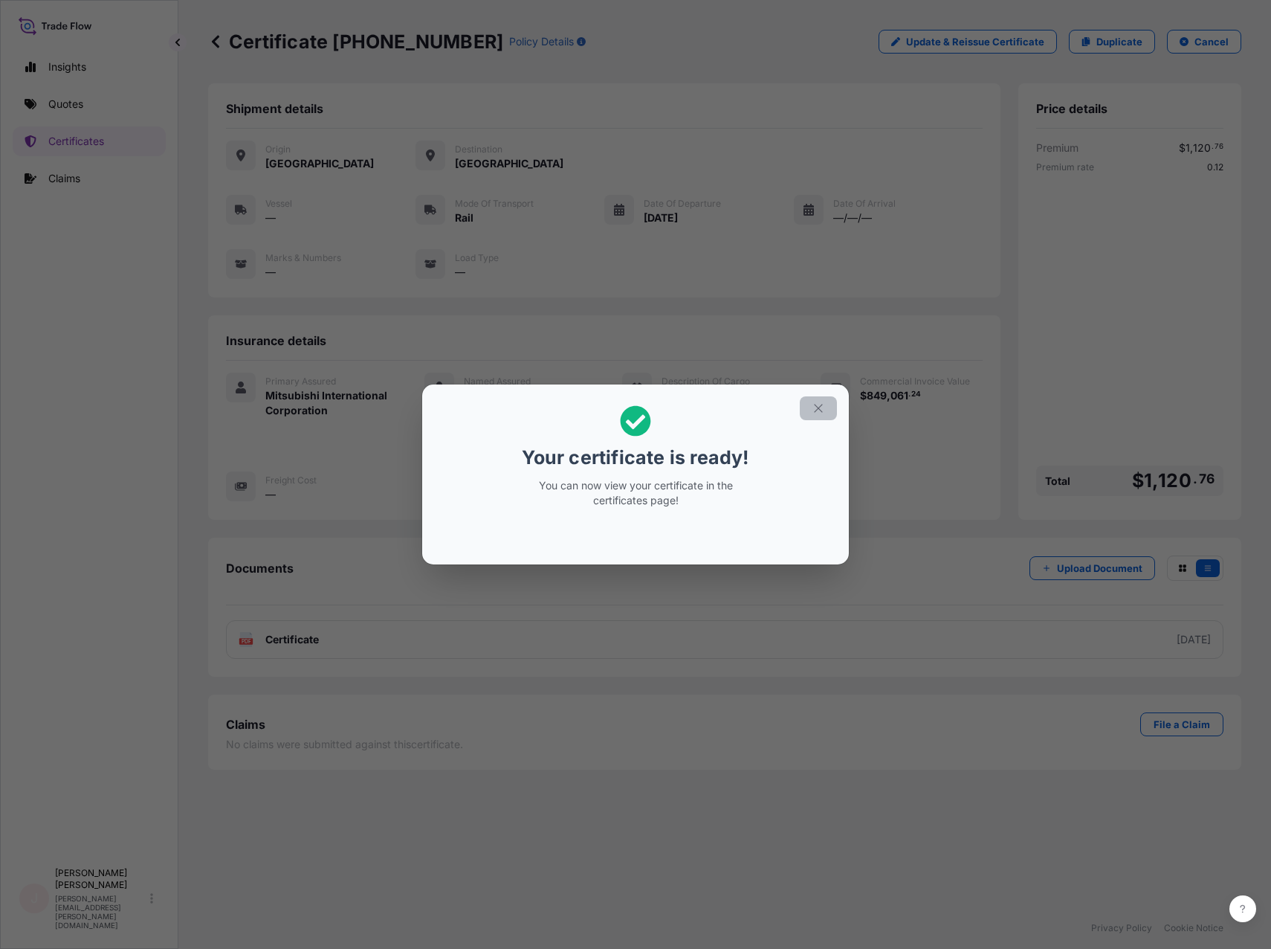
click at [819, 408] on icon "button" at bounding box center [818, 407] width 13 height 13
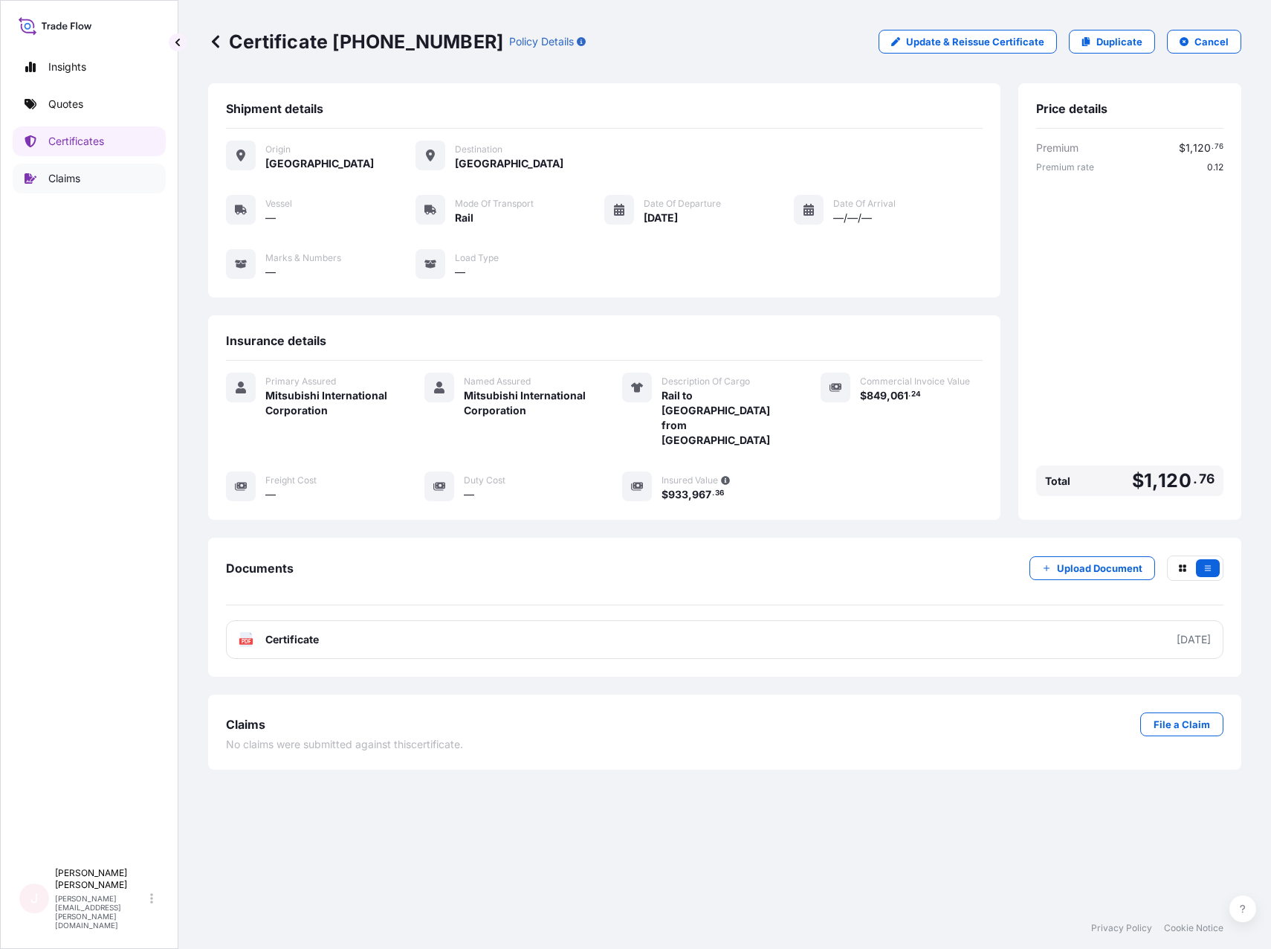
click at [68, 180] on p "Claims" at bounding box center [64, 178] width 32 height 15
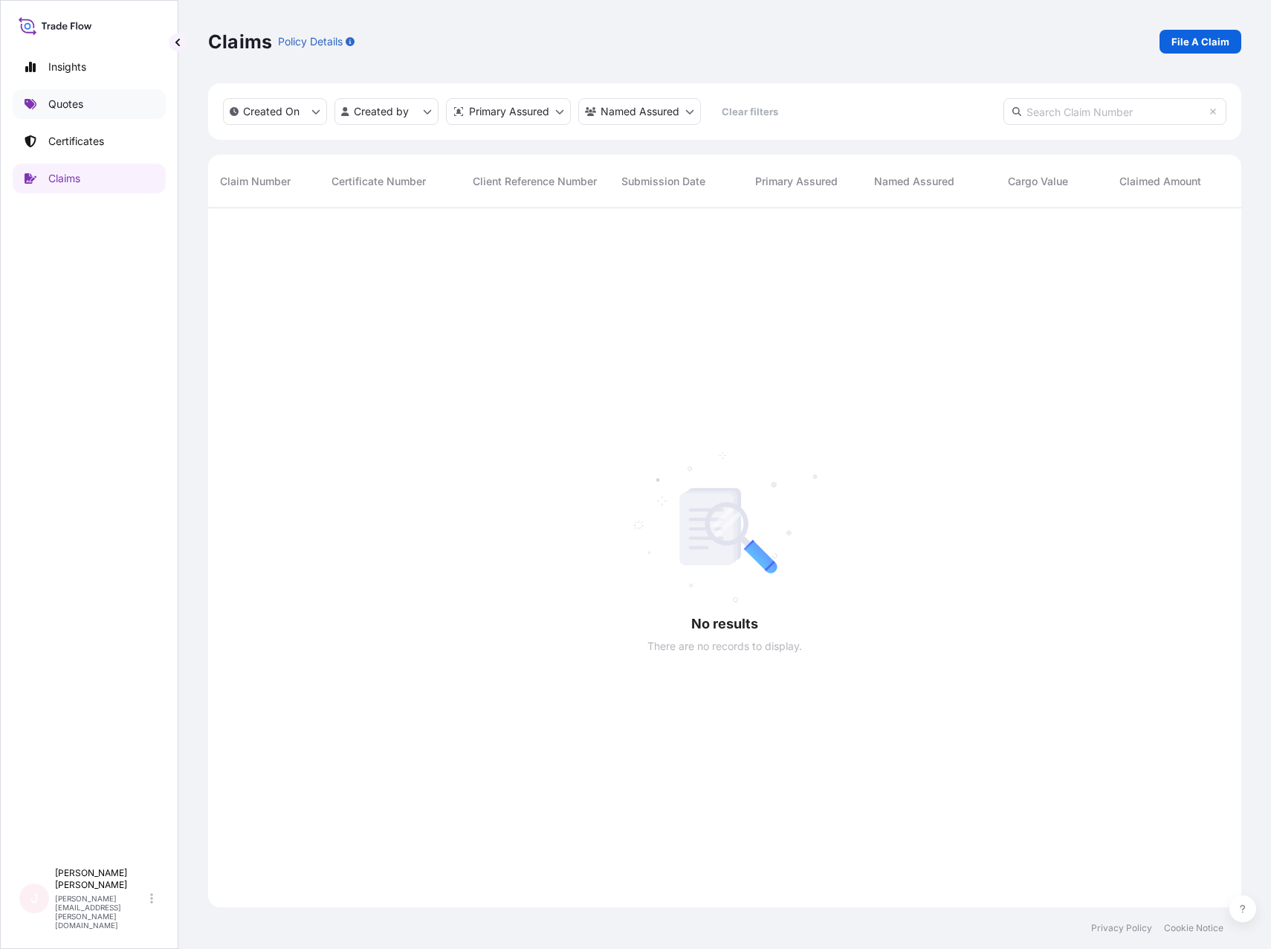
scroll to position [741, 1022]
click at [70, 106] on p "Quotes" at bounding box center [65, 104] width 35 height 15
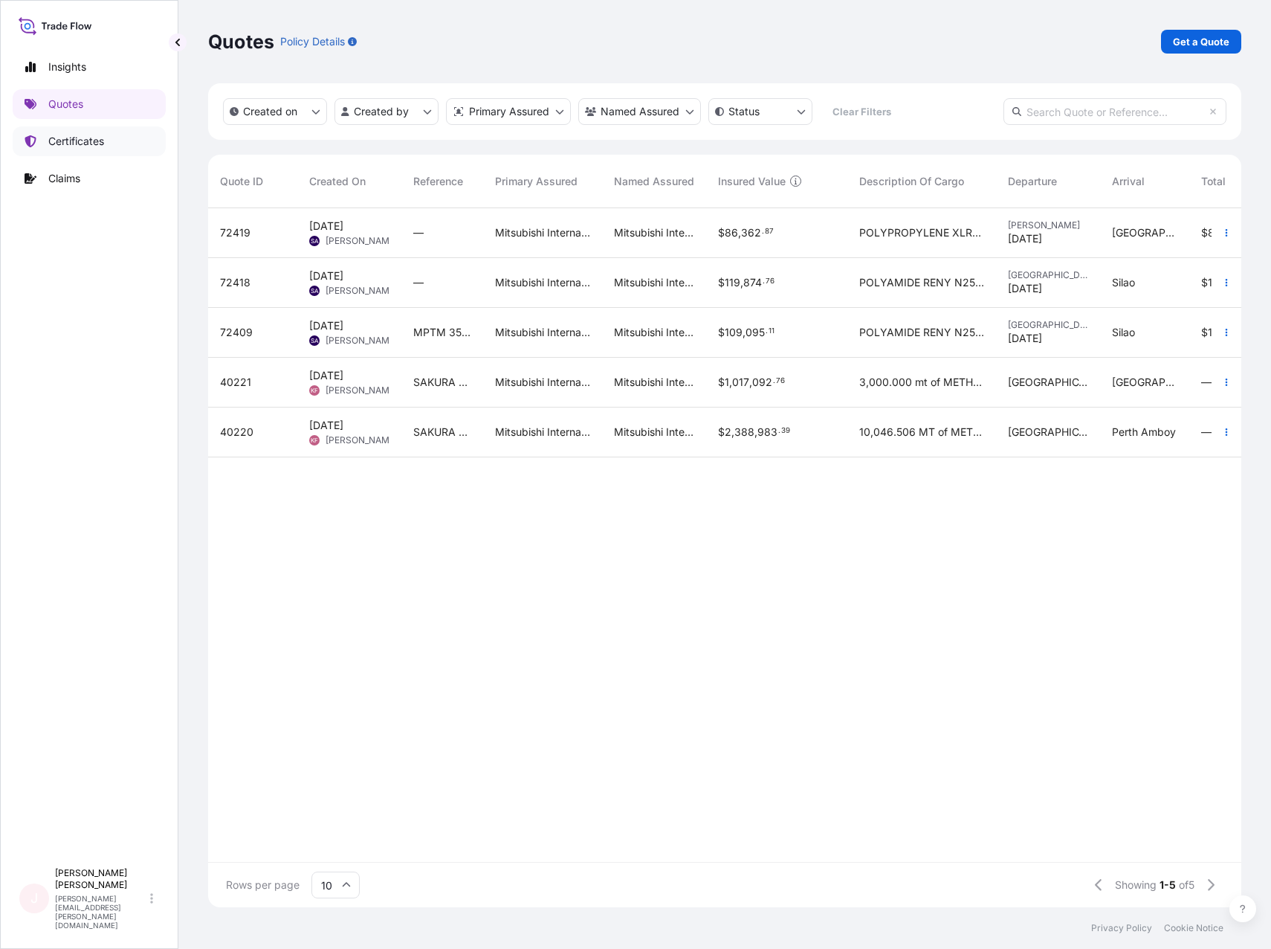
click at [88, 144] on p "Certificates" at bounding box center [76, 141] width 56 height 15
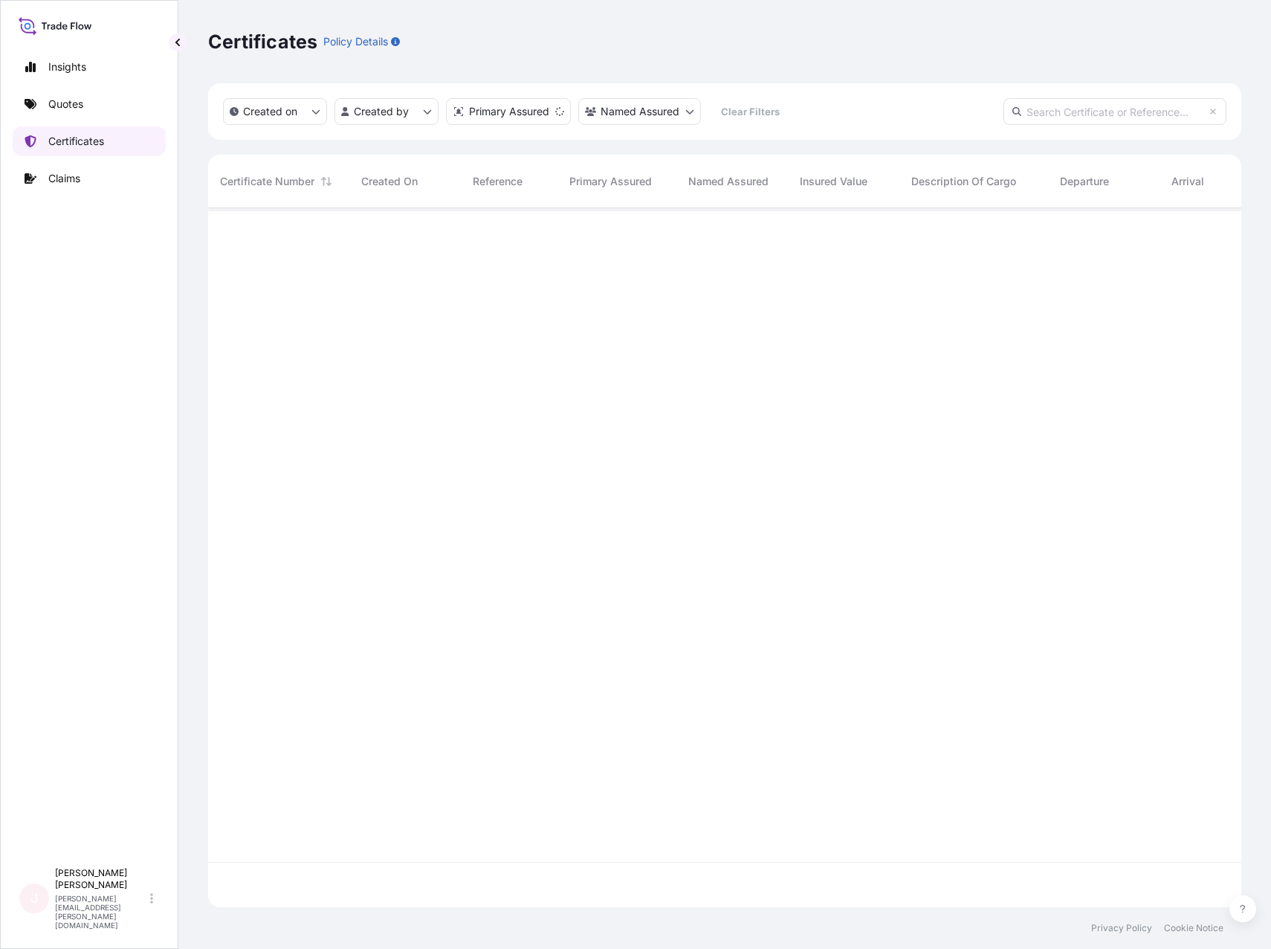
scroll to position [696, 1022]
